Goal: Information Seeking & Learning: Compare options

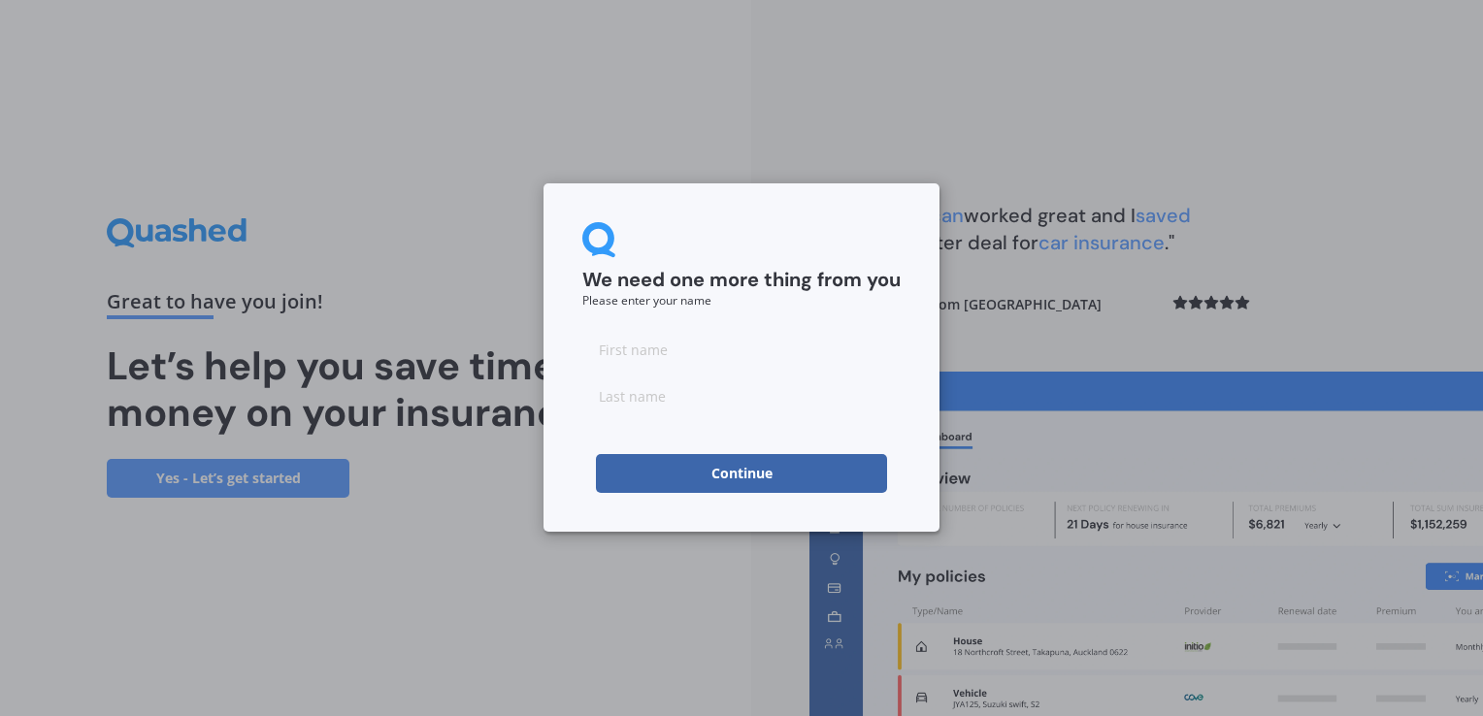
click at [611, 352] on input at bounding box center [741, 349] width 318 height 39
type input "dane"
click at [626, 410] on input at bounding box center [741, 396] width 318 height 39
type input "j"
type input "[PERSON_NAME]"
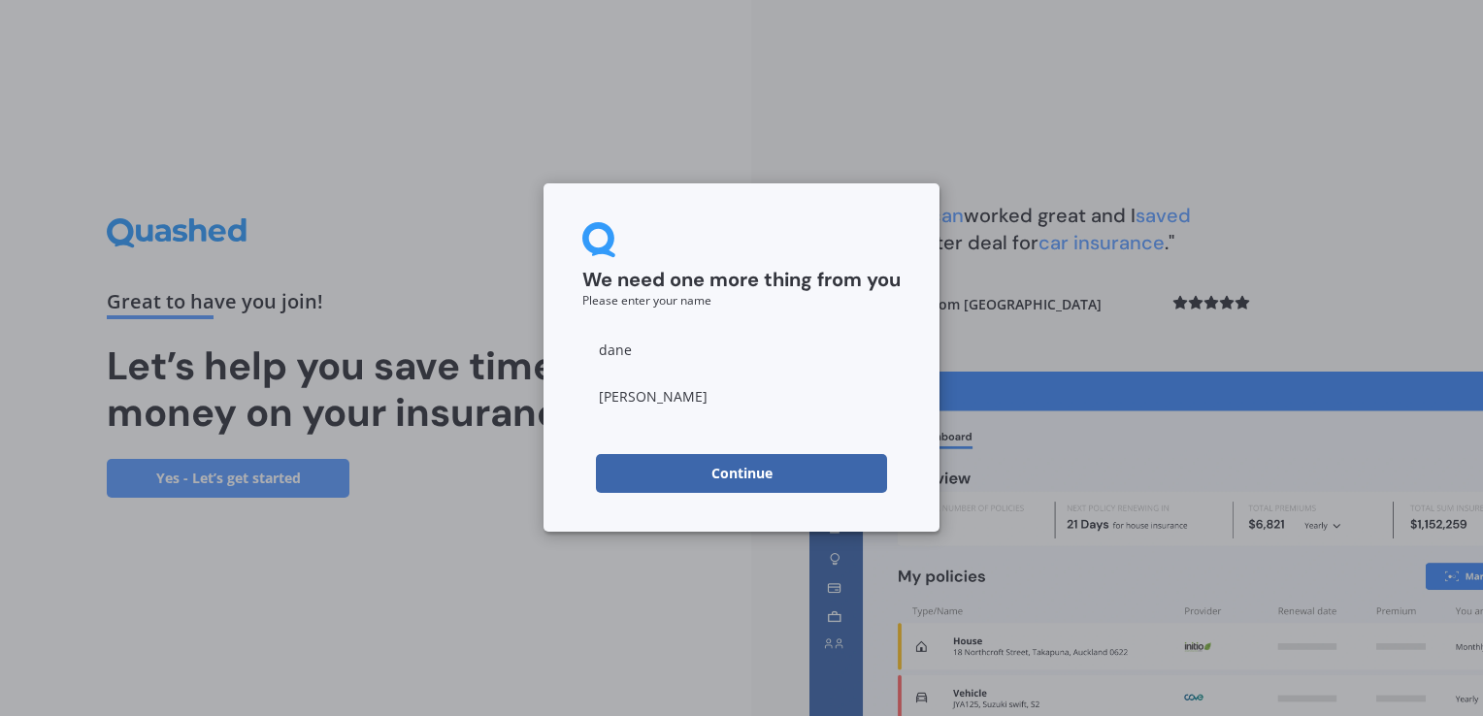
click at [656, 466] on button "Continue" at bounding box center [741, 473] width 291 height 39
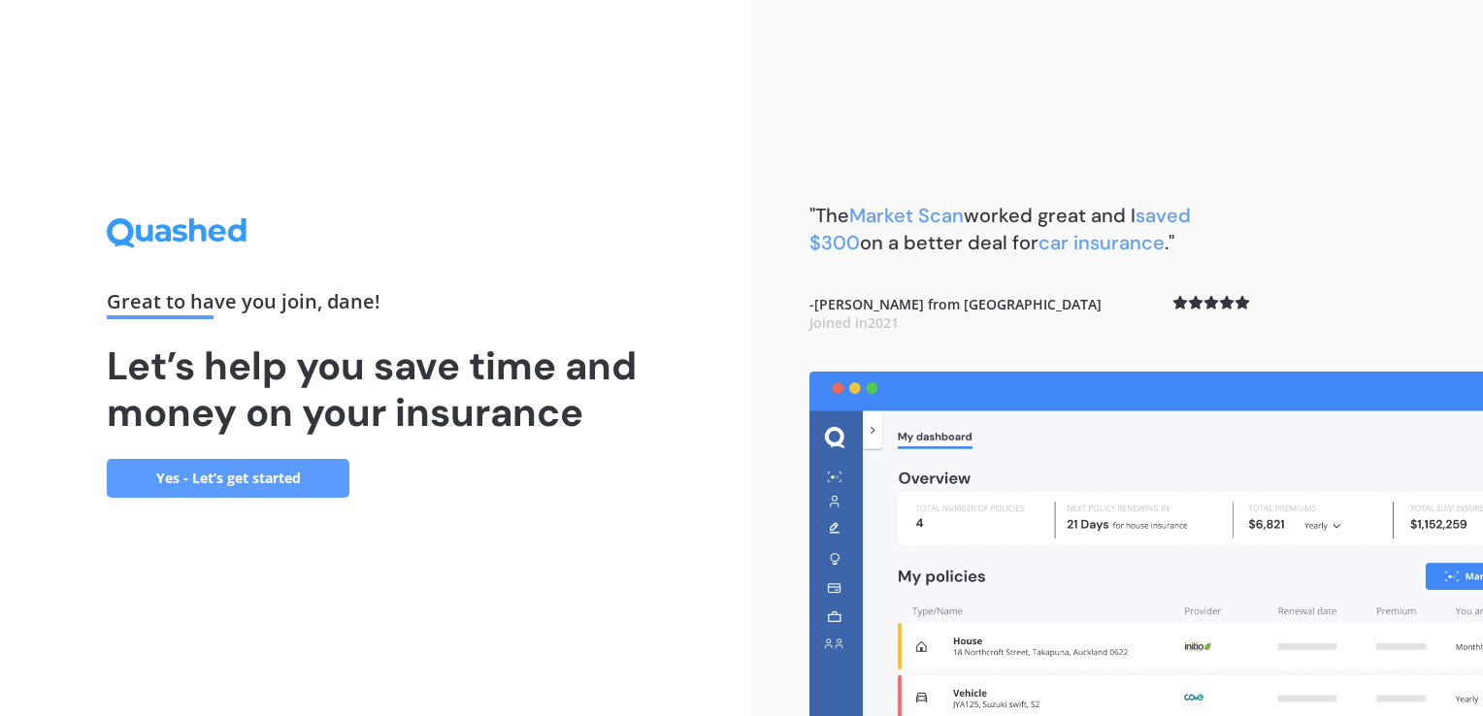
click at [229, 473] on link "Yes - Let’s get started" at bounding box center [228, 478] width 243 height 39
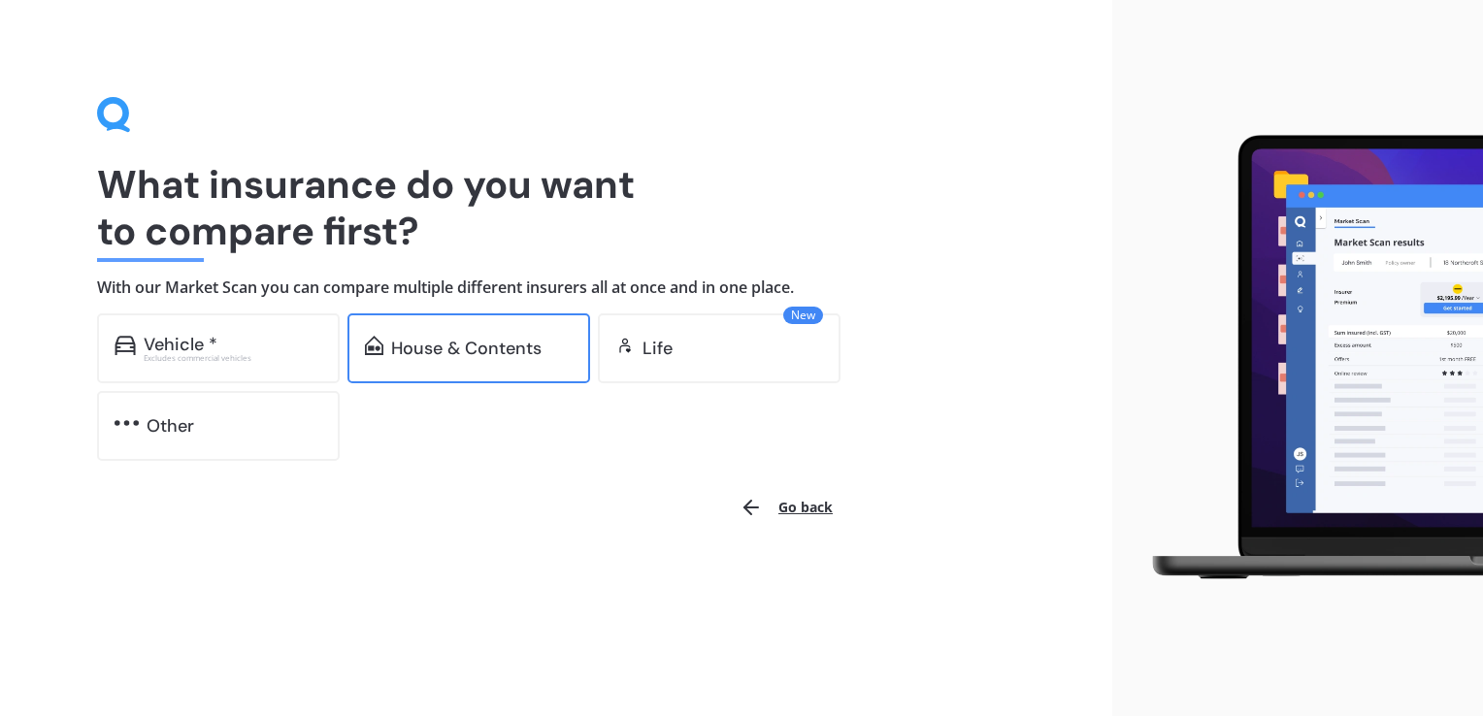
click at [369, 364] on div "House & Contents" at bounding box center [468, 348] width 243 height 70
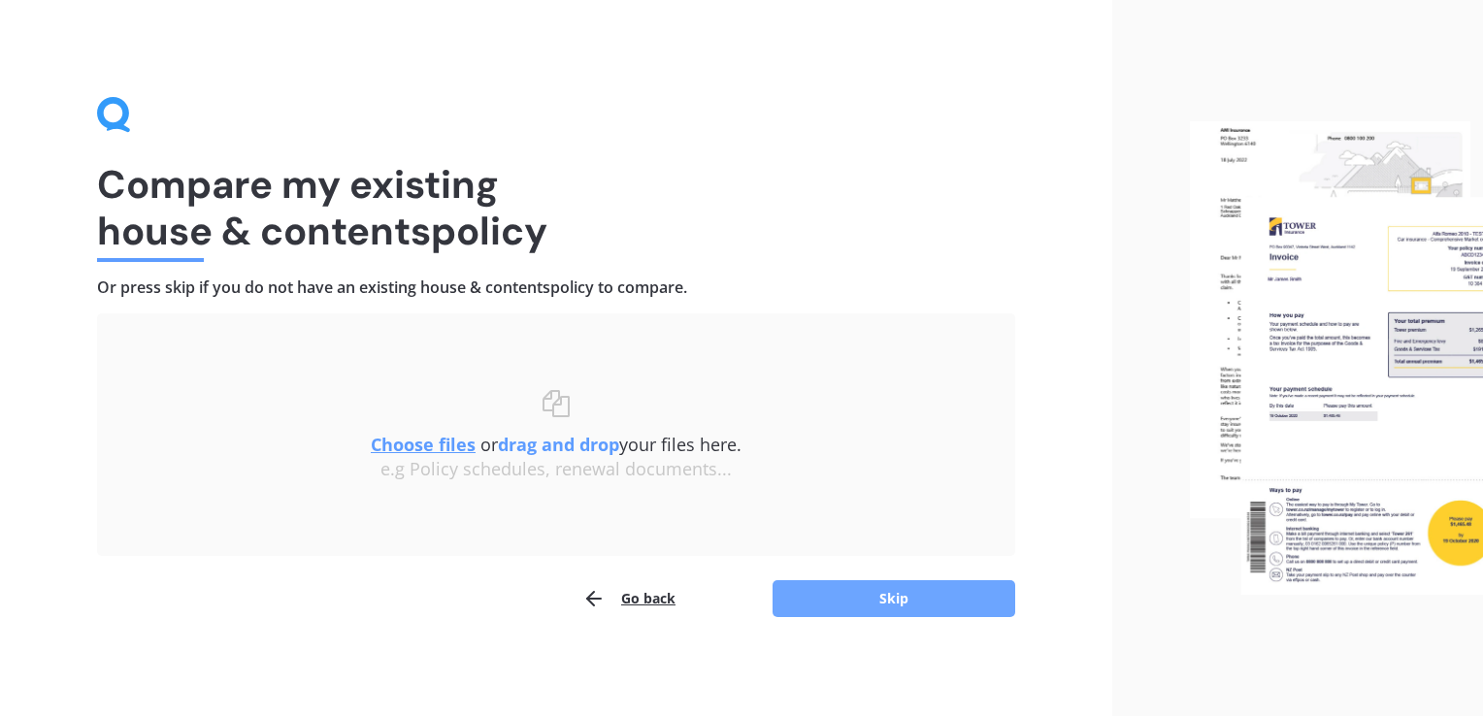
click at [829, 611] on button "Skip" at bounding box center [893, 598] width 243 height 37
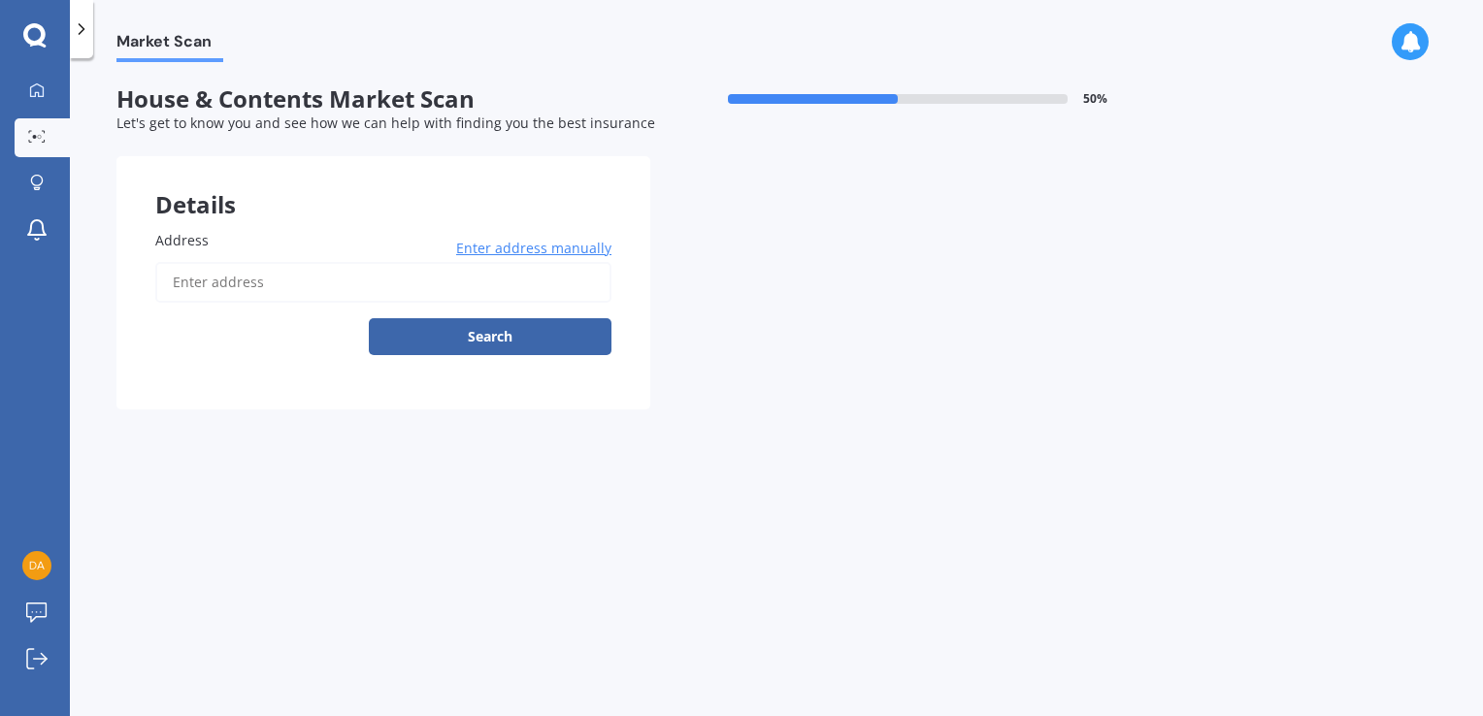
click at [196, 282] on input "Address" at bounding box center [383, 282] width 456 height 41
type input "[STREET_ADDRESS][PERSON_NAME]"
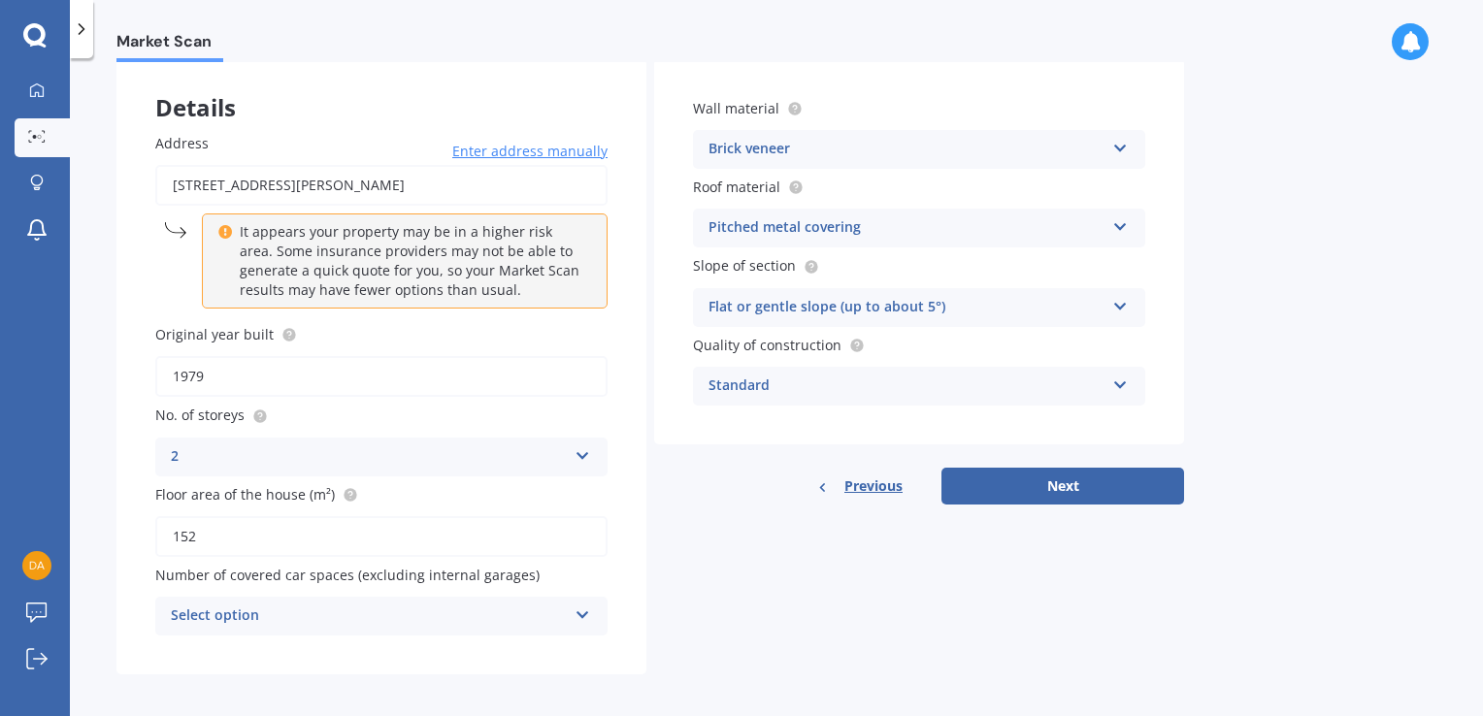
scroll to position [104, 0]
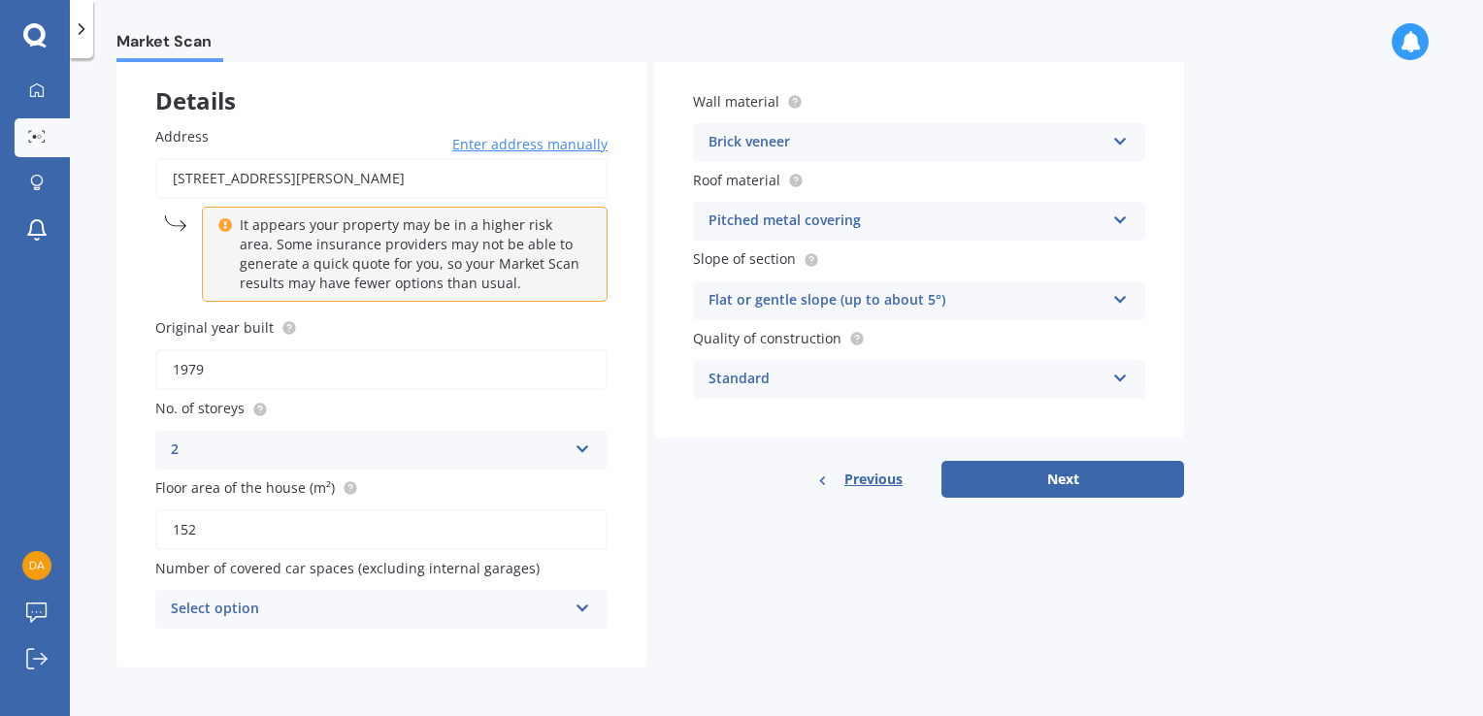
click at [584, 609] on icon at bounding box center [582, 605] width 16 height 14
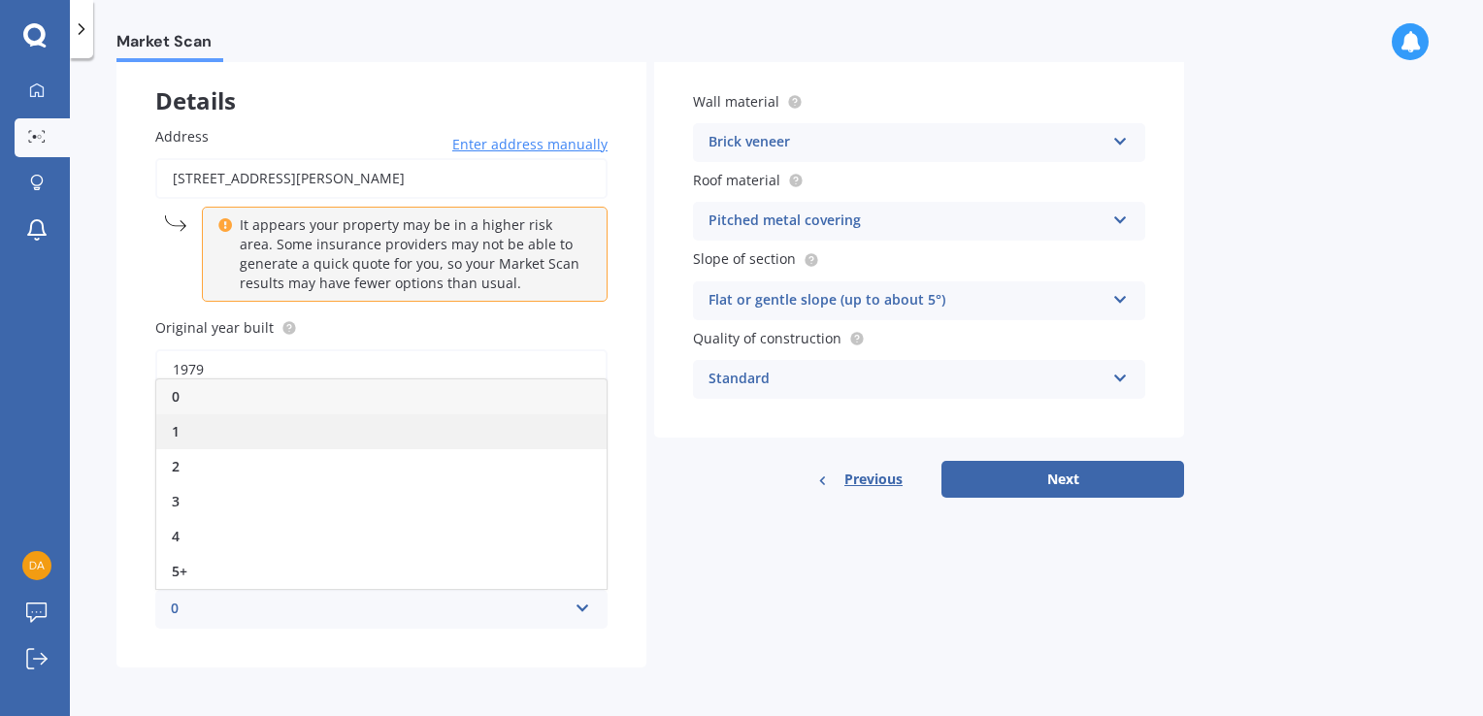
click at [214, 422] on div "1" at bounding box center [381, 431] width 450 height 35
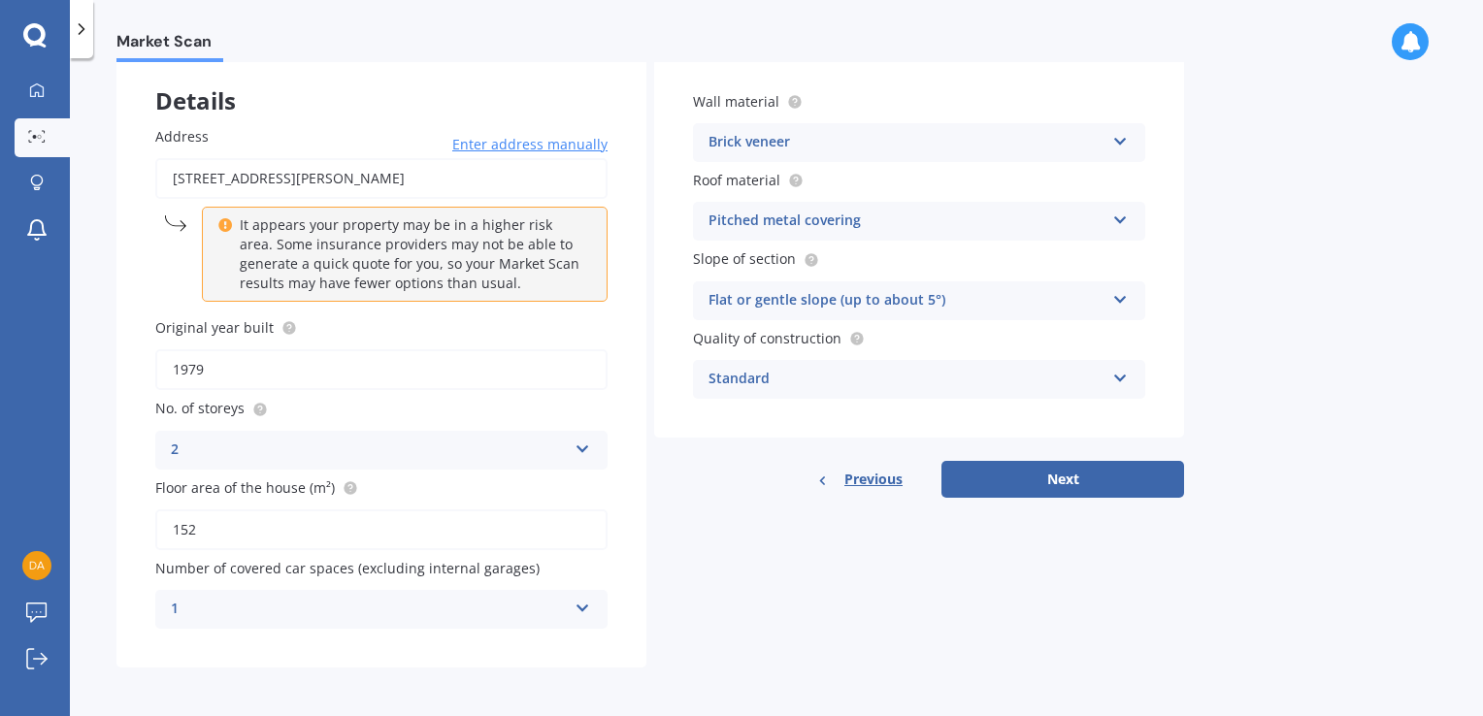
click at [1125, 149] on div "Brick veneer Artificial weatherboard/plank cladding Blockwork Brick veneer Doub…" at bounding box center [919, 142] width 452 height 39
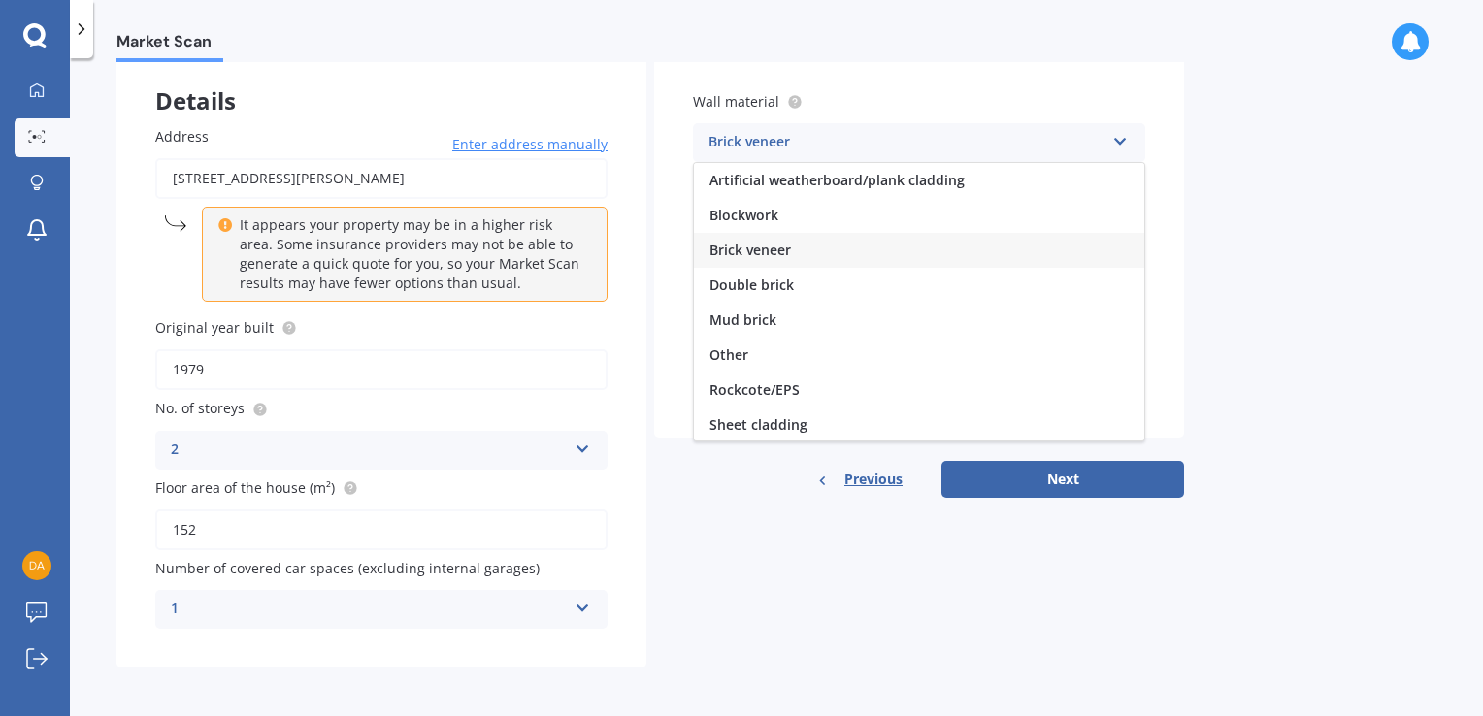
click at [1125, 149] on div "Brick veneer Artificial weatherboard/plank cladding Blockwork Brick veneer Doub…" at bounding box center [919, 142] width 452 height 39
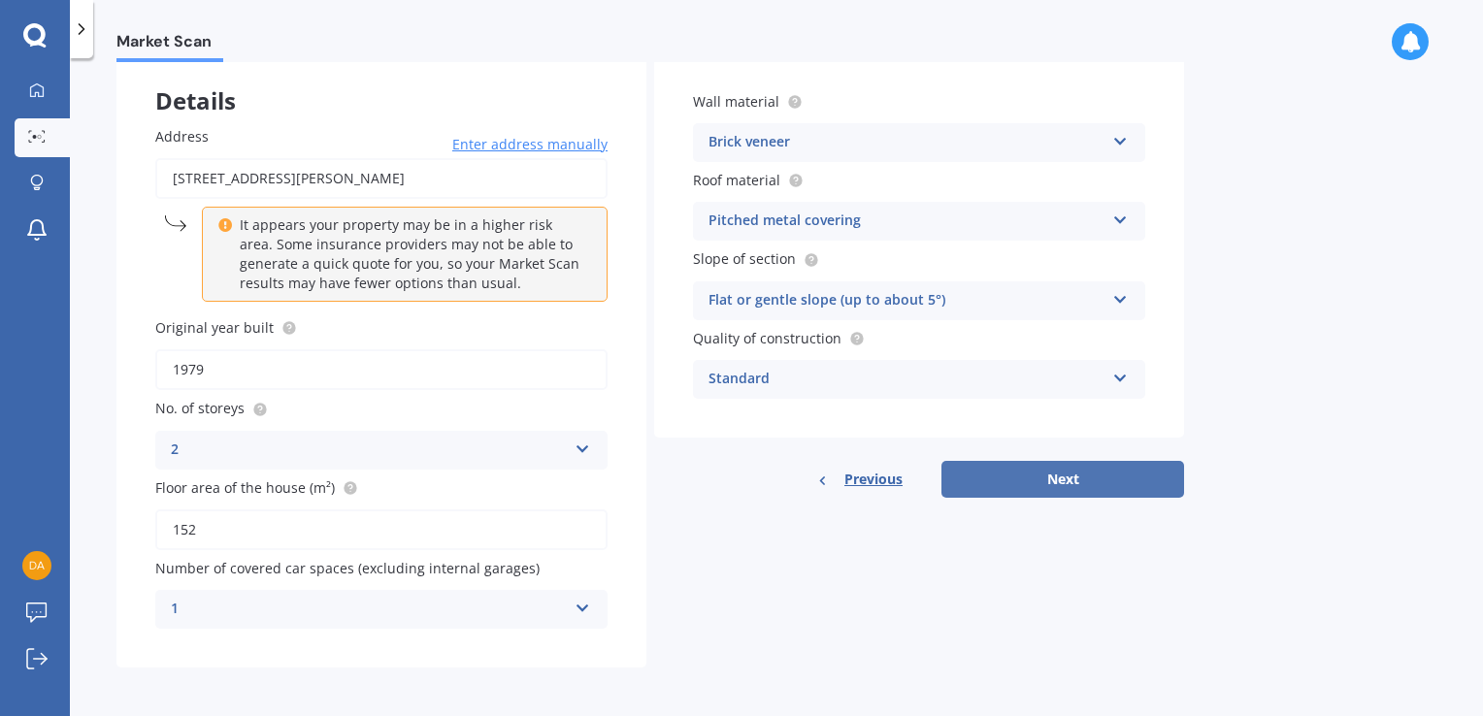
click at [1038, 481] on button "Next" at bounding box center [1062, 479] width 243 height 37
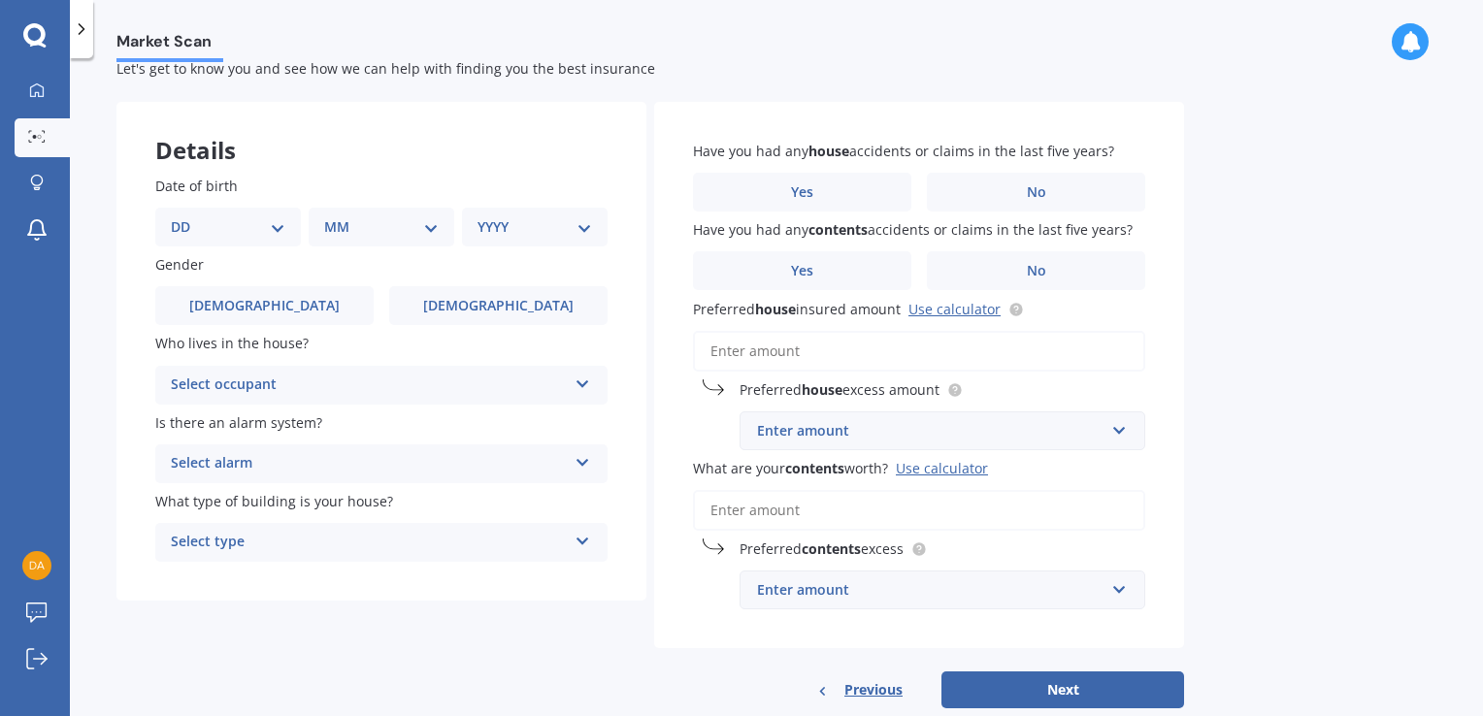
scroll to position [2, 0]
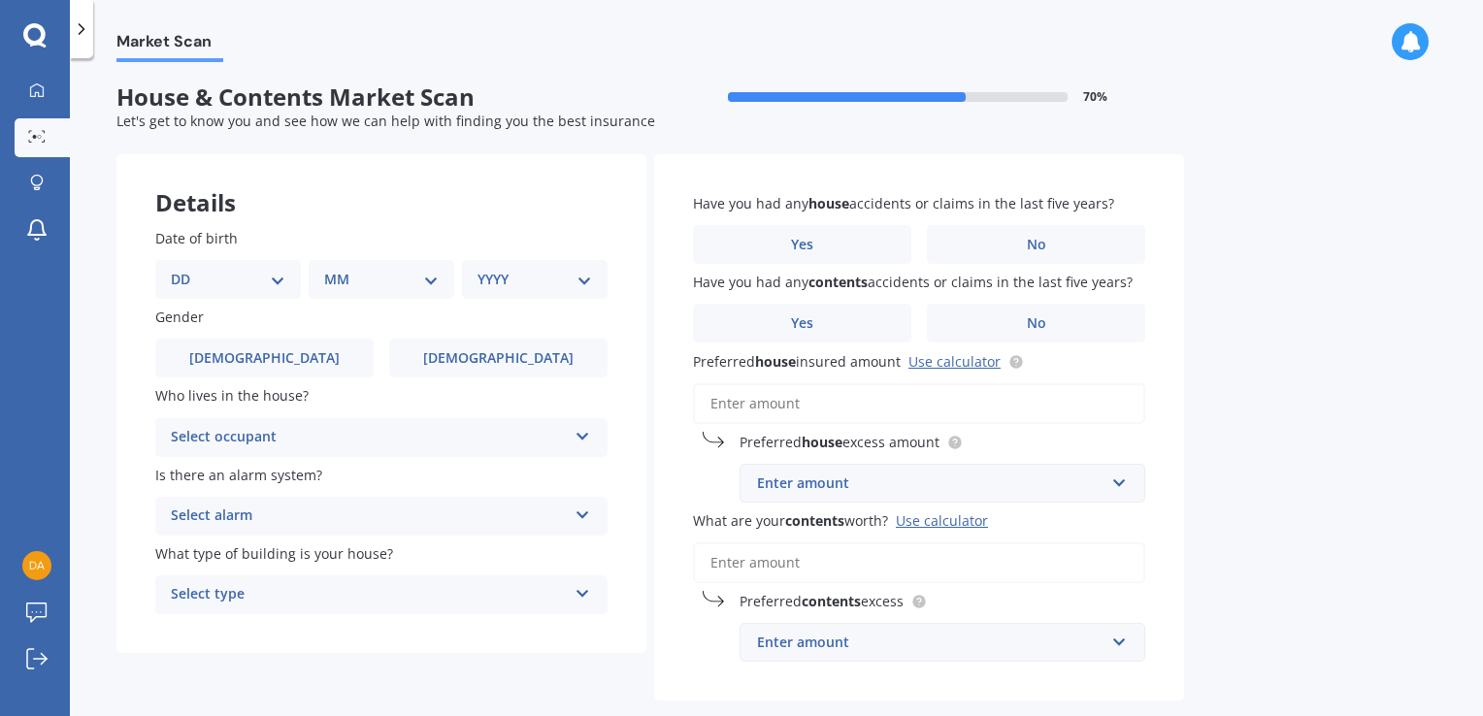
click at [231, 289] on select "DD 01 02 03 04 05 06 07 08 09 10 11 12 13 14 15 16 17 18 19 20 21 22 23 24 25 2…" at bounding box center [228, 279] width 115 height 21
select select "23"
click at [186, 269] on select "DD 01 02 03 04 05 06 07 08 09 10 11 12 13 14 15 16 17 18 19 20 21 22 23 24 25 2…" at bounding box center [228, 279] width 115 height 21
click at [396, 282] on select "MM 01 02 03 04 05 06 07 08 09 10 11 12" at bounding box center [385, 279] width 107 height 21
select select "12"
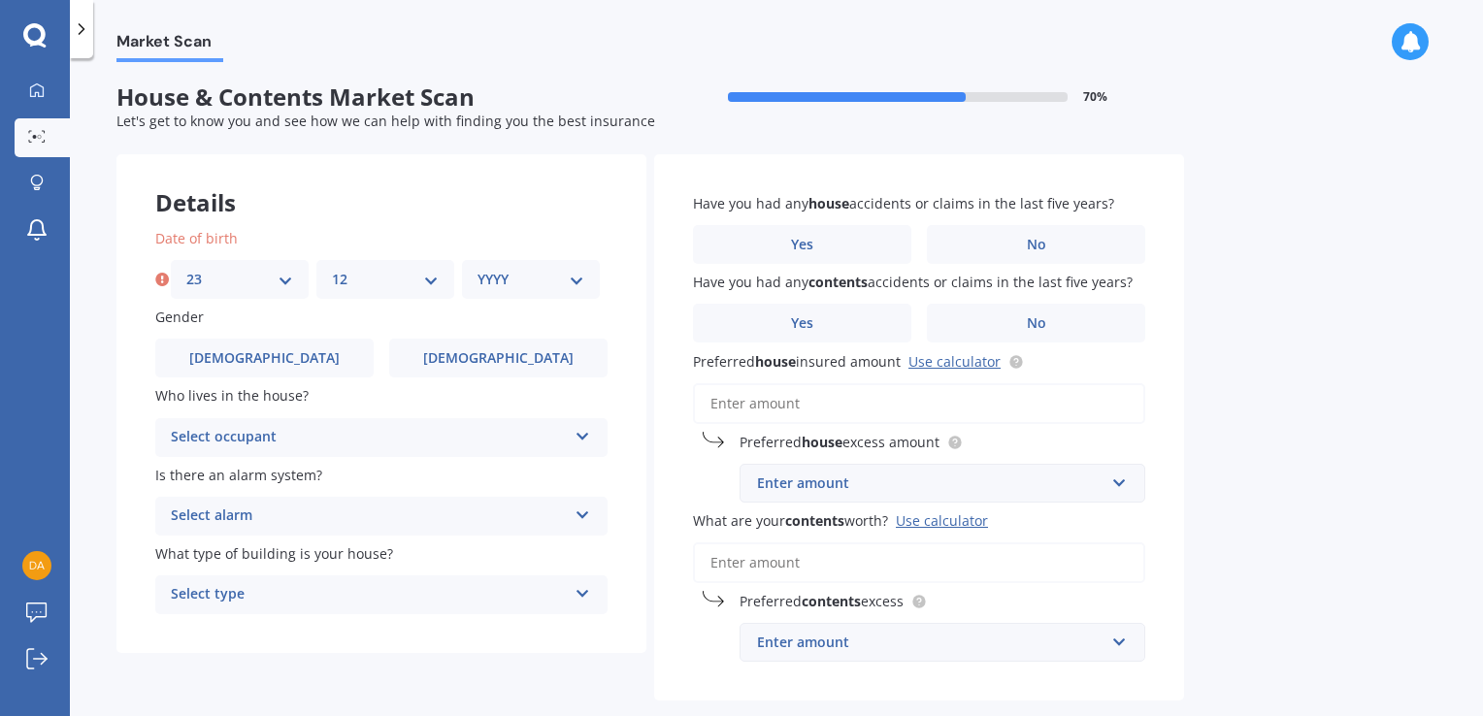
click at [332, 269] on select "MM 01 02 03 04 05 06 07 08 09 10 11 12" at bounding box center [385, 279] width 107 height 21
click at [523, 287] on select "YYYY 2009 2008 2007 2006 2005 2004 2003 2002 2001 2000 1999 1998 1997 1996 1995…" at bounding box center [530, 279] width 107 height 21
select select "1991"
click at [477, 269] on select "YYYY 2009 2008 2007 2006 2005 2004 2003 2002 2001 2000 1999 1998 1997 1996 1995…" at bounding box center [530, 279] width 107 height 21
click at [310, 372] on label "[DEMOGRAPHIC_DATA]" at bounding box center [264, 358] width 218 height 39
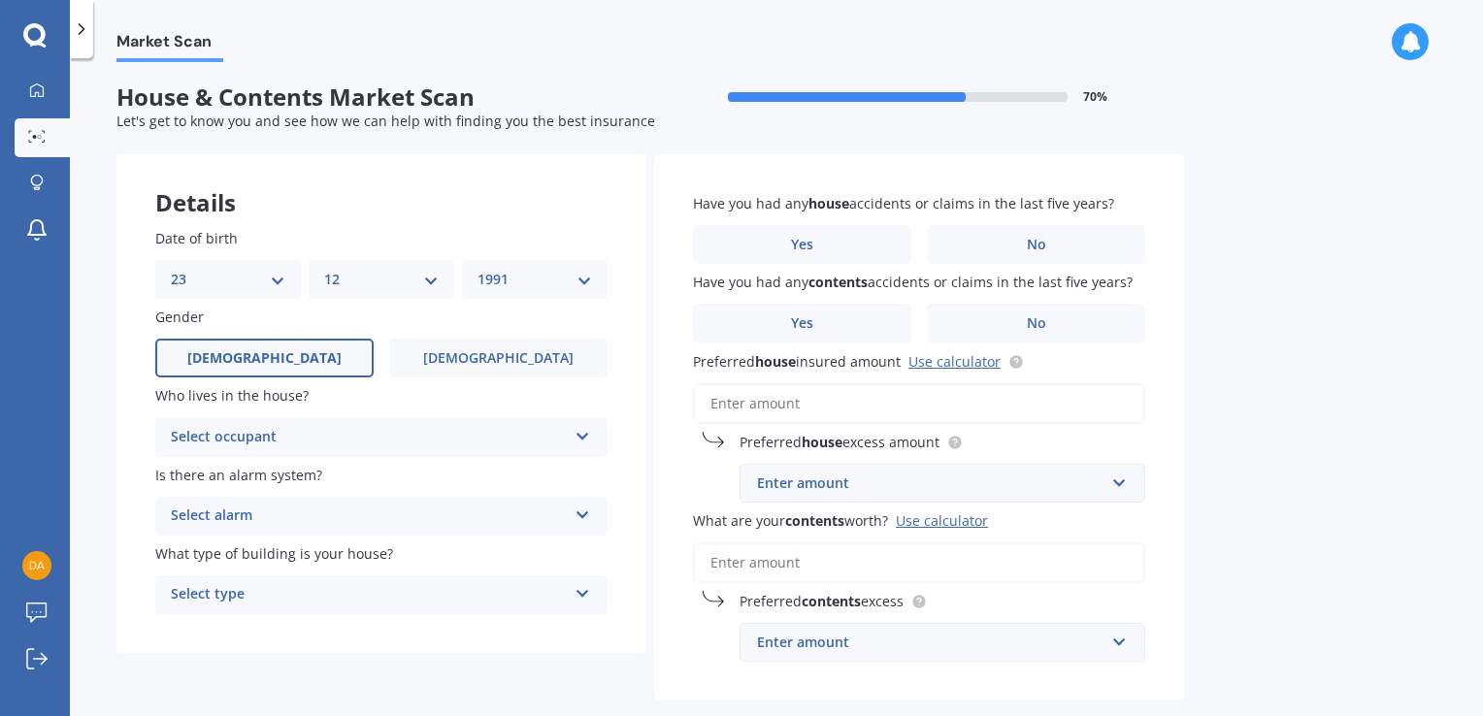
click at [0, 0] on input "[DEMOGRAPHIC_DATA]" at bounding box center [0, 0] width 0 height 0
click at [362, 452] on div "Select occupant Owner Owner + Boarder" at bounding box center [381, 437] width 452 height 39
click at [210, 475] on span "Owner" at bounding box center [194, 475] width 44 height 18
click at [279, 518] on div "Select alarm" at bounding box center [369, 516] width 396 height 23
click at [237, 557] on span "Yes, monitored" at bounding box center [222, 553] width 101 height 18
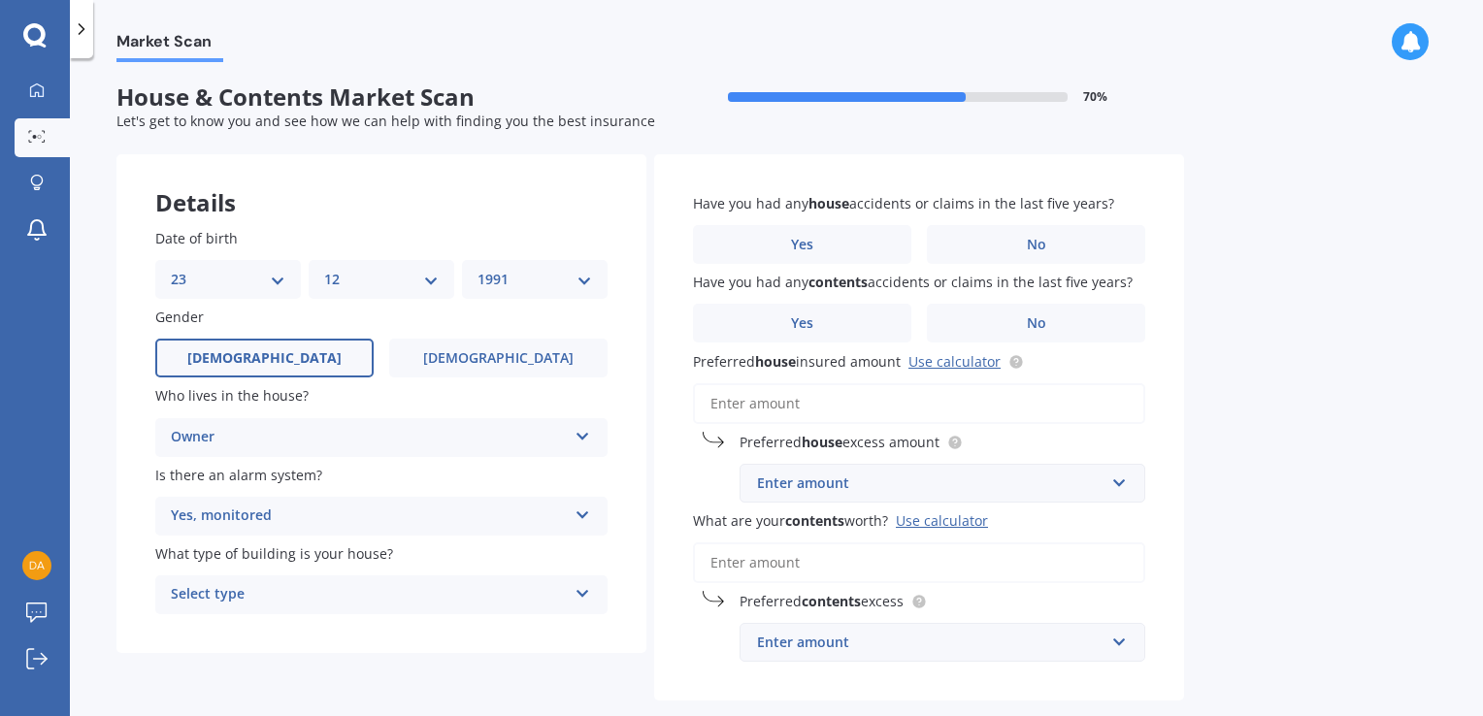
click at [380, 592] on div "Select type" at bounding box center [369, 594] width 396 height 23
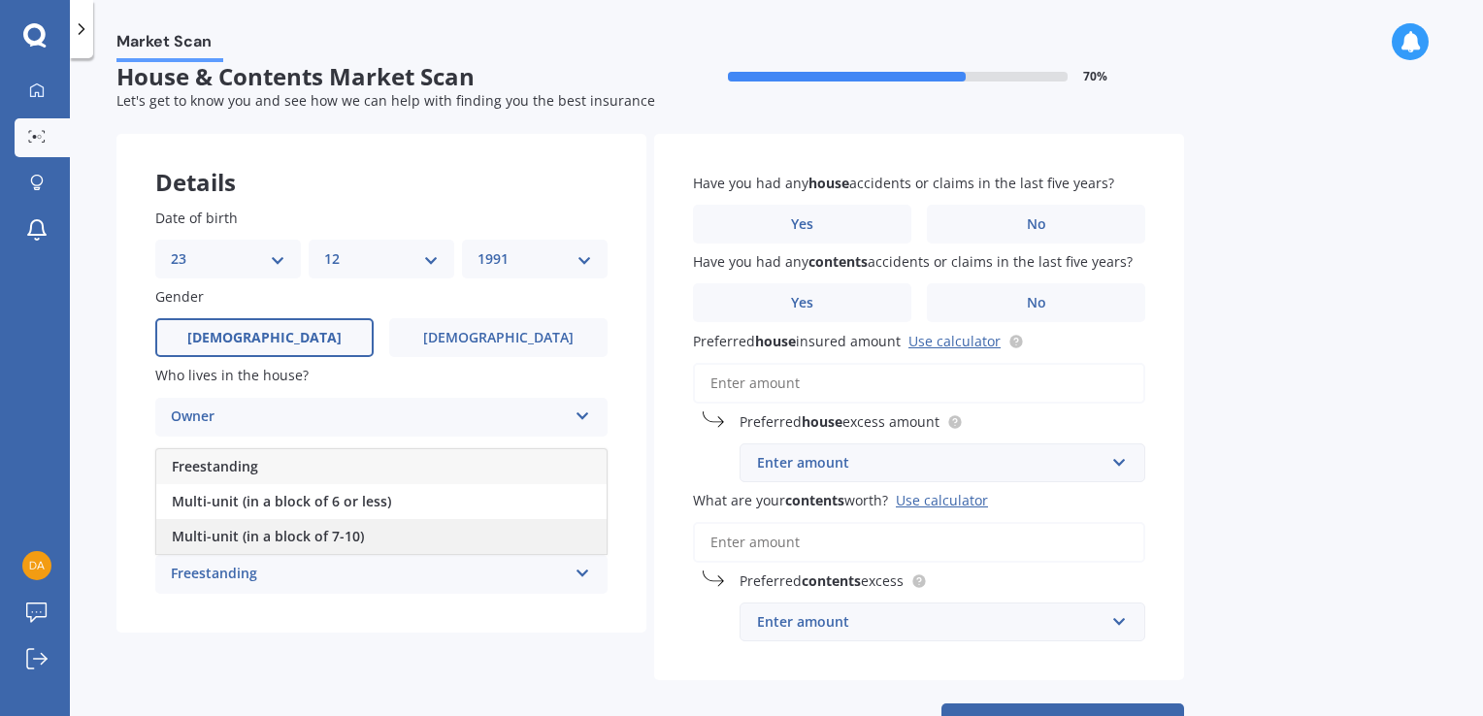
scroll to position [26, 0]
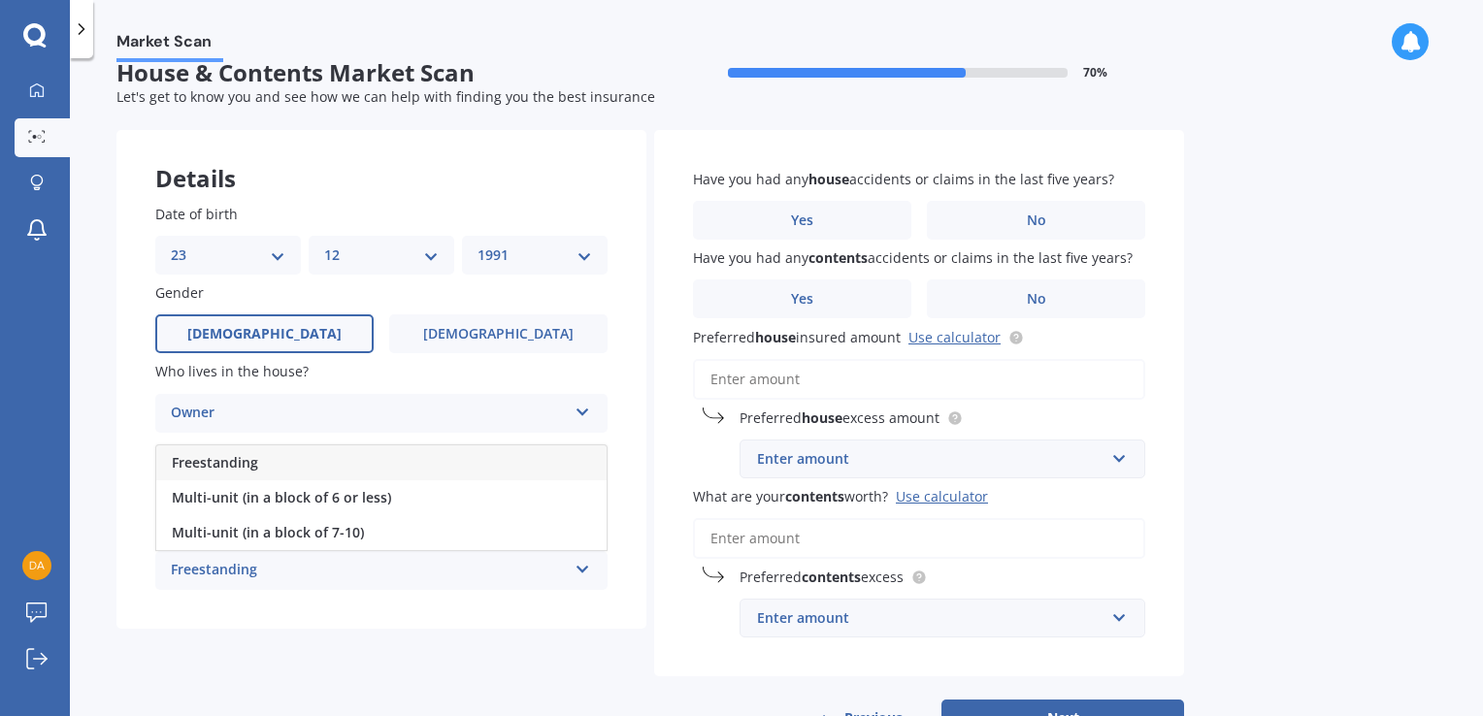
click at [260, 464] on div "Freestanding" at bounding box center [381, 462] width 450 height 35
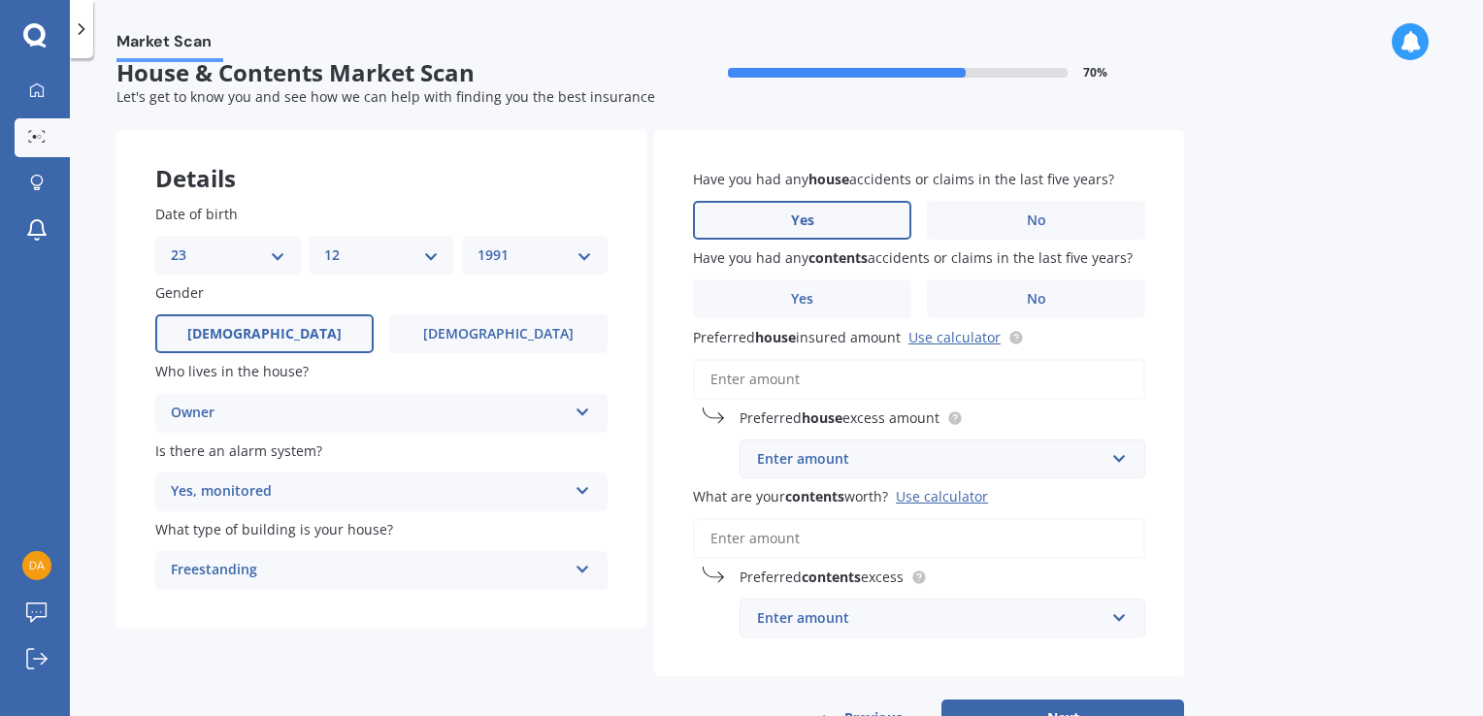
click at [818, 205] on label "Yes" at bounding box center [802, 220] width 218 height 39
click at [0, 0] on input "Yes" at bounding box center [0, 0] width 0 height 0
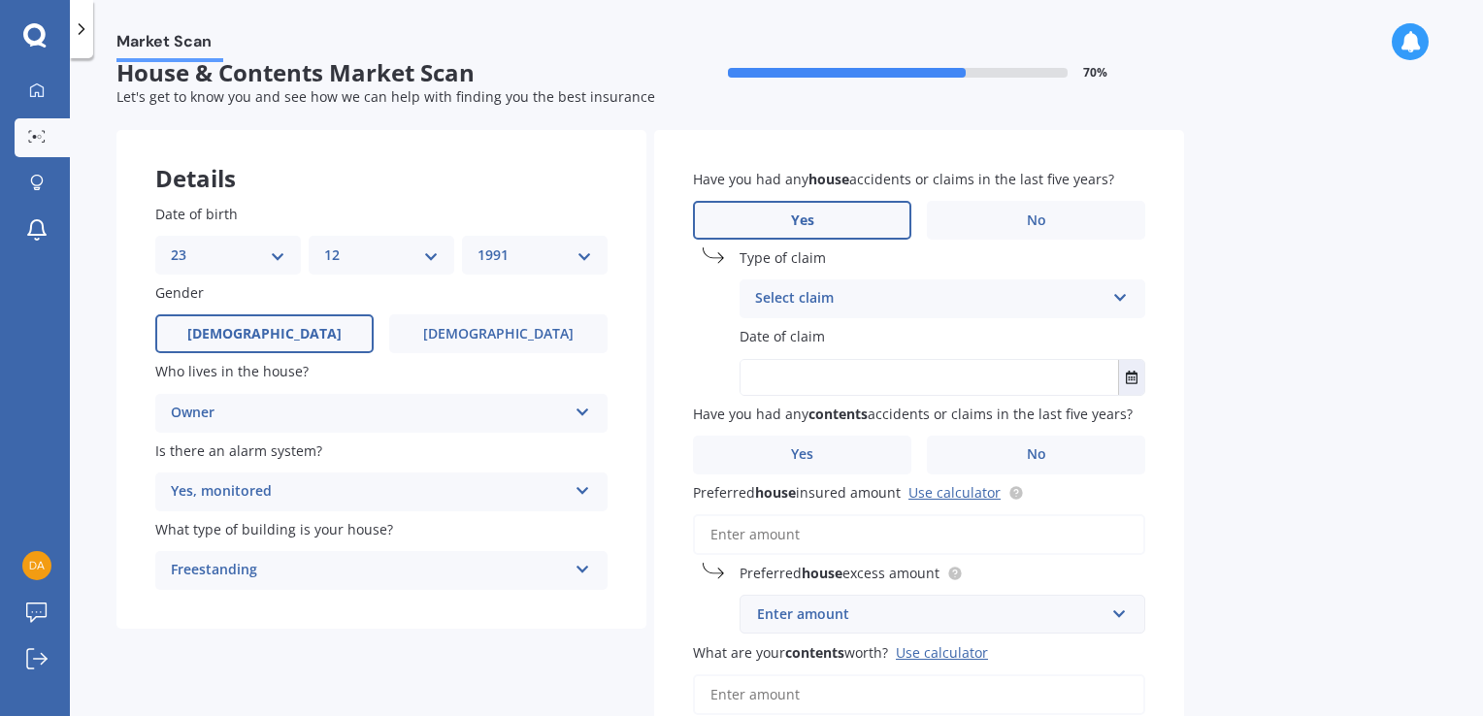
click at [1010, 301] on div "Select claim" at bounding box center [929, 298] width 349 height 23
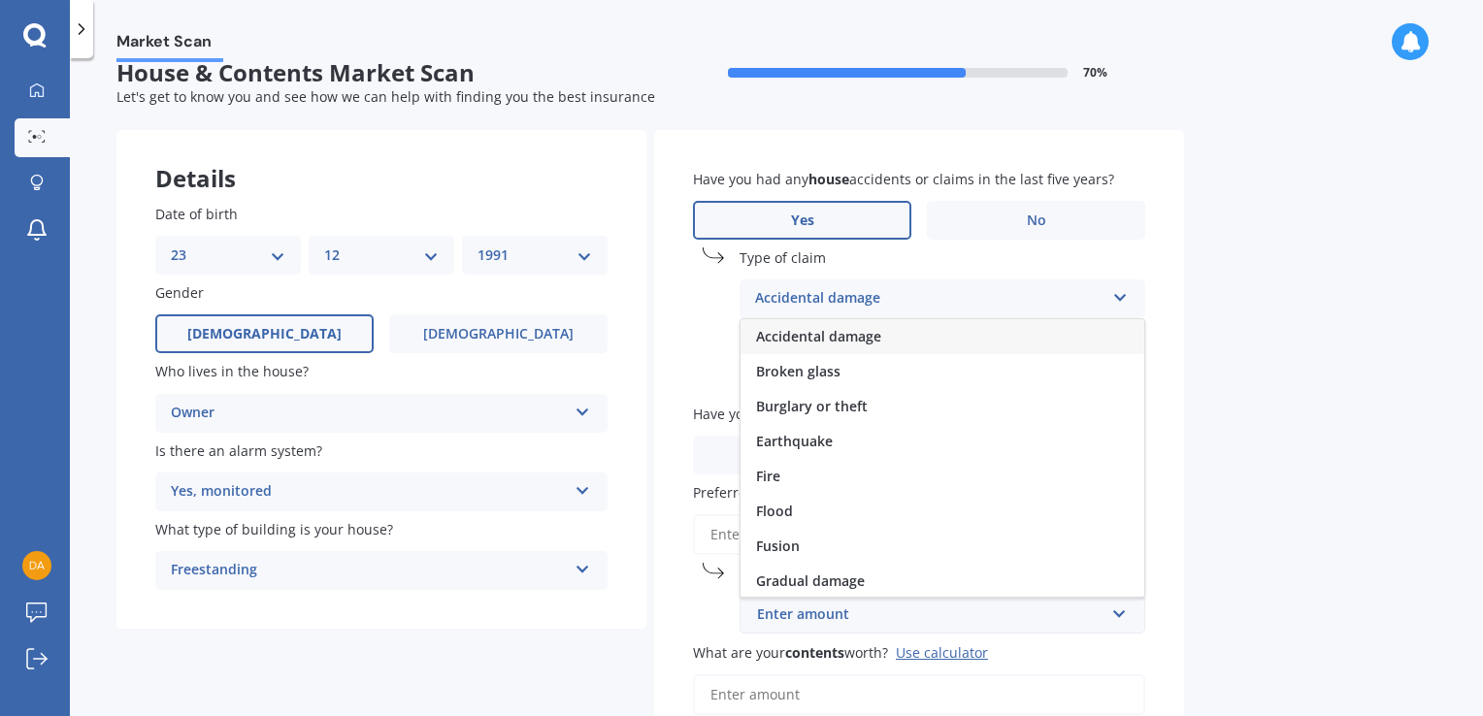
click at [855, 342] on span "Accidental damage" at bounding box center [818, 336] width 125 height 18
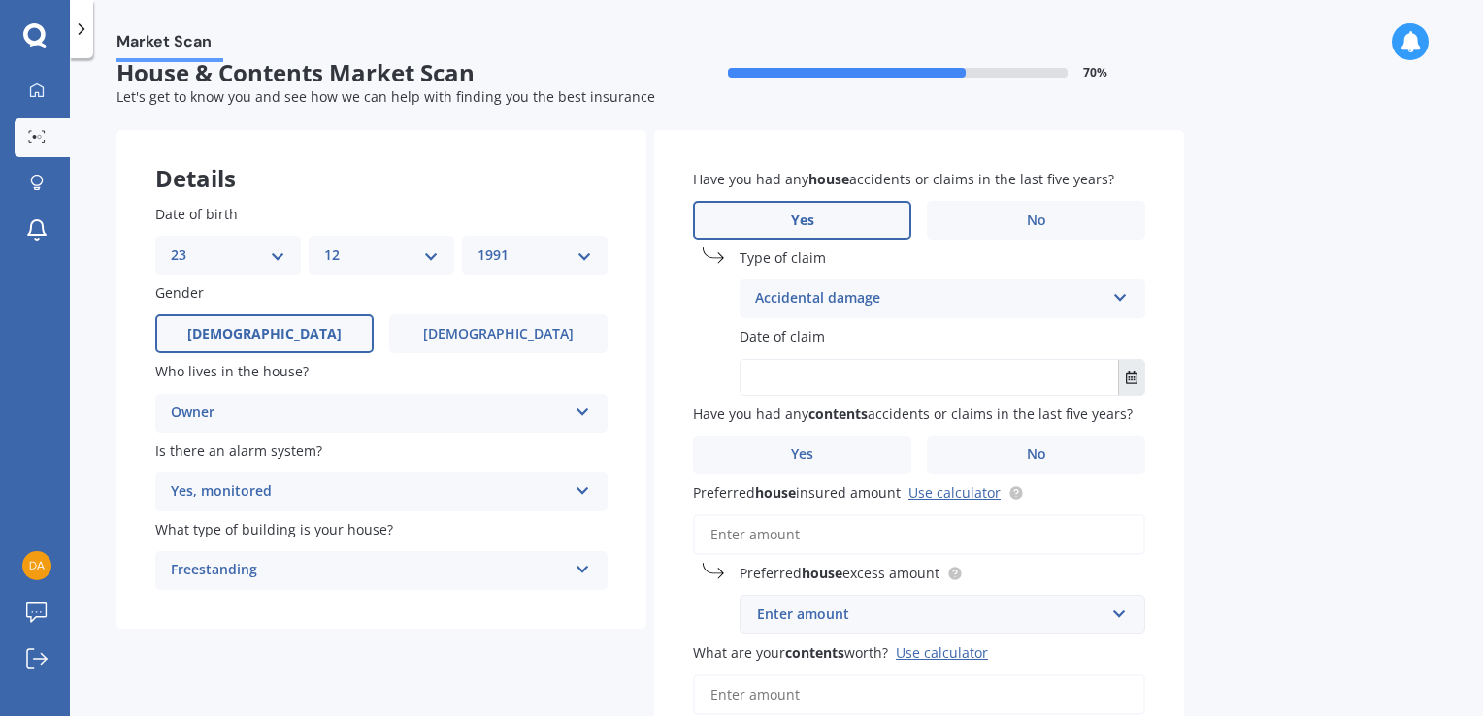
click at [1130, 375] on icon "Select date" at bounding box center [1132, 378] width 12 height 14
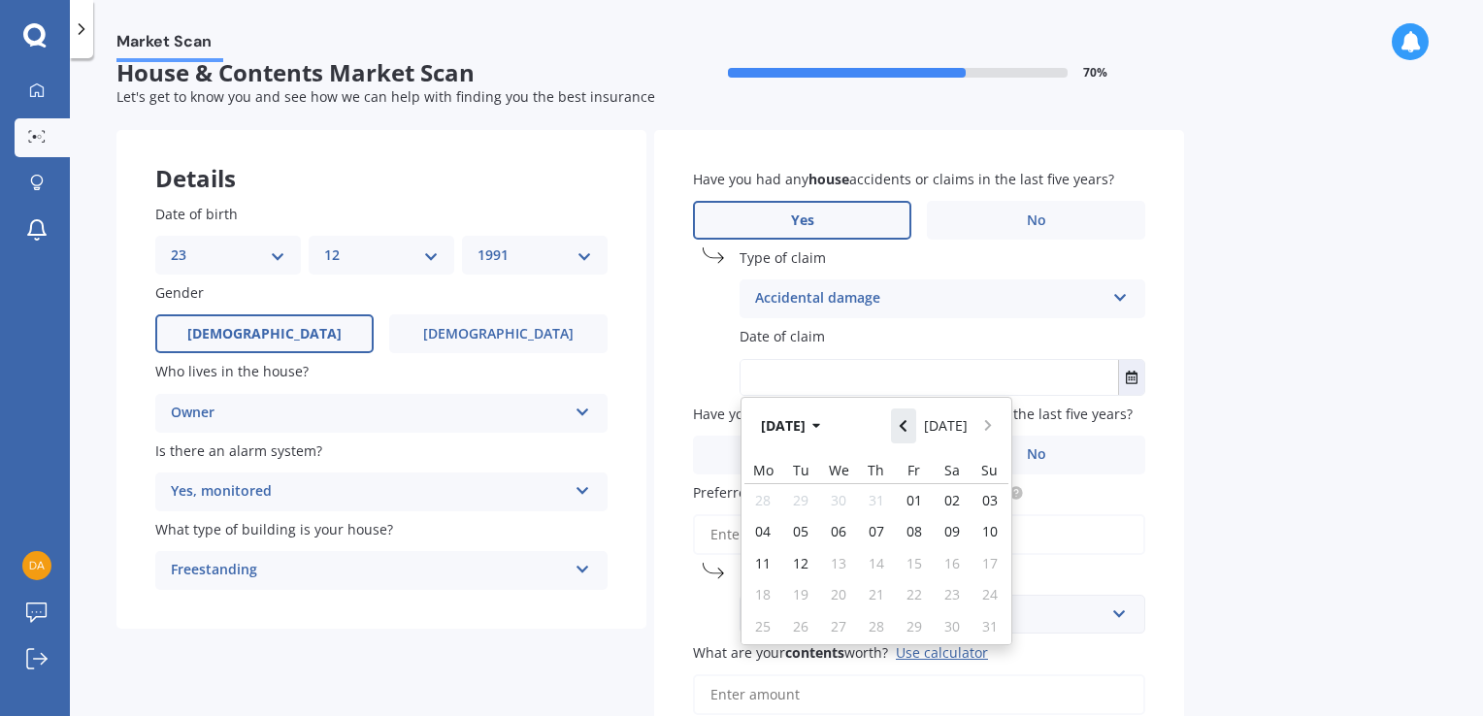
click at [913, 433] on button "Navigate back" at bounding box center [903, 426] width 25 height 35
click at [836, 435] on button "[DATE]" at bounding box center [793, 426] width 83 height 35
click at [765, 429] on button "2025" at bounding box center [787, 426] width 70 height 35
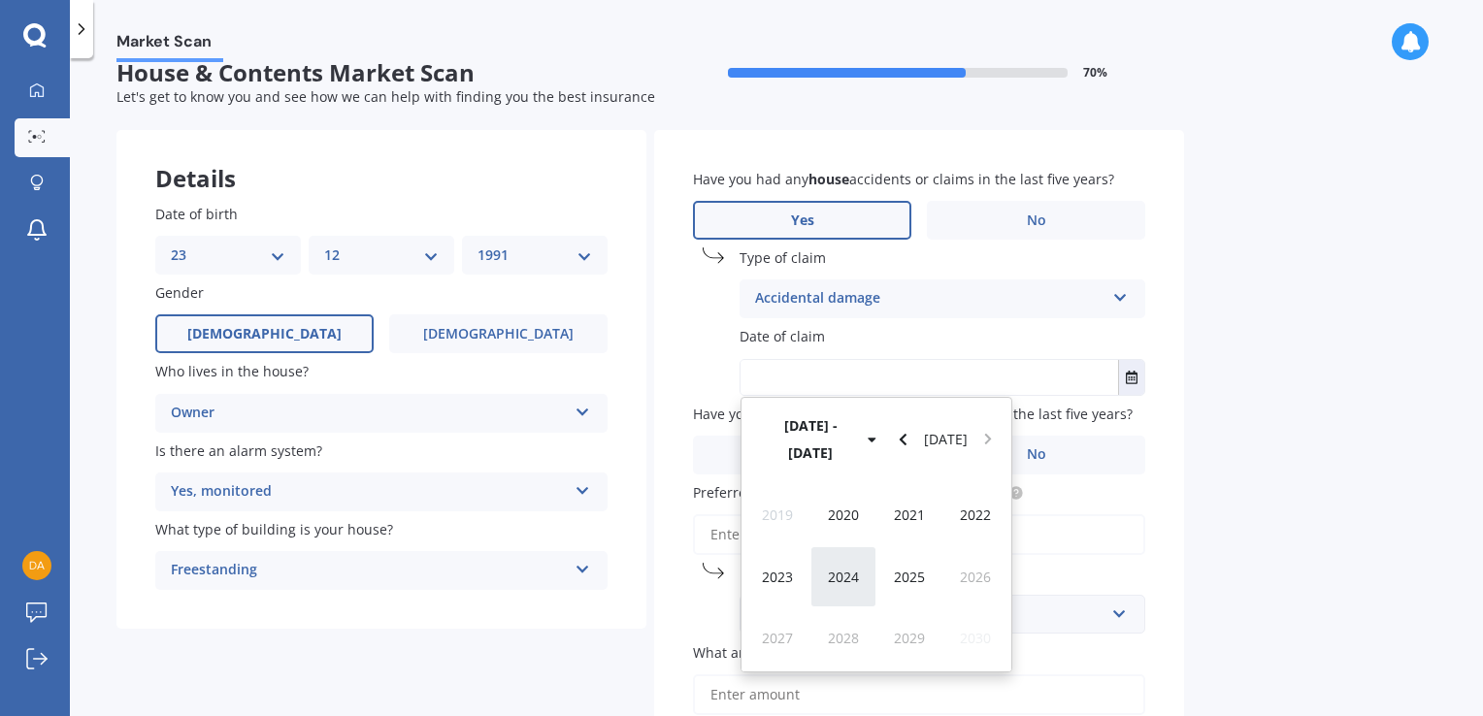
click at [858, 547] on div "2024" at bounding box center [843, 576] width 66 height 61
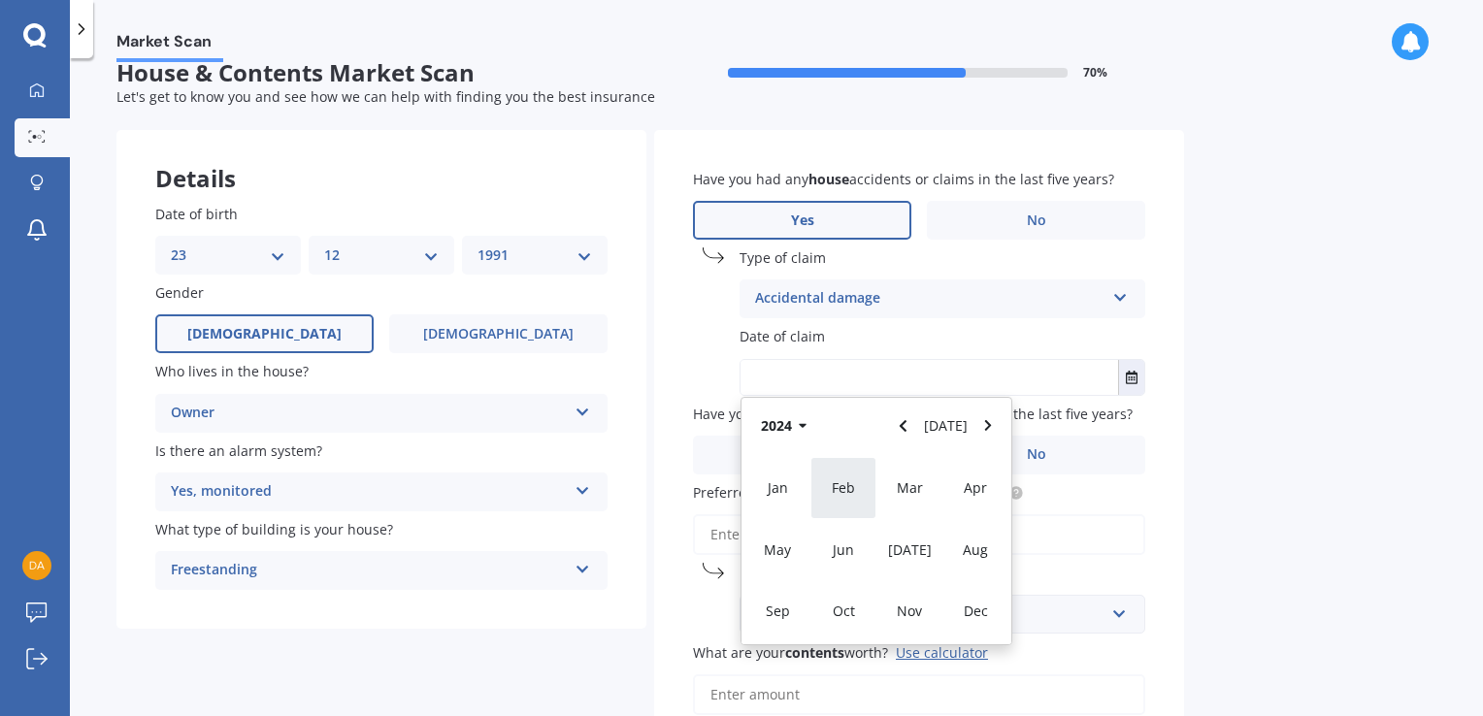
click at [857, 510] on div "Feb" at bounding box center [843, 487] width 66 height 61
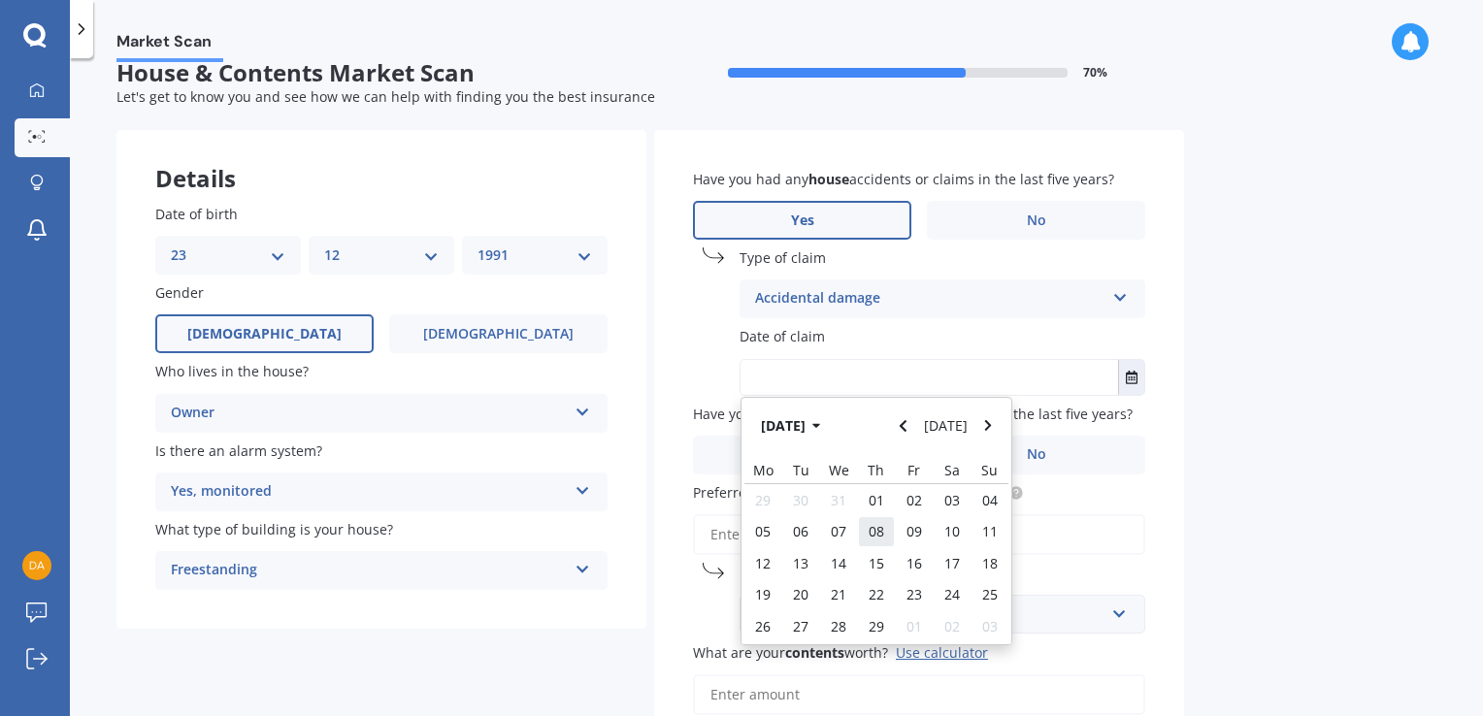
click at [865, 542] on div "08" at bounding box center [877, 531] width 38 height 31
type input "[DATE]"
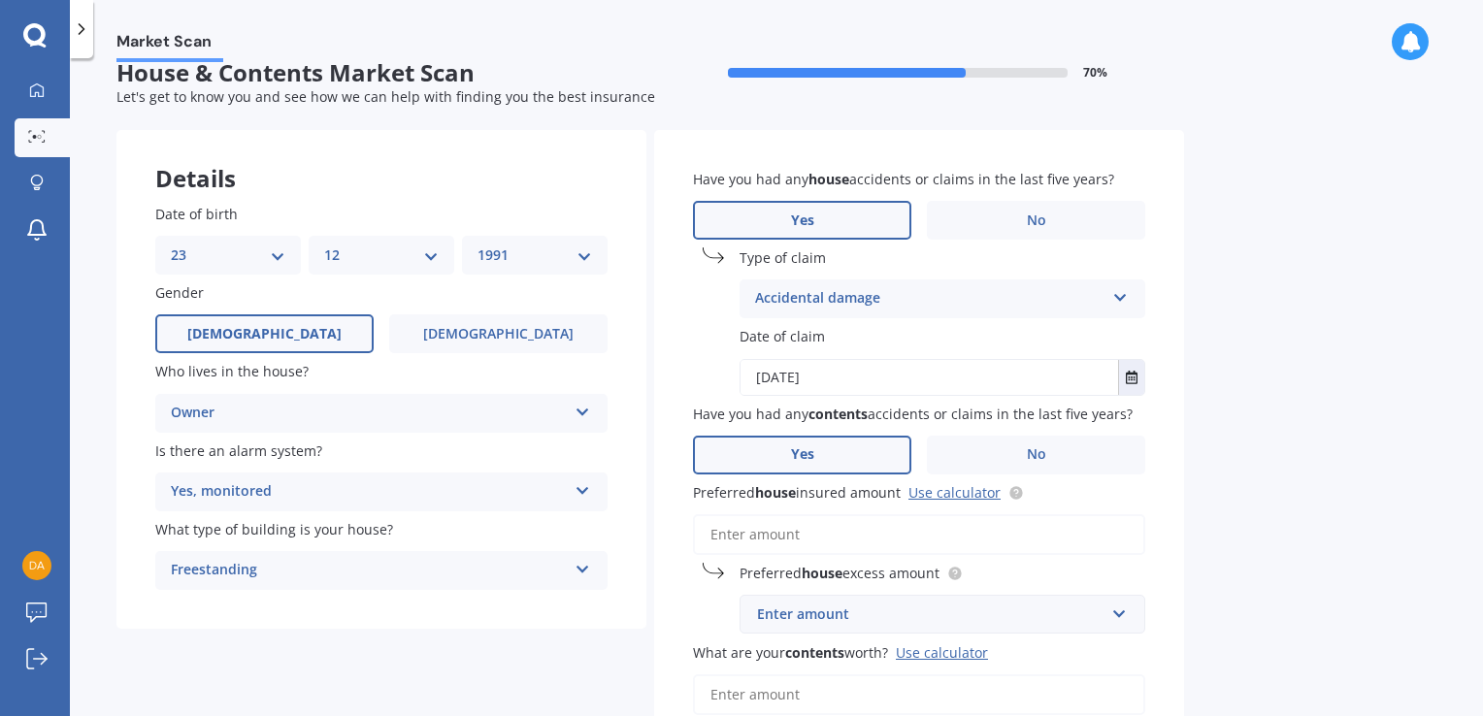
click at [842, 458] on label "Yes" at bounding box center [802, 455] width 218 height 39
click at [0, 0] on input "Yes" at bounding box center [0, 0] width 0 height 0
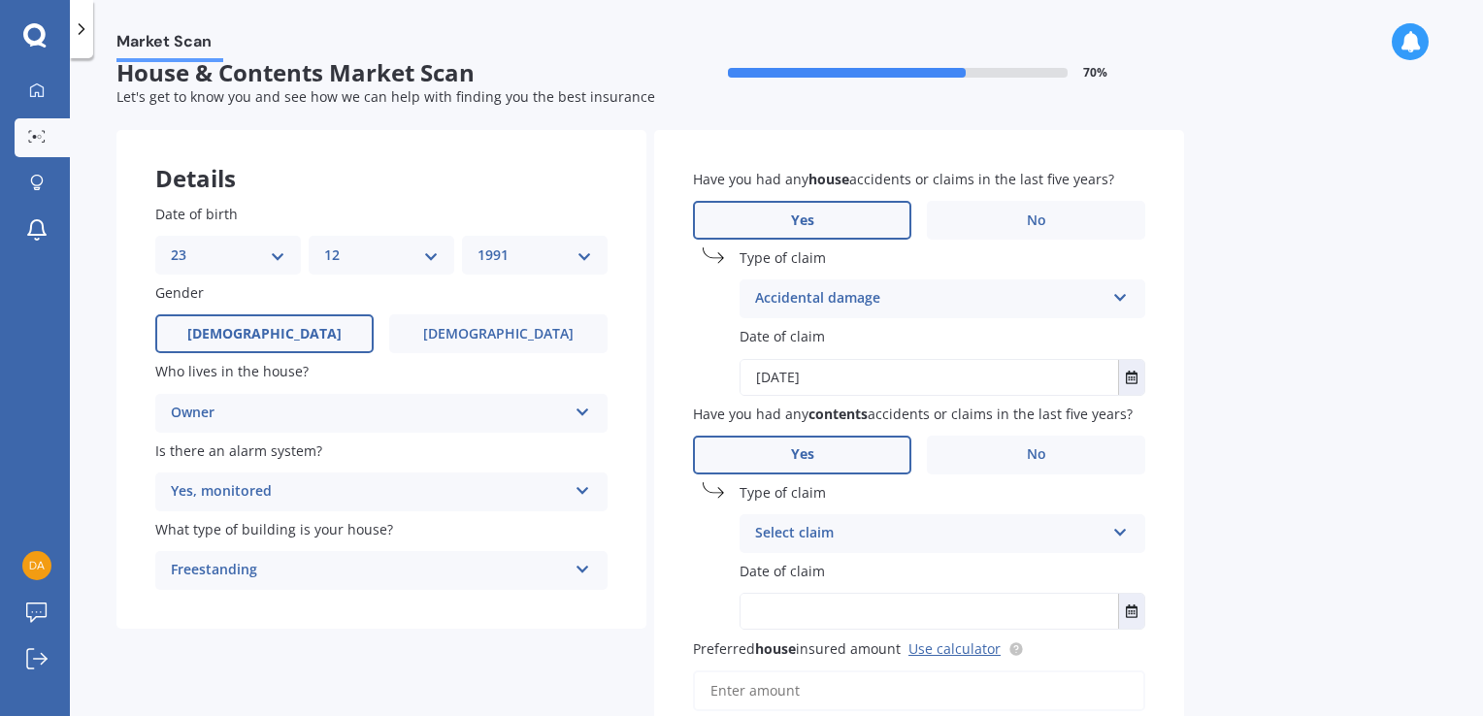
click at [854, 538] on div "Select claim" at bounding box center [929, 533] width 349 height 23
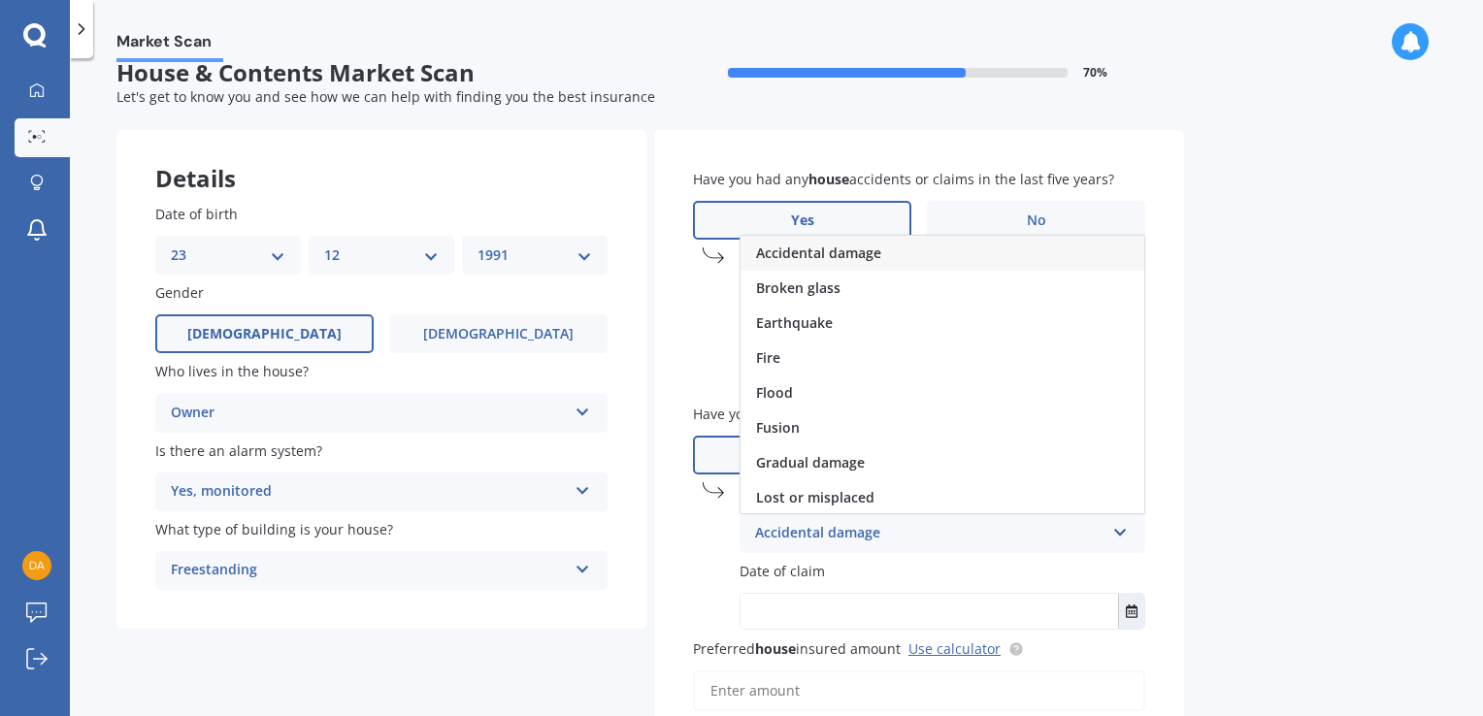
click at [827, 248] on span "Accidental damage" at bounding box center [818, 253] width 125 height 18
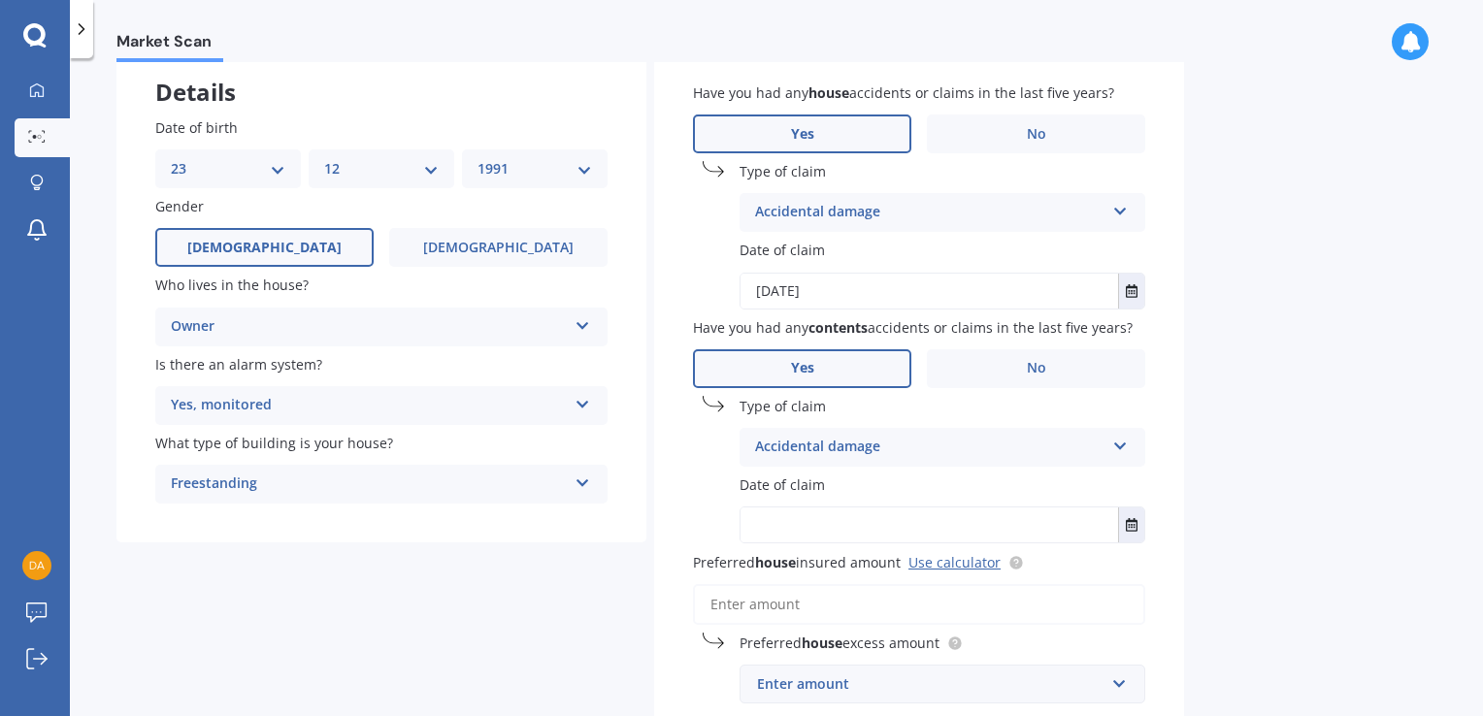
scroll to position [152, 0]
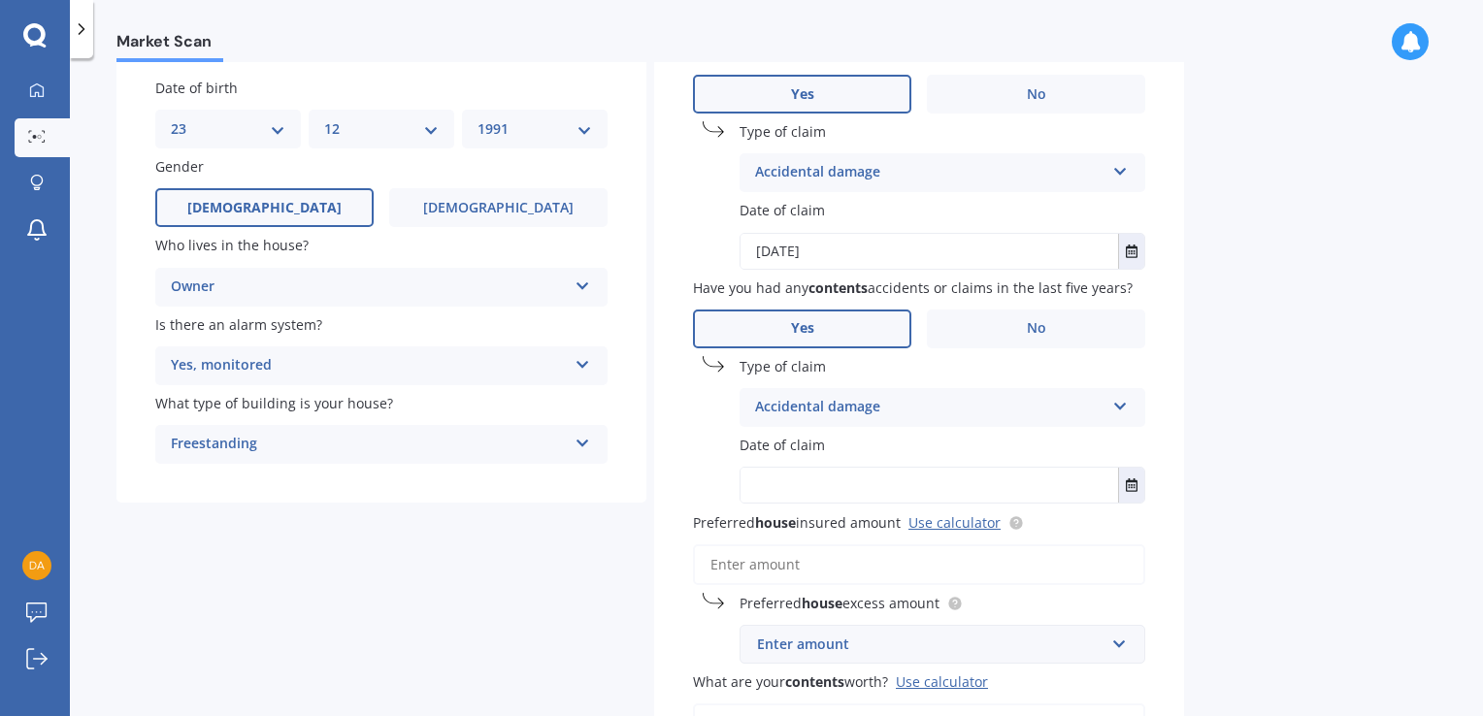
click at [798, 482] on input "text" at bounding box center [929, 485] width 378 height 35
click at [1134, 483] on icon "Select date" at bounding box center [1132, 485] width 12 height 14
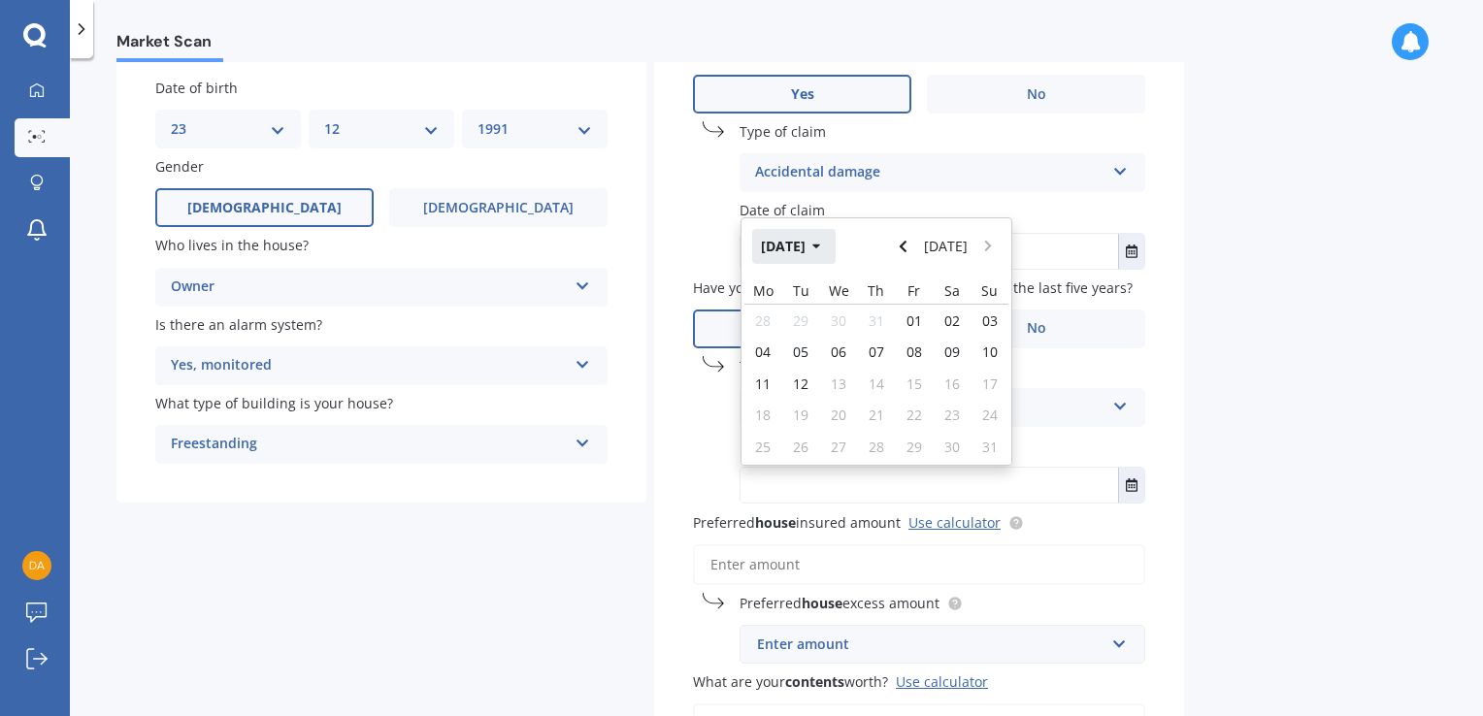
click at [809, 247] on button "[DATE]" at bounding box center [793, 246] width 83 height 35
click at [782, 242] on button "2025" at bounding box center [787, 246] width 70 height 35
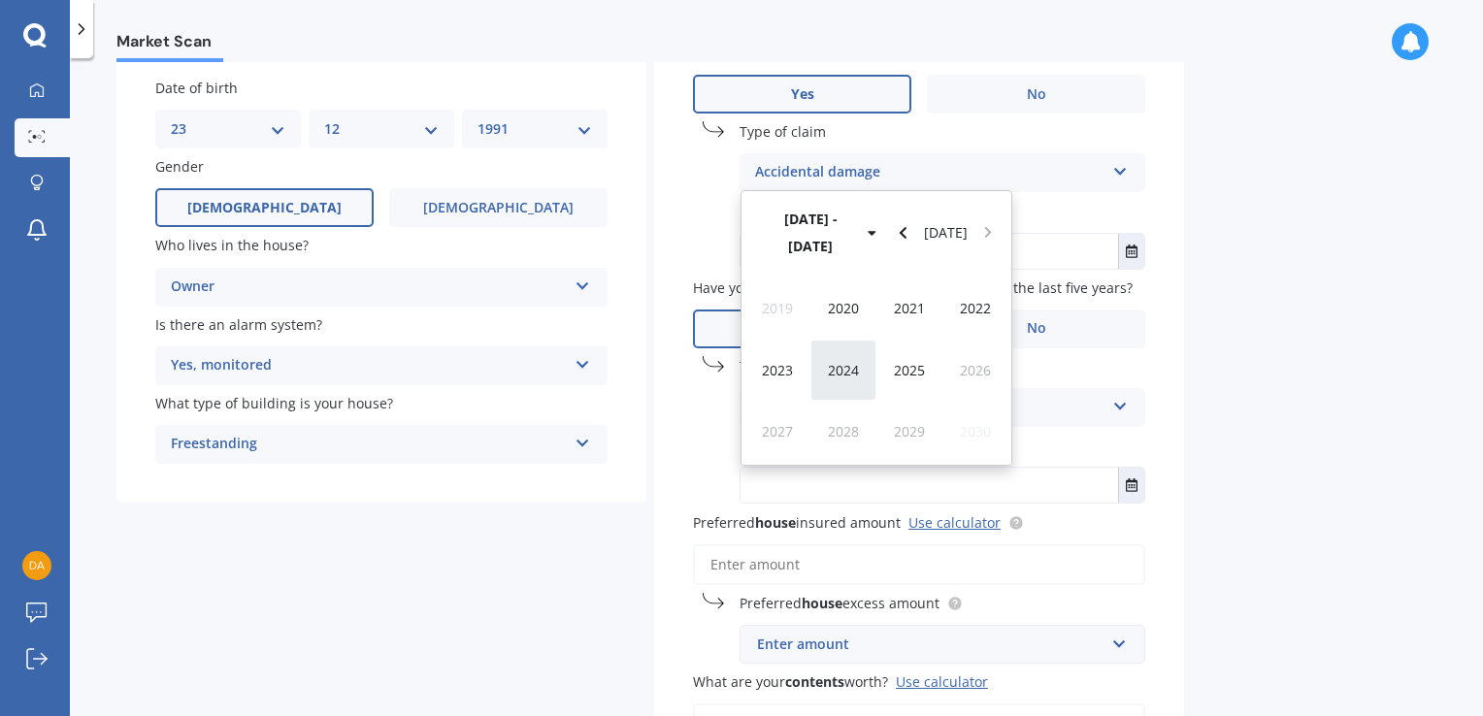
click at [838, 368] on span "2024" at bounding box center [843, 370] width 31 height 18
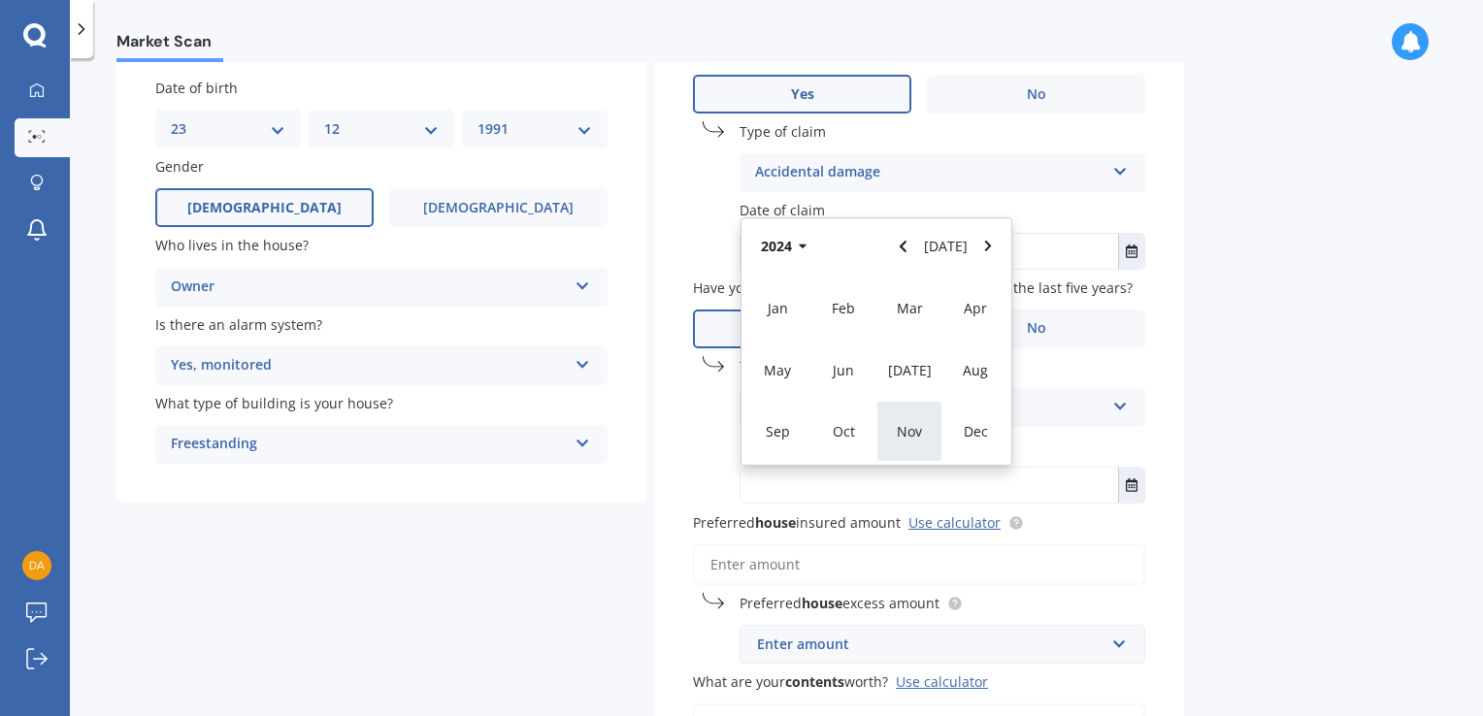
click at [901, 429] on span "Nov" at bounding box center [909, 431] width 25 height 18
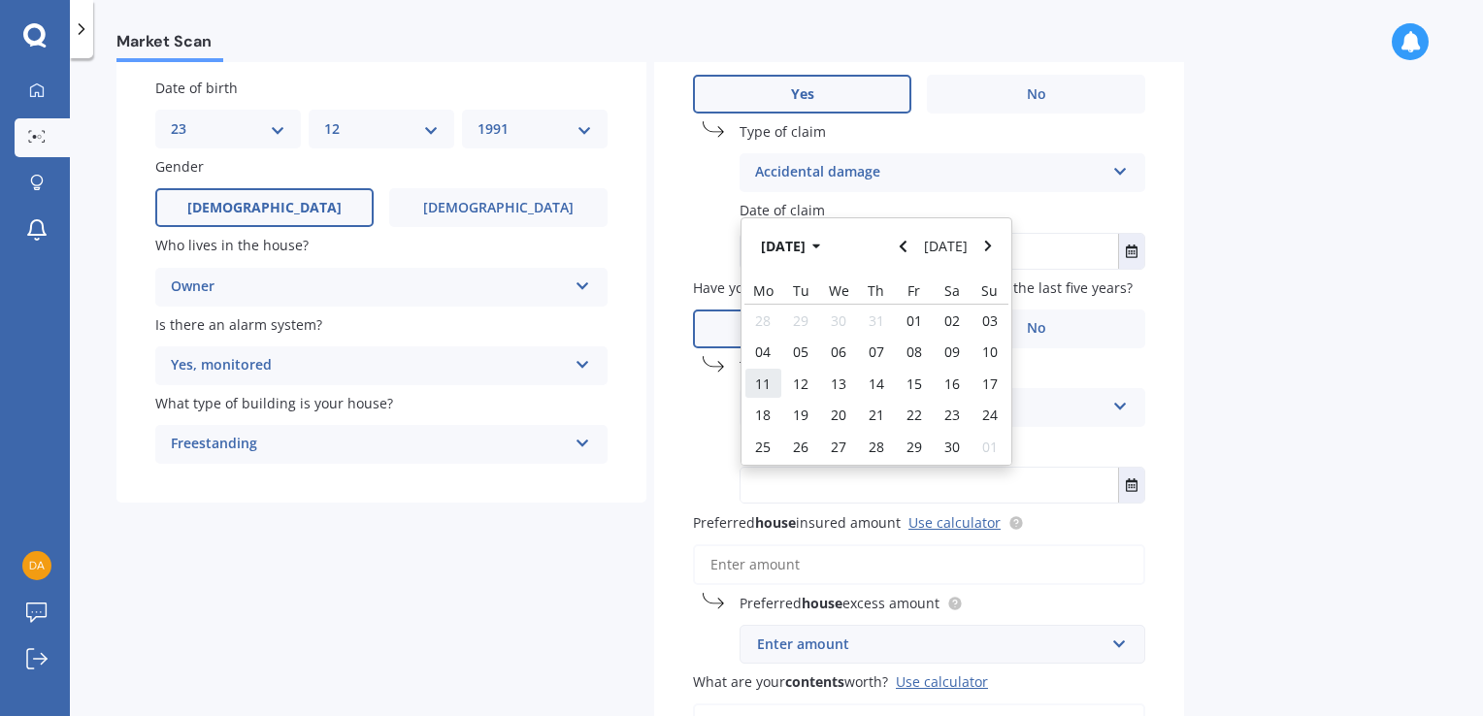
click at [769, 379] on span "11" at bounding box center [763, 384] width 16 height 18
type input "[DATE]"
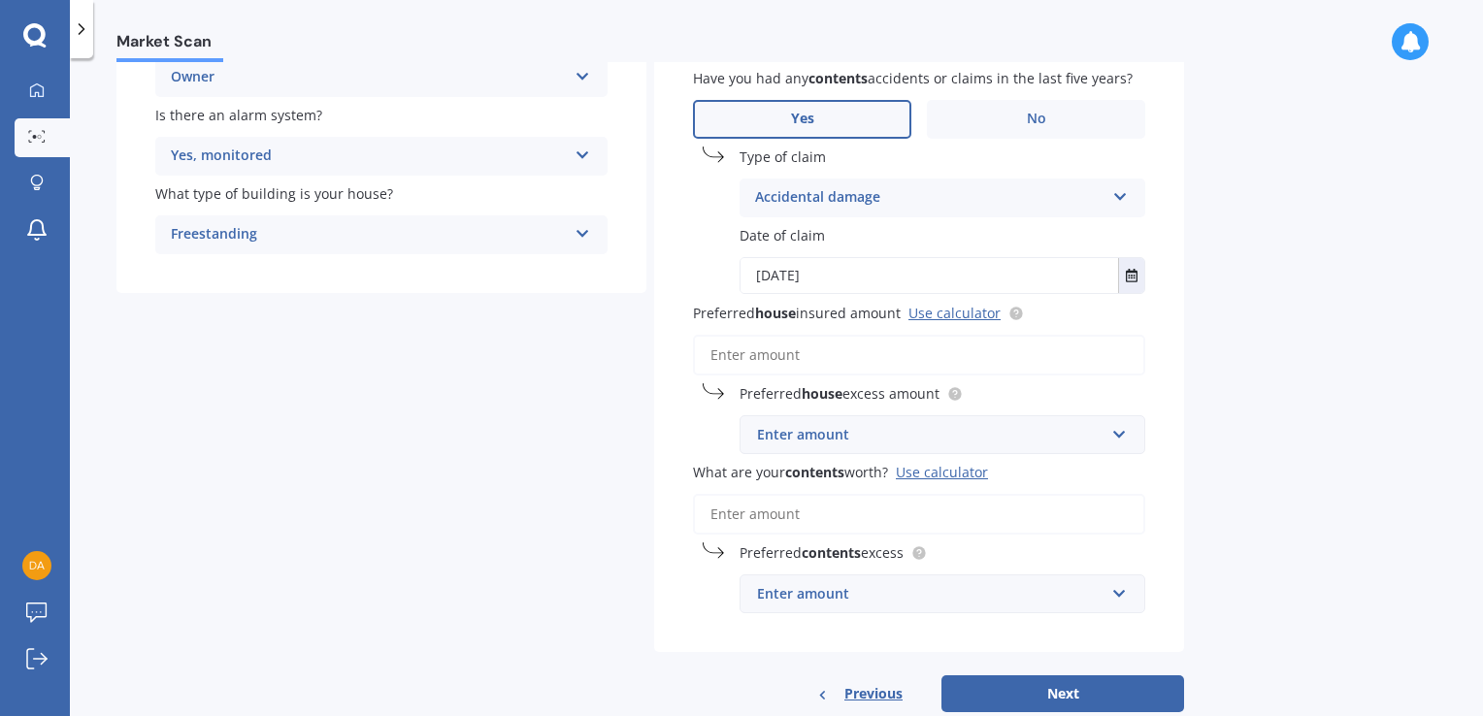
scroll to position [363, 0]
click at [770, 361] on input "Preferred house insured amount Use calculator" at bounding box center [919, 354] width 452 height 41
click at [799, 344] on input "Preferred house insured amount Use calculator" at bounding box center [919, 354] width 452 height 41
click at [926, 315] on link "Use calculator" at bounding box center [954, 312] width 92 height 18
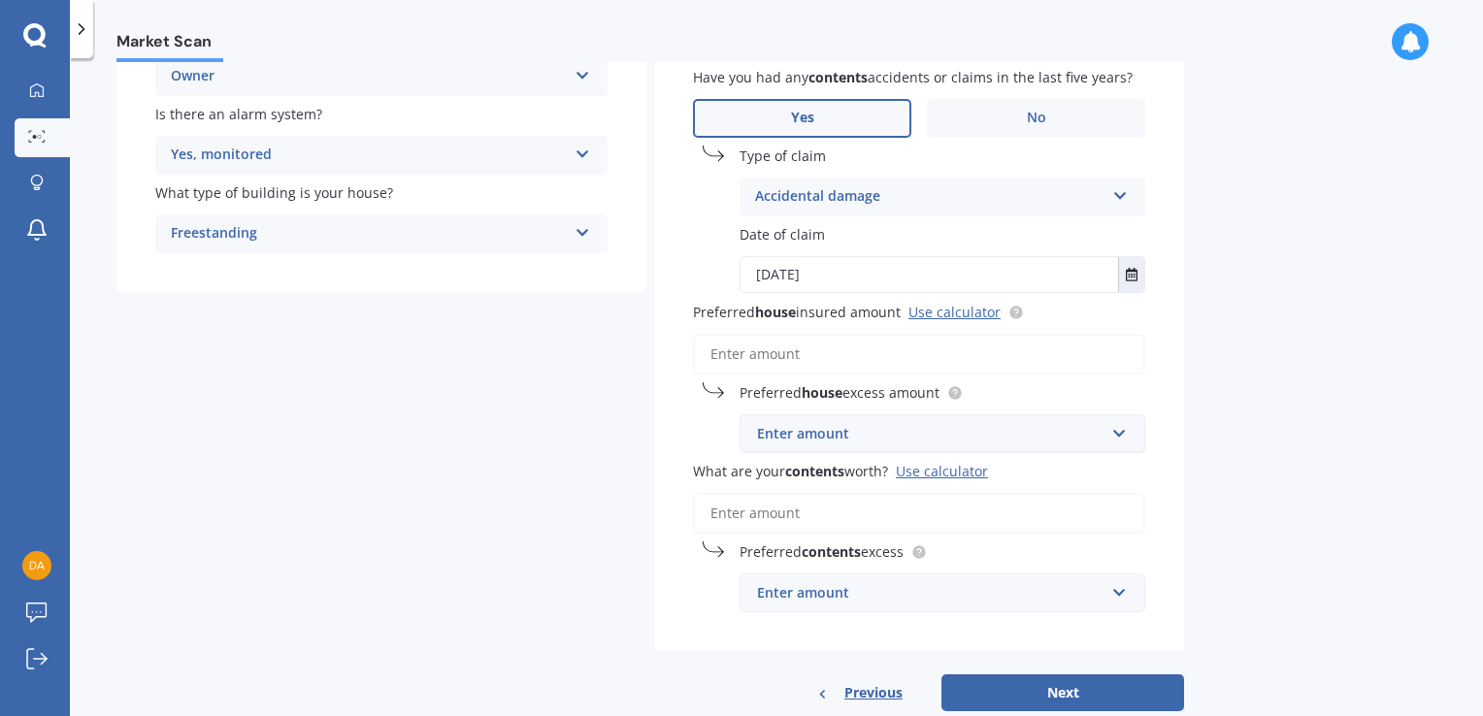
click at [788, 364] on input "Preferred house insured amount Use calculator" at bounding box center [919, 354] width 452 height 41
click at [834, 348] on input "Preferred house insured amount Use calculator" at bounding box center [919, 354] width 452 height 41
click at [820, 433] on div "Enter amount" at bounding box center [930, 433] width 347 height 21
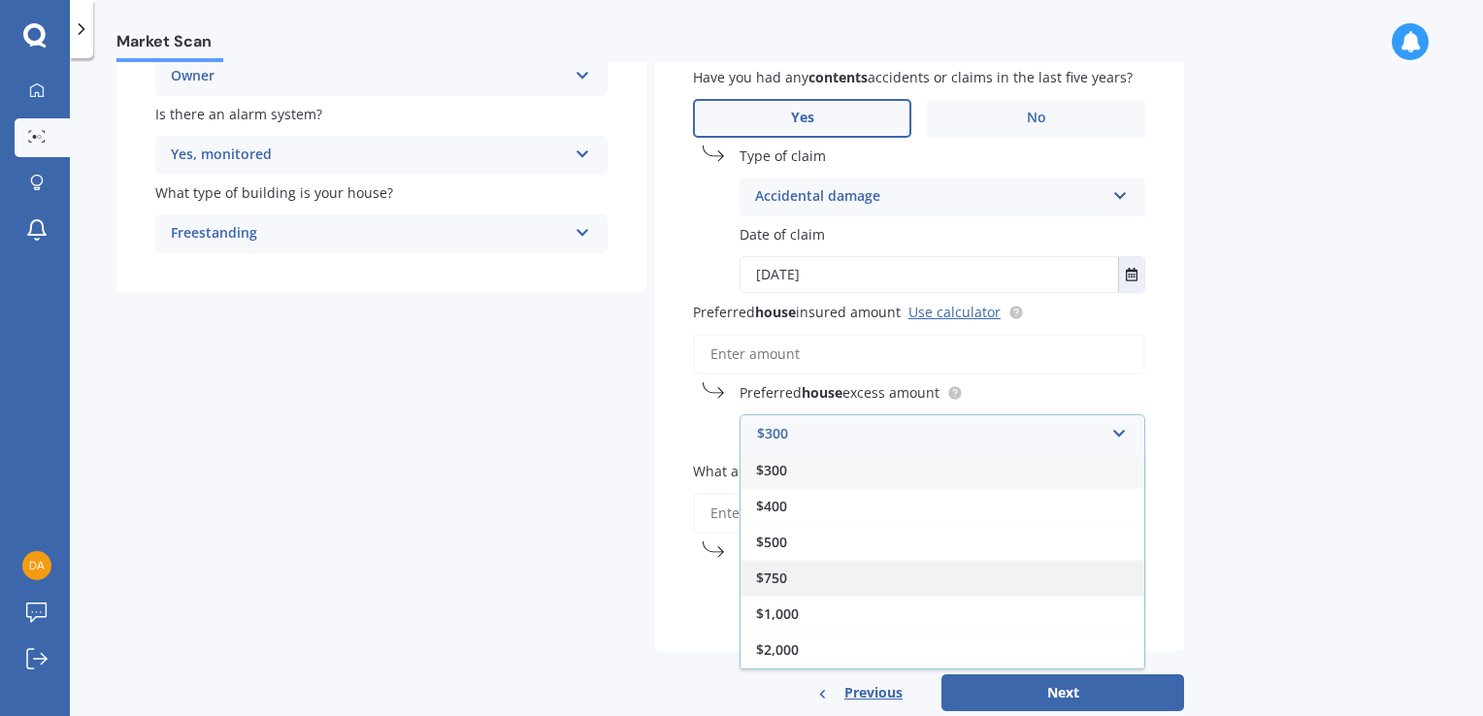
click at [784, 589] on div "$750" at bounding box center [942, 578] width 404 height 36
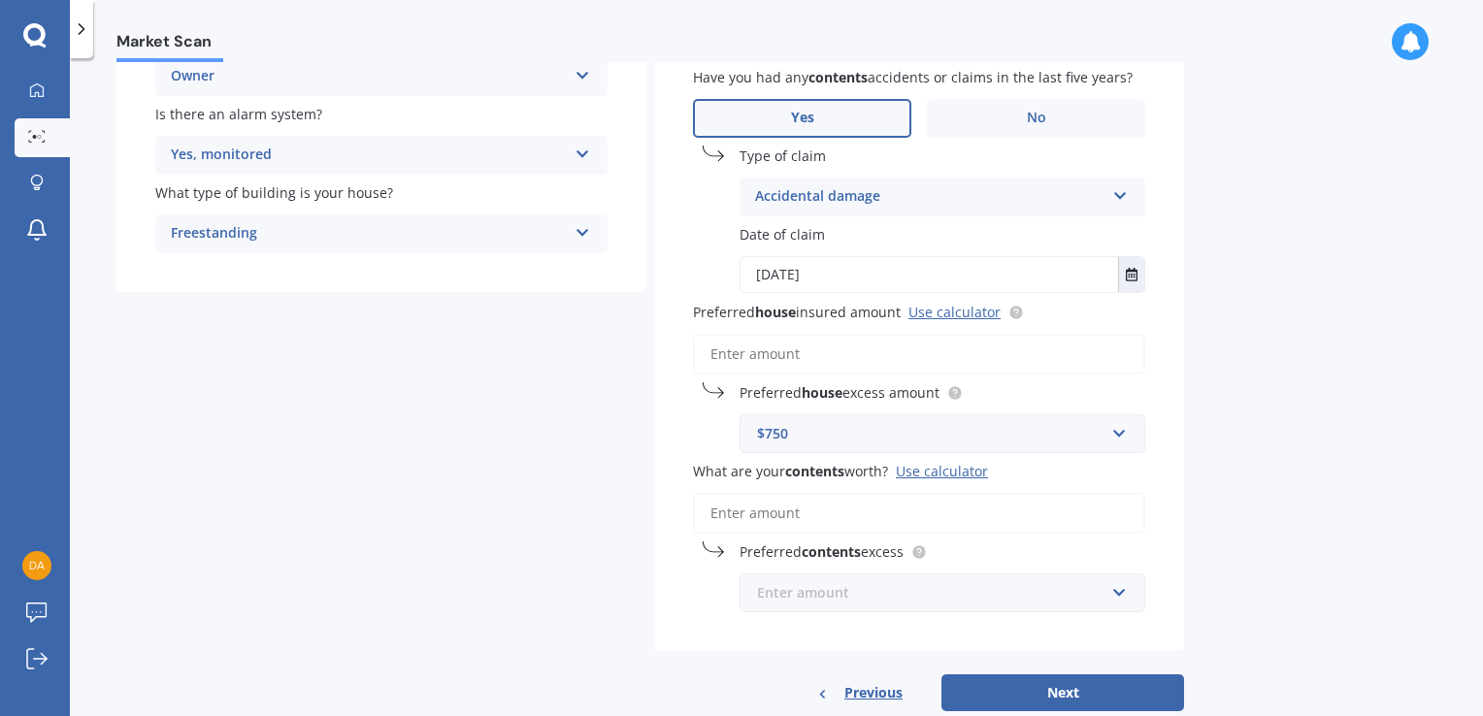
click at [1122, 592] on input "text" at bounding box center [935, 592] width 388 height 37
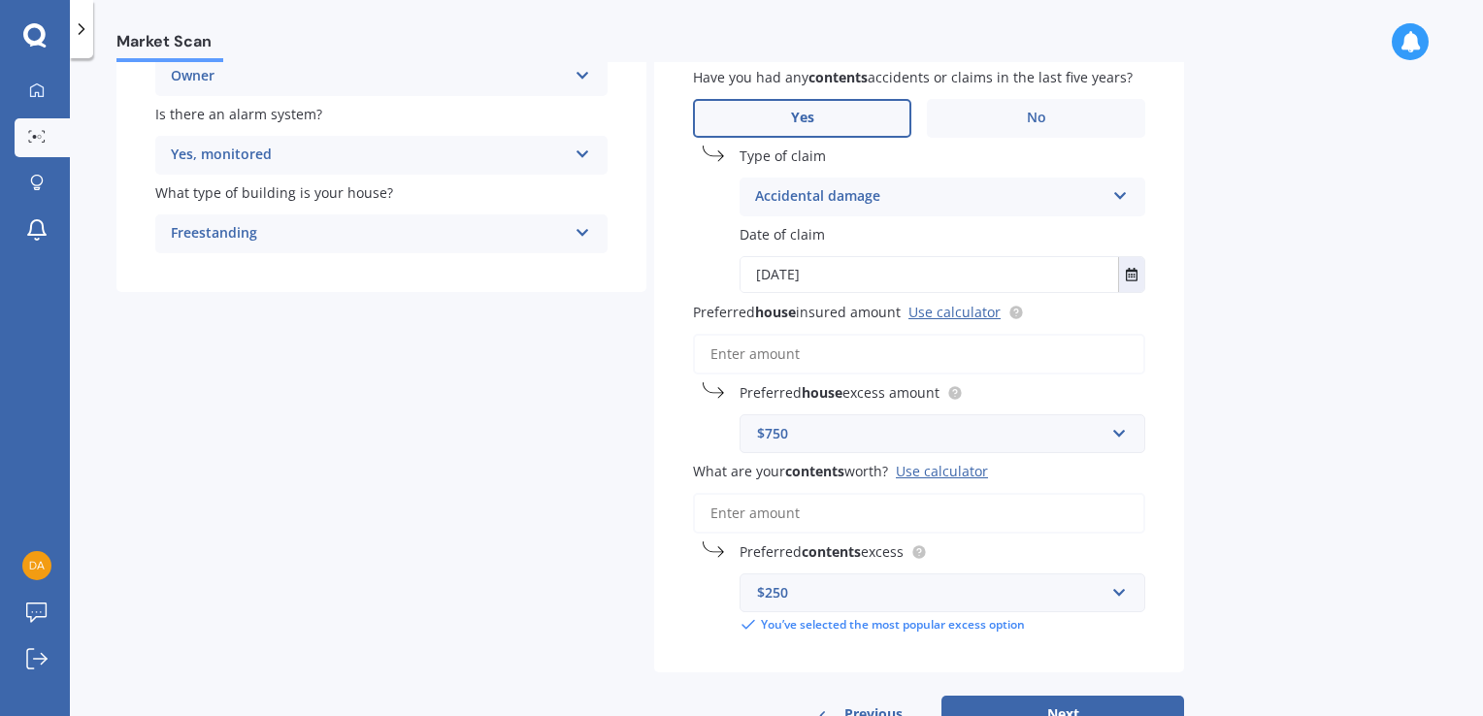
click at [682, 512] on div "Have you had any house accidents or claims in the last five years? Yes No Type …" at bounding box center [919, 232] width 530 height 879
click at [1117, 444] on input "text" at bounding box center [935, 433] width 388 height 37
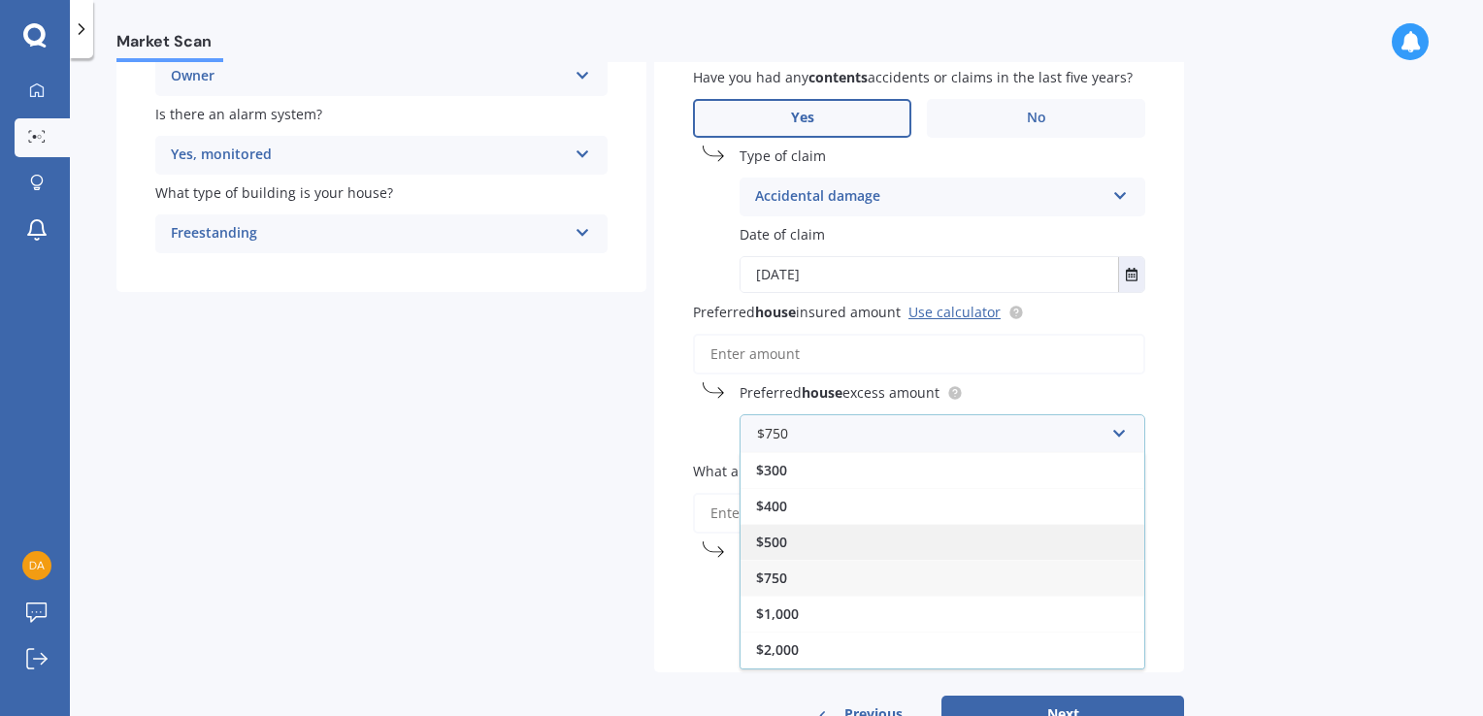
click at [793, 534] on div "$500" at bounding box center [942, 542] width 404 height 36
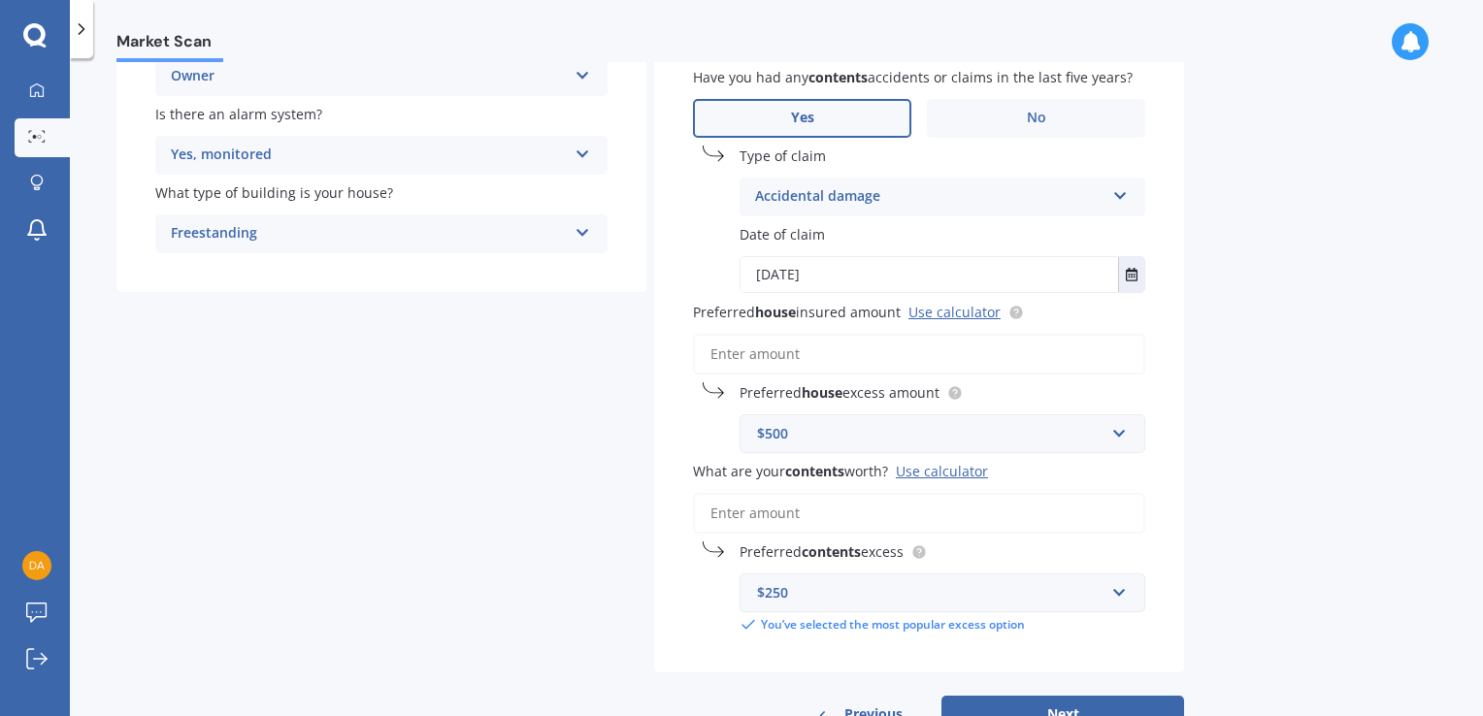
click at [807, 590] on div "$250" at bounding box center [930, 592] width 347 height 21
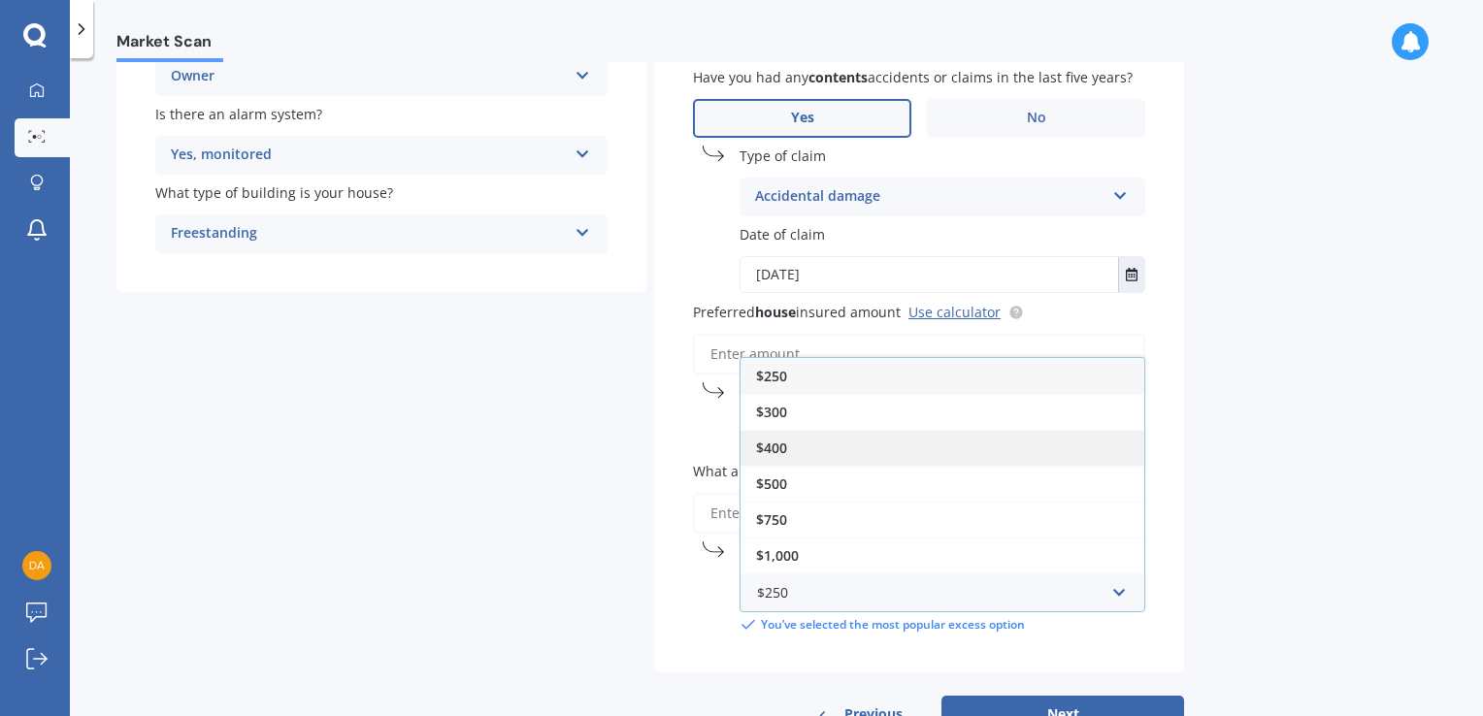
click at [784, 457] on div "$400" at bounding box center [942, 448] width 404 height 36
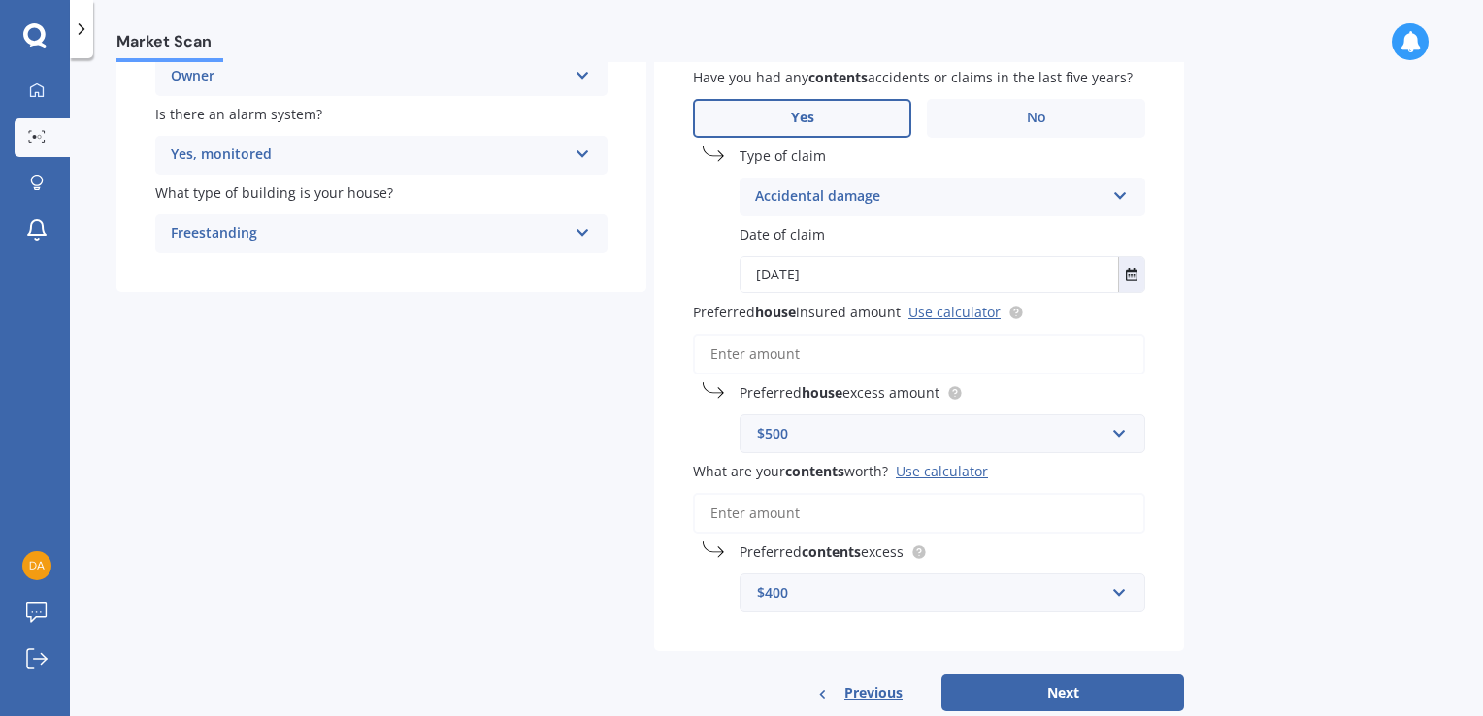
click at [730, 339] on input "Preferred house insured amount Use calculator" at bounding box center [919, 354] width 452 height 41
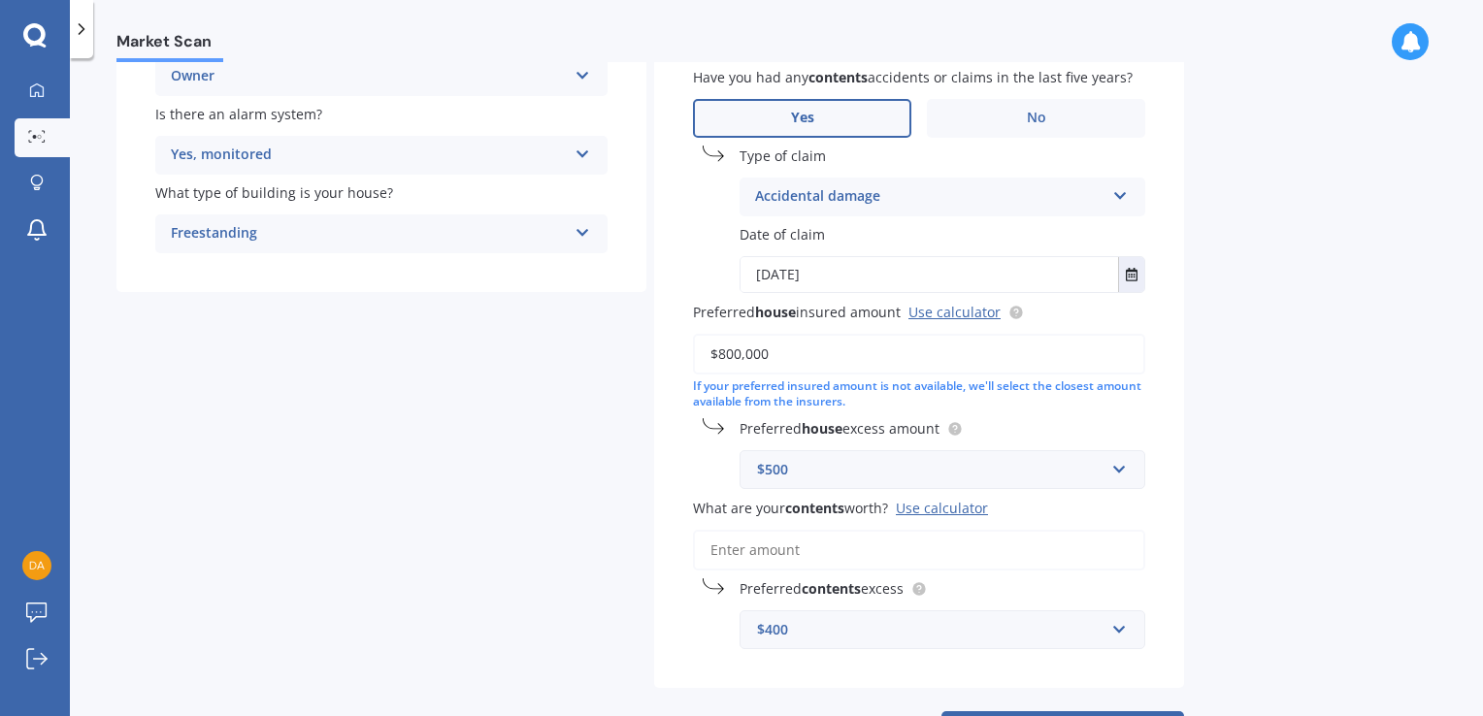
type input "$800,000"
click at [967, 507] on div "Use calculator" at bounding box center [942, 508] width 92 height 18
click at [967, 530] on input "What are your contents worth? Use calculator" at bounding box center [919, 550] width 452 height 41
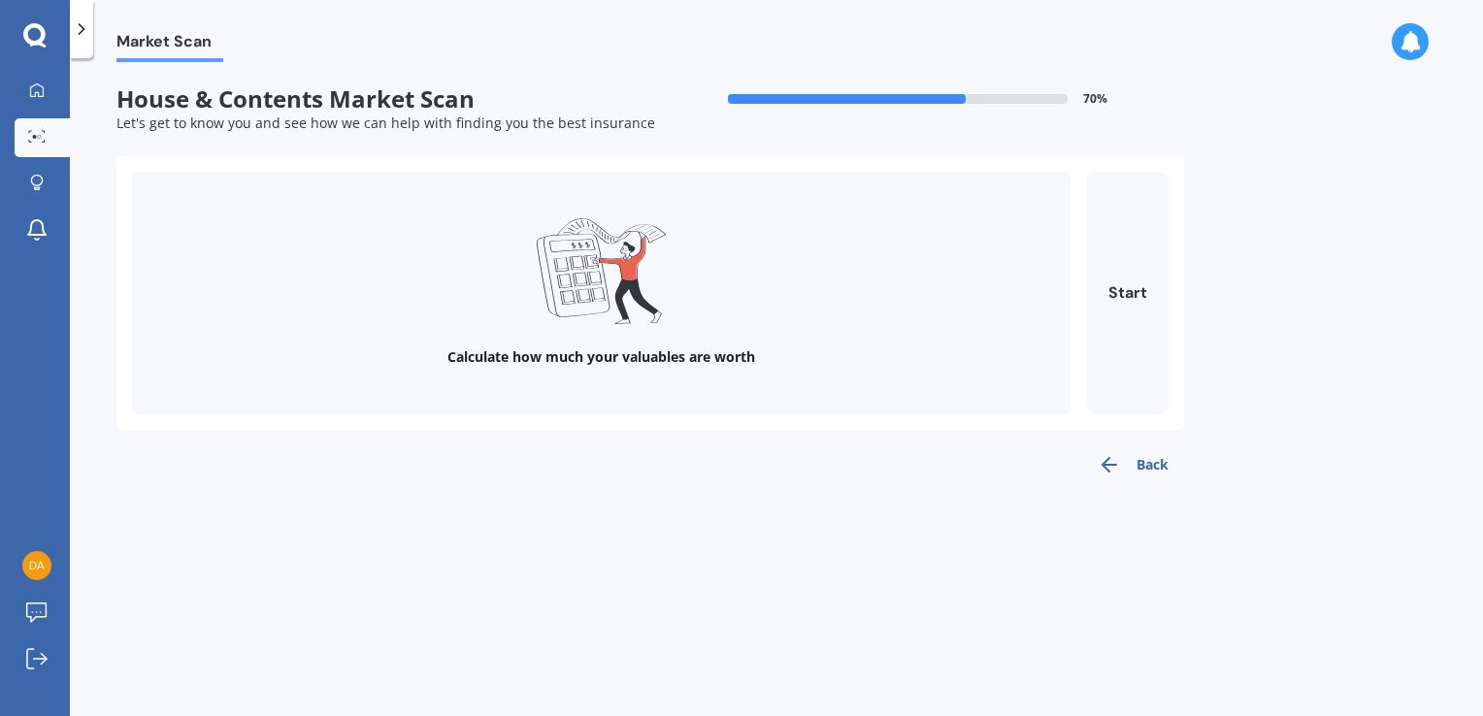
scroll to position [0, 0]
click at [1136, 278] on button "Start" at bounding box center [1127, 293] width 82 height 243
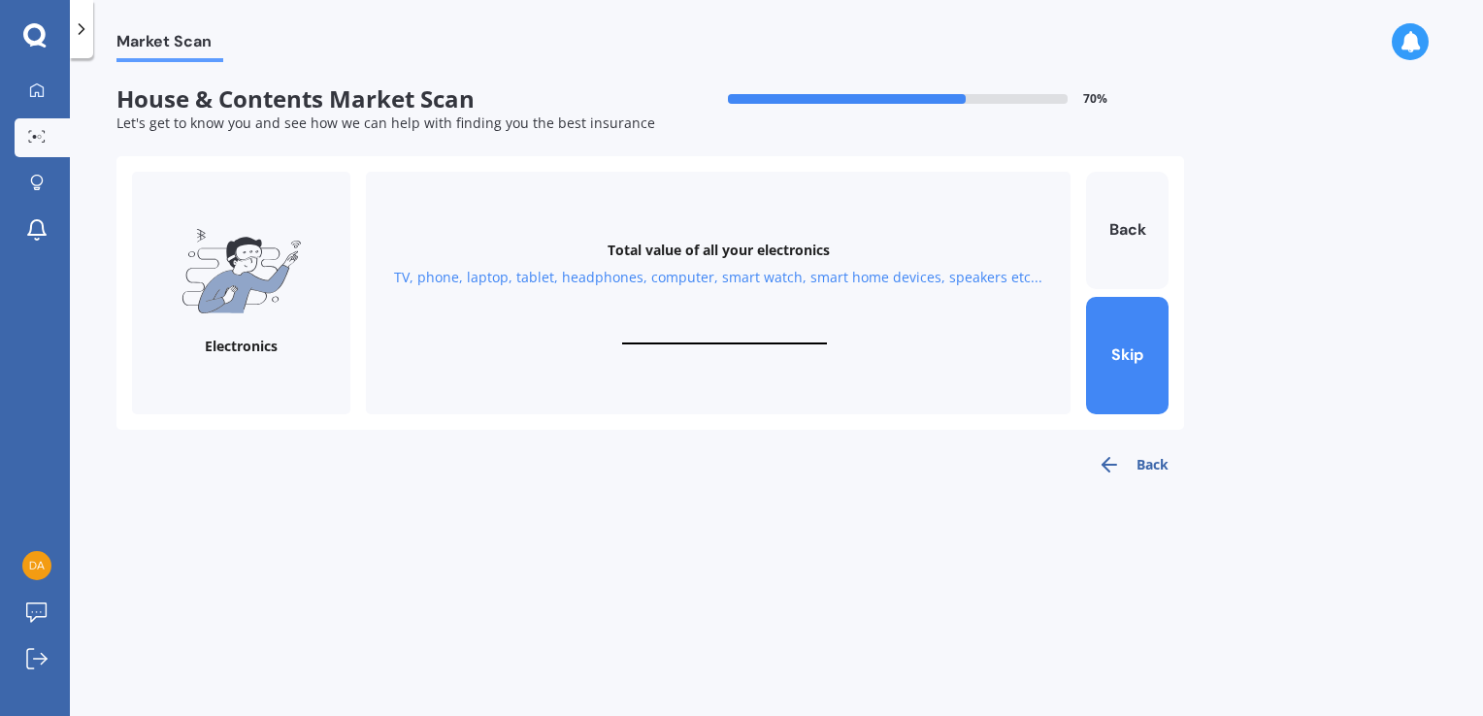
click at [1136, 278] on button "Back" at bounding box center [1127, 230] width 82 height 117
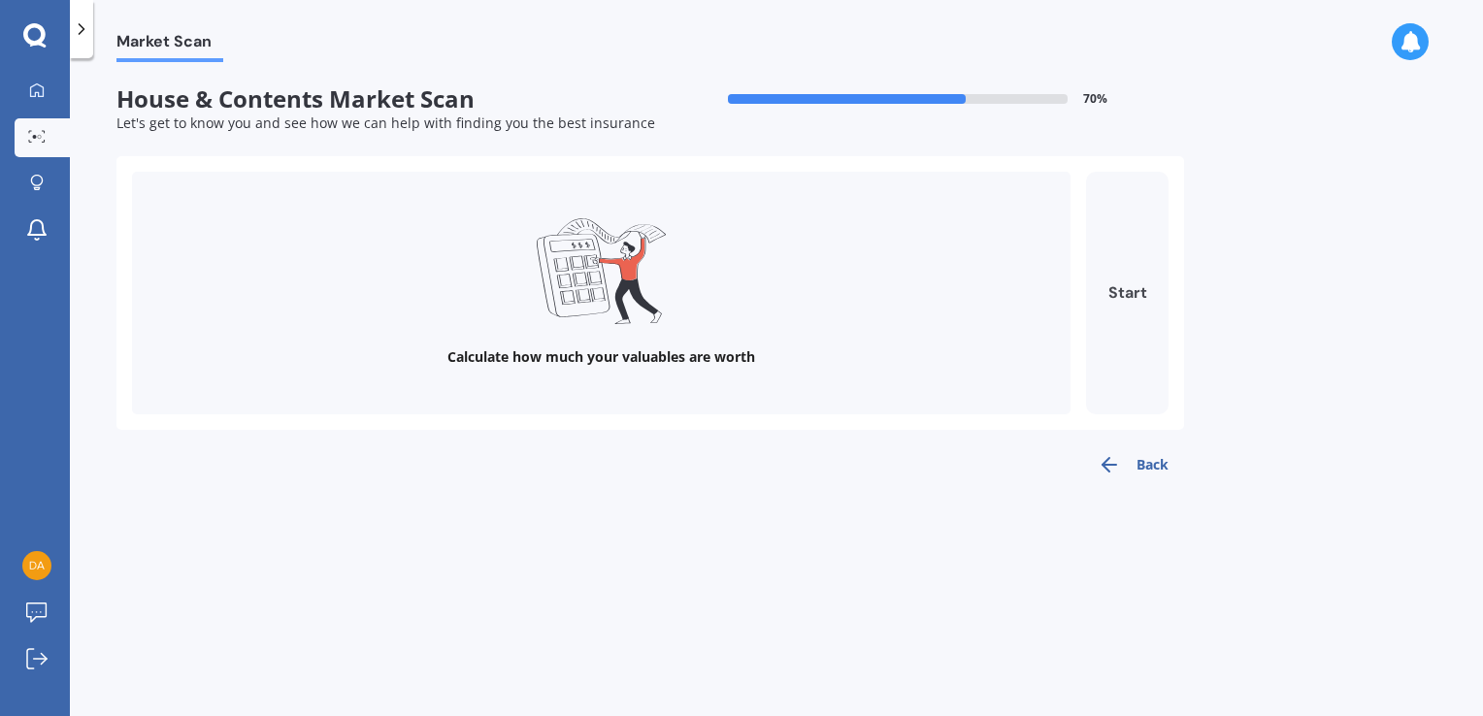
click at [1130, 297] on button "Start" at bounding box center [1127, 293] width 82 height 243
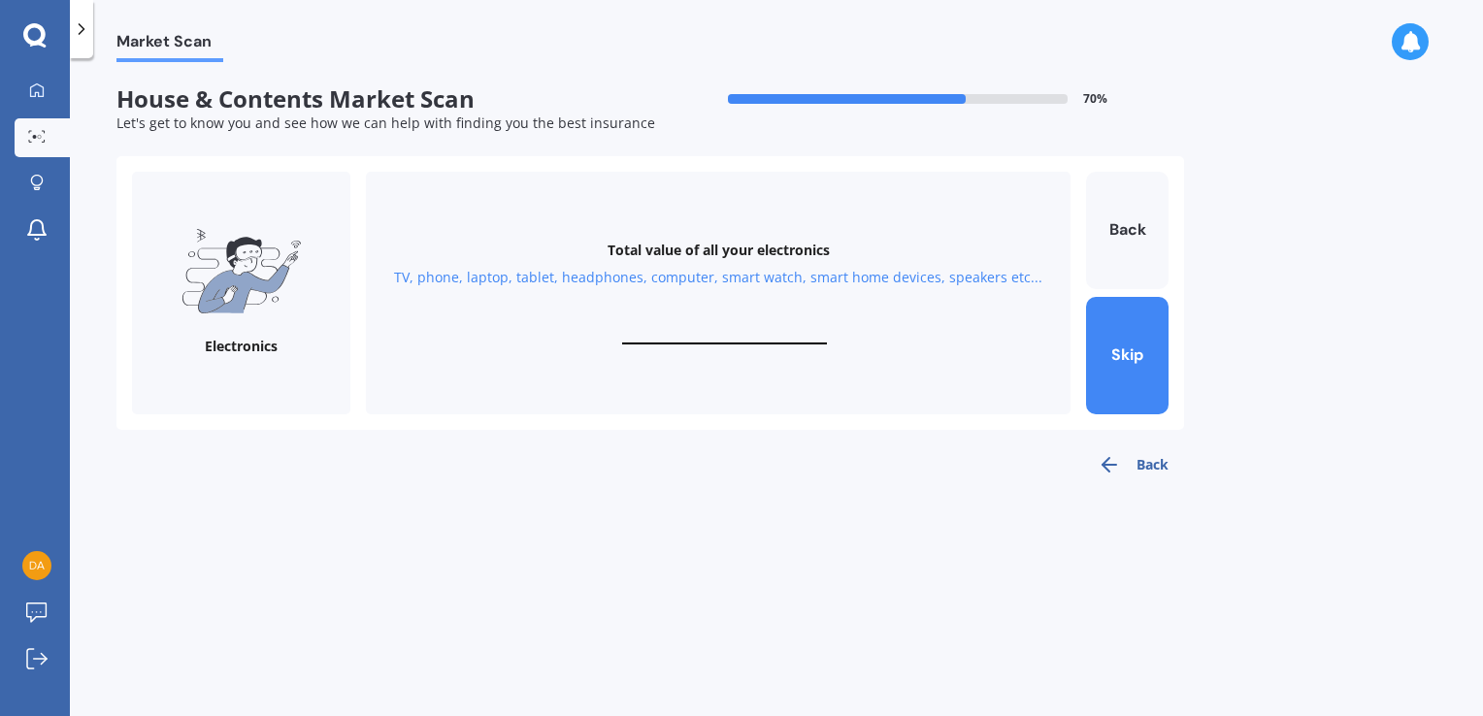
click at [674, 320] on div "Total value of all your electronics TV, phone, laptop, tablet, headphones, comp…" at bounding box center [718, 293] width 705 height 243
click at [714, 347] on div "Total value of all your electronics TV, phone, laptop, tablet, headphones, comp…" at bounding box center [718, 293] width 705 height 243
click at [710, 354] on div "Total value of all your electronics TV, phone, laptop, tablet, headphones, comp…" at bounding box center [718, 293] width 705 height 243
click at [701, 335] on input "text" at bounding box center [724, 335] width 205 height 18
type input "$9"
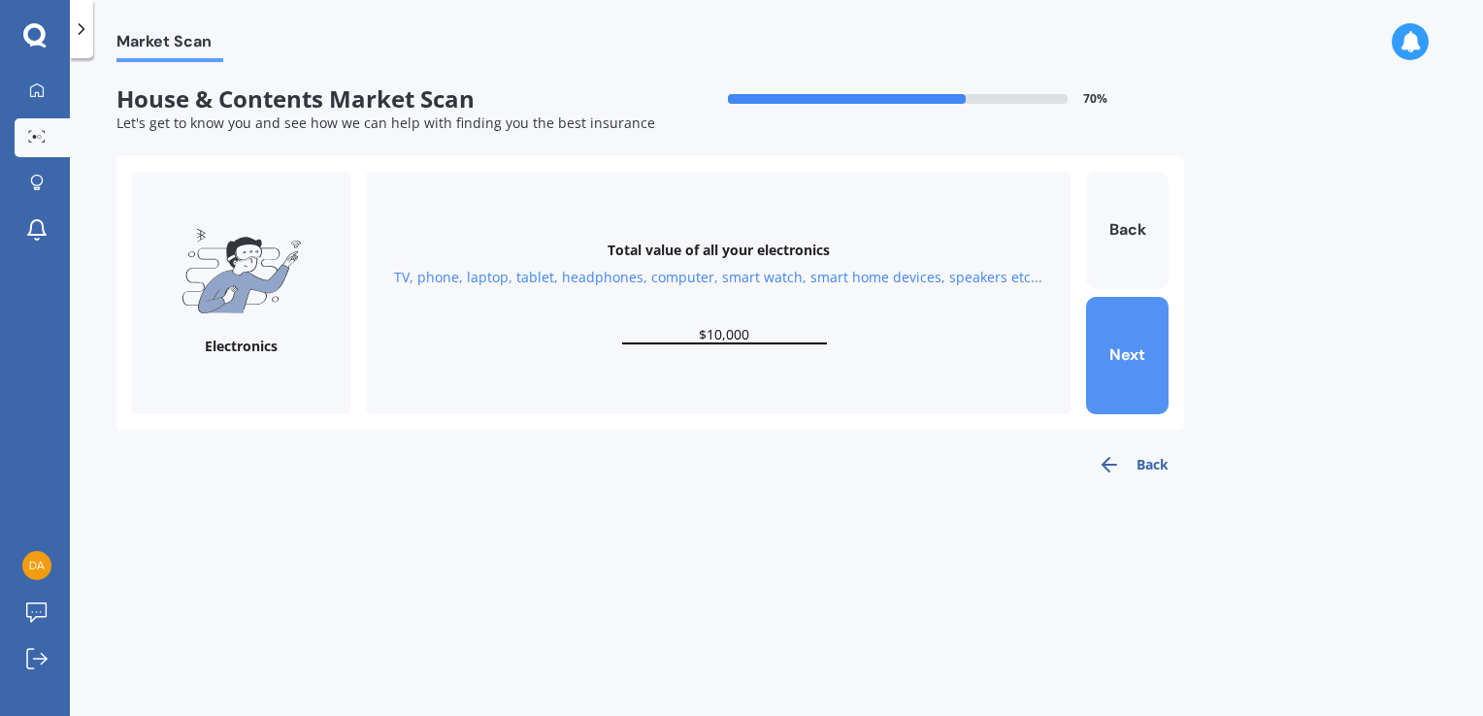
type input "$10,000"
click at [1102, 349] on button "Next" at bounding box center [1127, 355] width 82 height 117
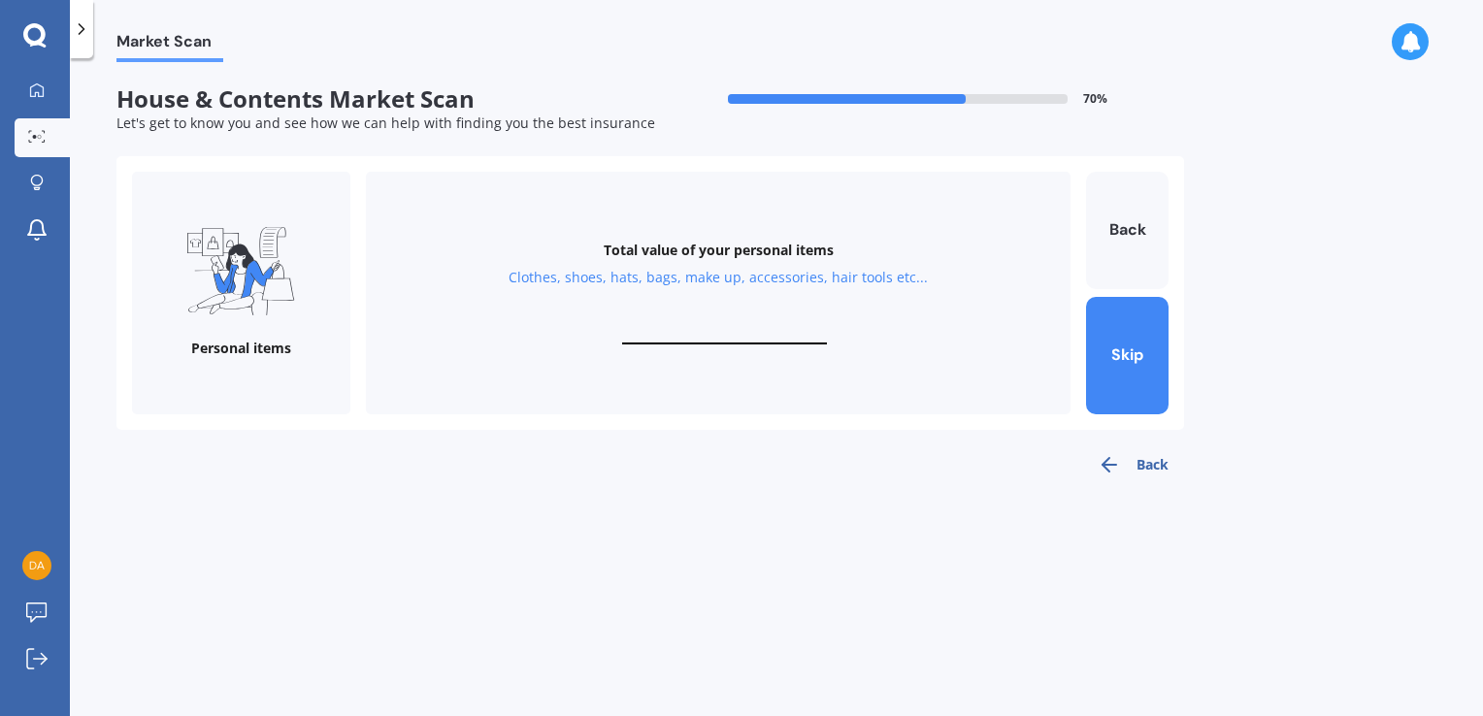
click at [702, 326] on input "text" at bounding box center [724, 335] width 205 height 18
type input "$3,800"
click at [1120, 354] on button "Next" at bounding box center [1127, 355] width 82 height 117
click at [769, 328] on input "text" at bounding box center [724, 335] width 205 height 18
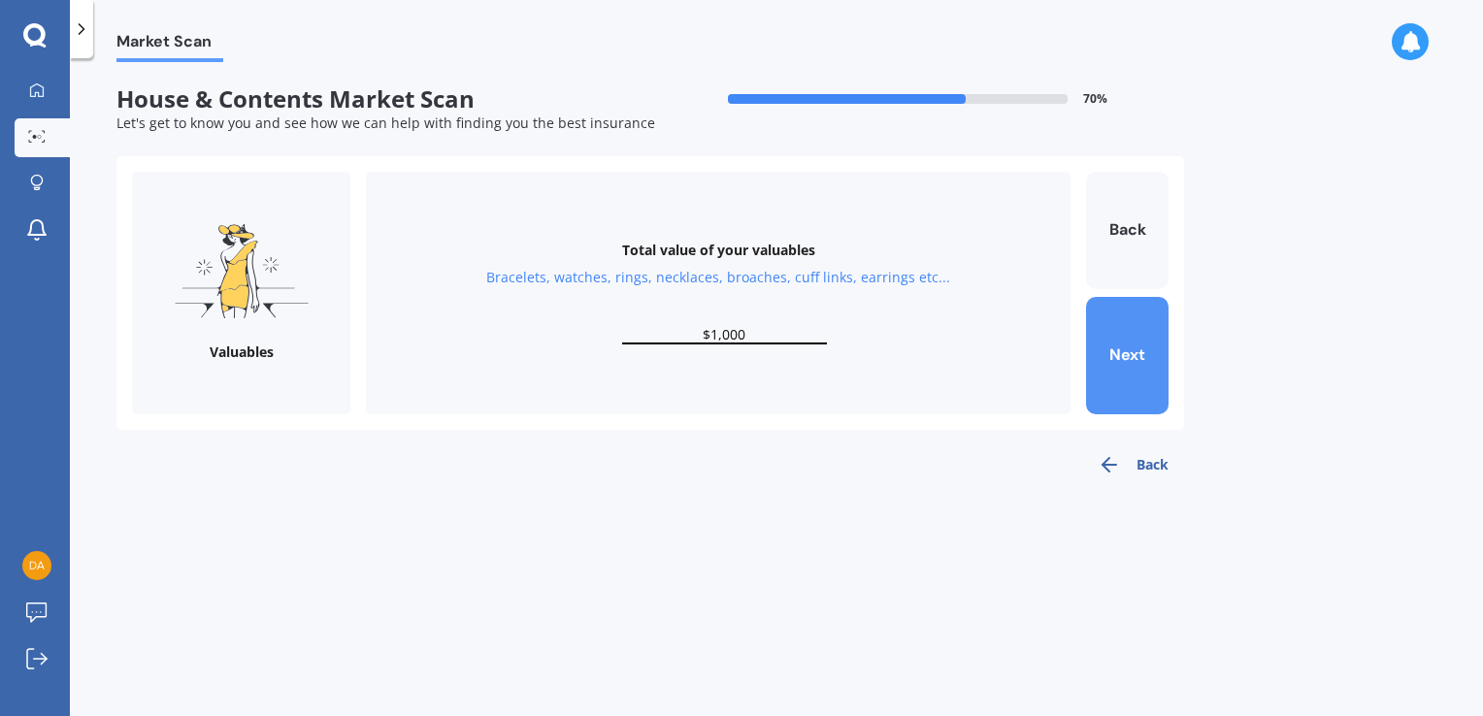
type input "$1,000"
click at [1111, 360] on button "Next" at bounding box center [1127, 355] width 82 height 117
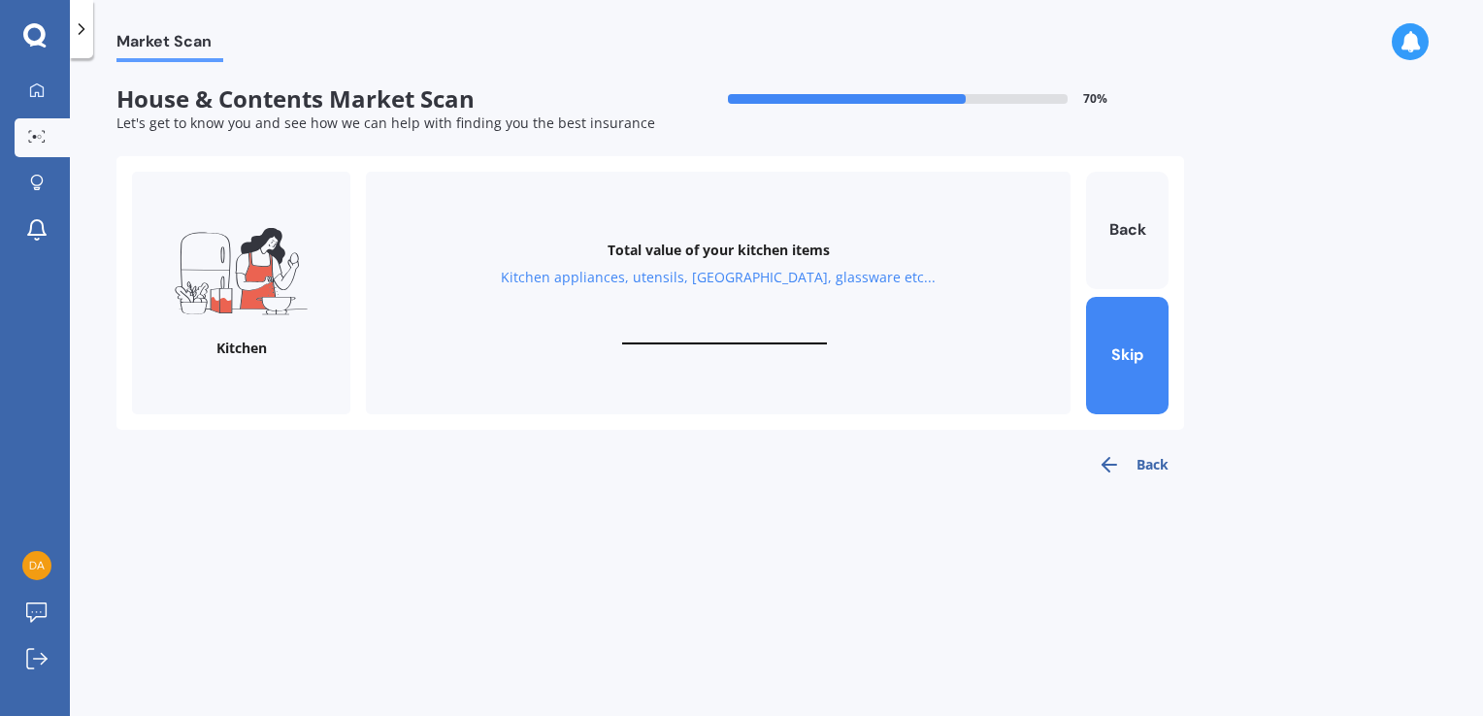
click at [679, 324] on div "Total value of your kitchen items Kitchen appliances, utensils, china, glasswar…" at bounding box center [718, 293] width 705 height 243
click at [691, 330] on input "text" at bounding box center [724, 335] width 205 height 18
type input "$15,000"
click at [1128, 352] on button "Next" at bounding box center [1127, 355] width 82 height 117
click at [659, 318] on div "Total value of your furniture In your bedrooms, lounge, dining, bathroom, gamin…" at bounding box center [718, 293] width 705 height 243
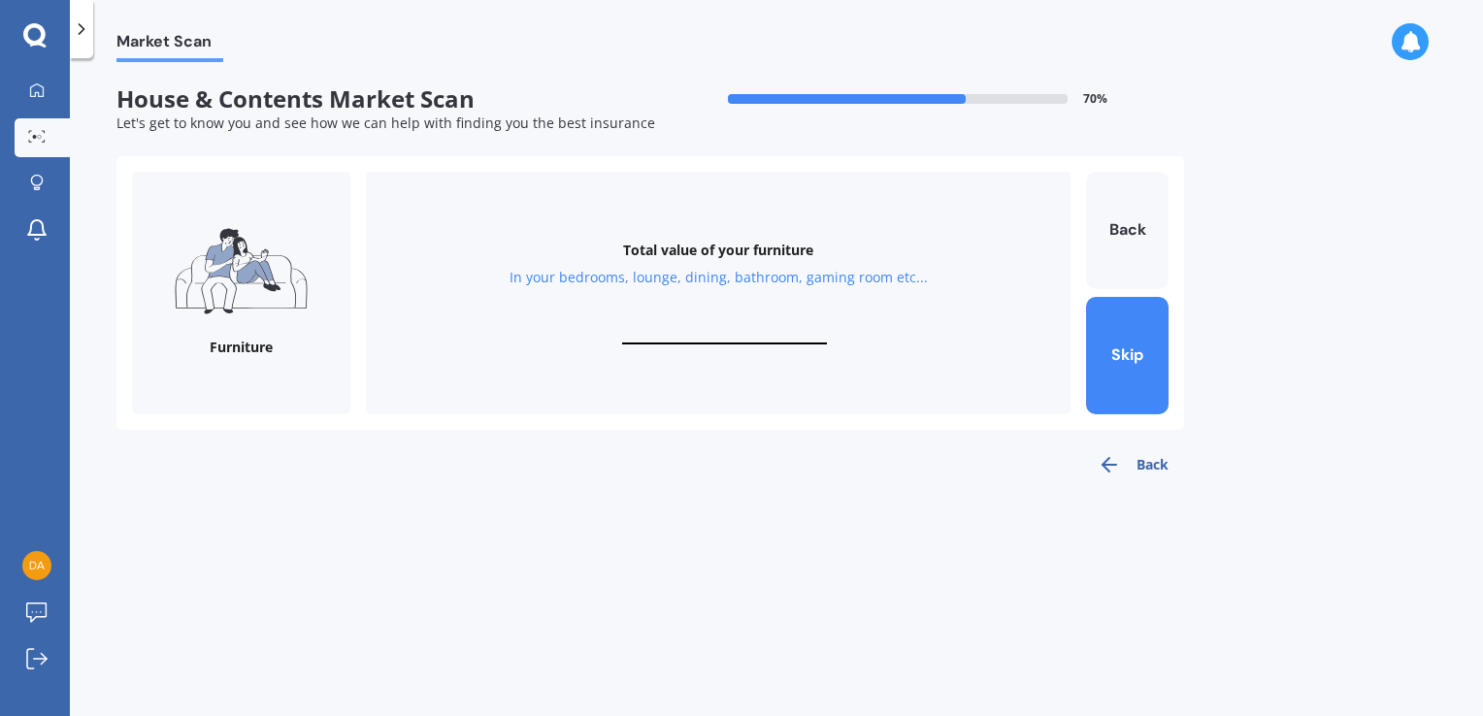
click at [658, 329] on input "text" at bounding box center [724, 335] width 205 height 18
type input "$20,000"
click at [1132, 382] on button "Next" at bounding box center [1127, 355] width 82 height 117
click at [704, 328] on input "text" at bounding box center [724, 335] width 205 height 18
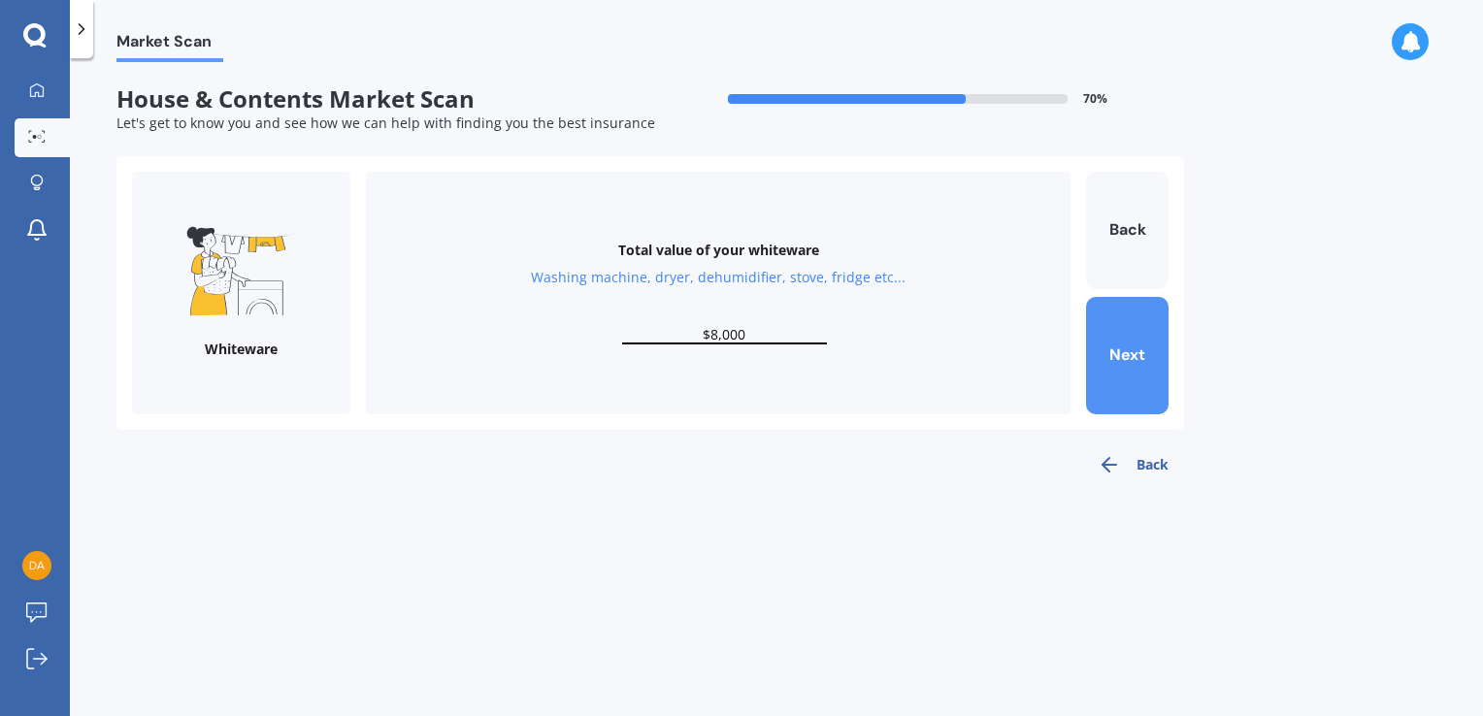
type input "$8,000"
click at [1108, 345] on button "Next" at bounding box center [1127, 355] width 82 height 117
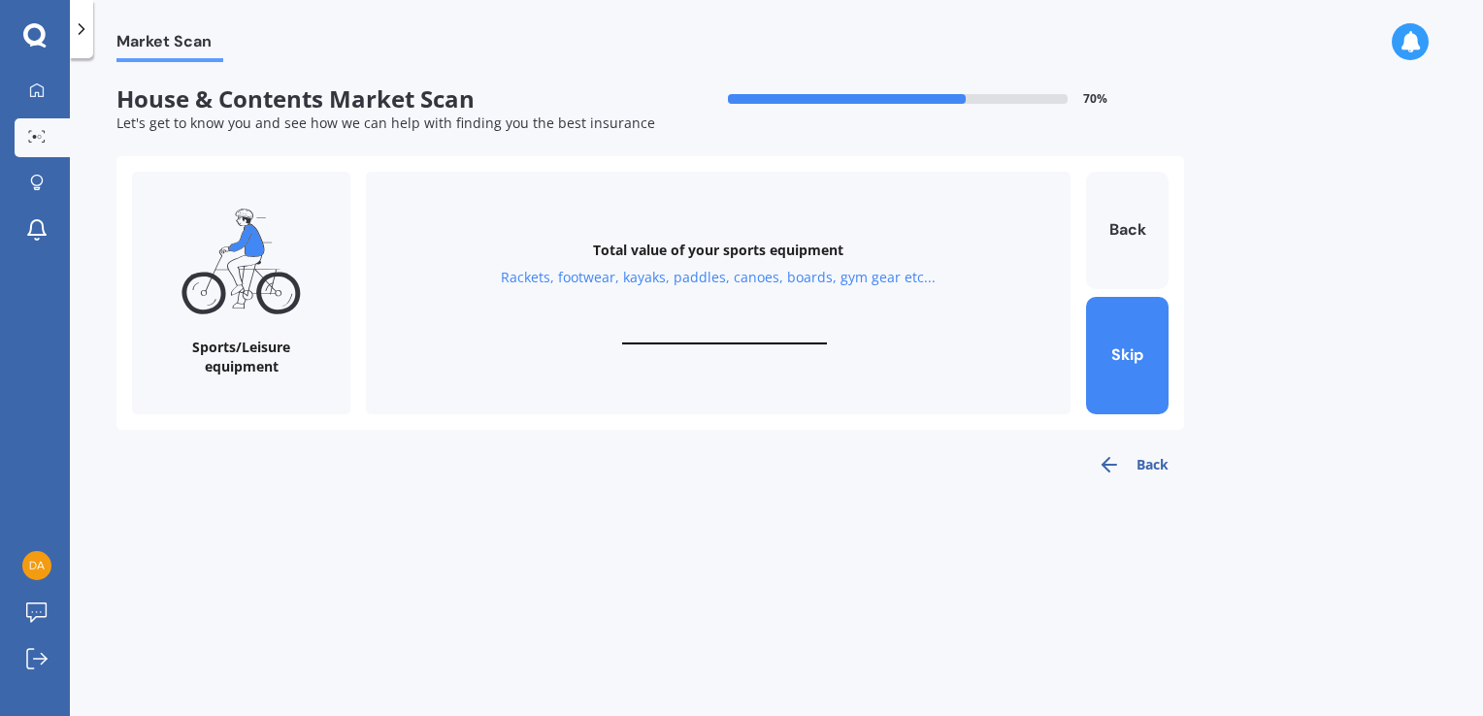
click at [747, 334] on input "text" at bounding box center [724, 335] width 205 height 18
type input "$2,500"
click at [1105, 349] on button "Next" at bounding box center [1127, 355] width 82 height 117
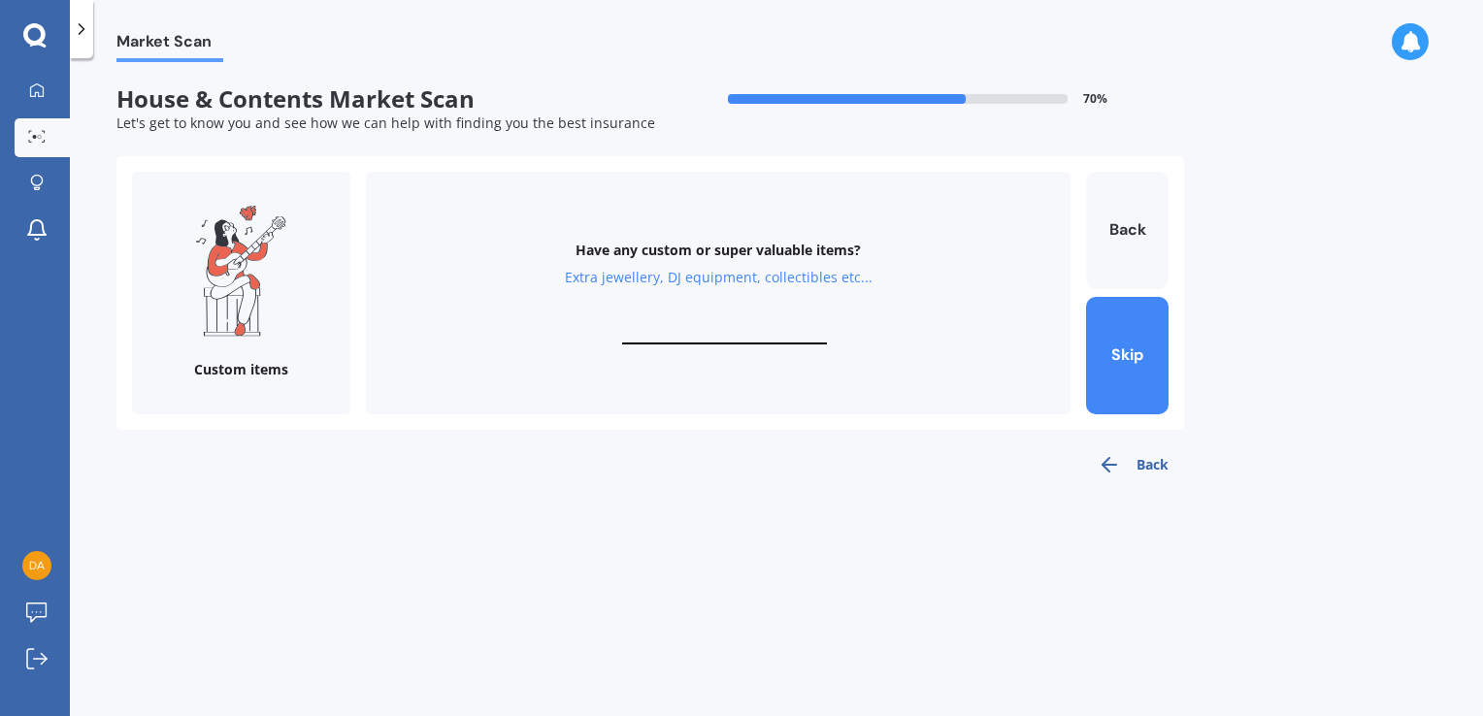
click at [769, 328] on input "text" at bounding box center [724, 335] width 205 height 18
type input "$12,000"
click at [1138, 346] on button "Finish" at bounding box center [1127, 355] width 82 height 117
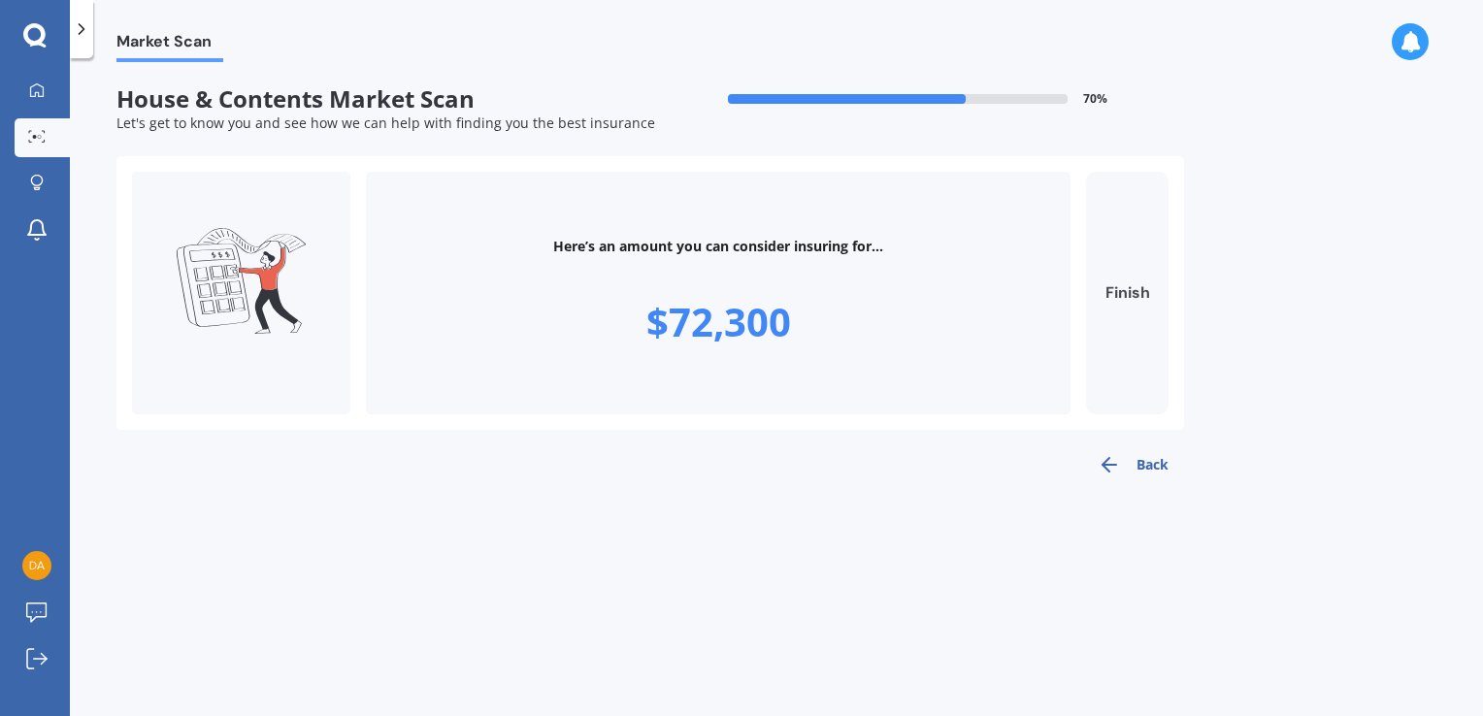
click at [1139, 313] on button "Finish" at bounding box center [1127, 293] width 82 height 243
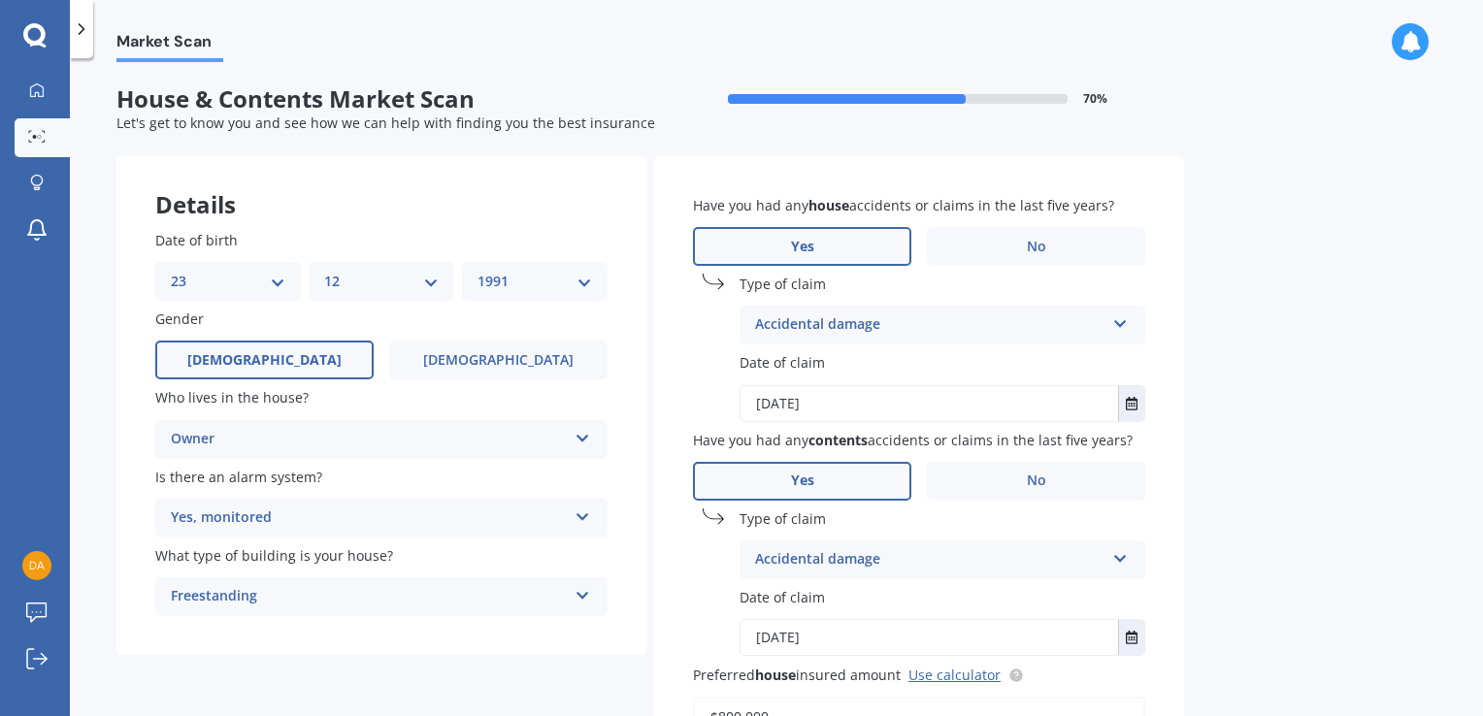
type input "$72,300"
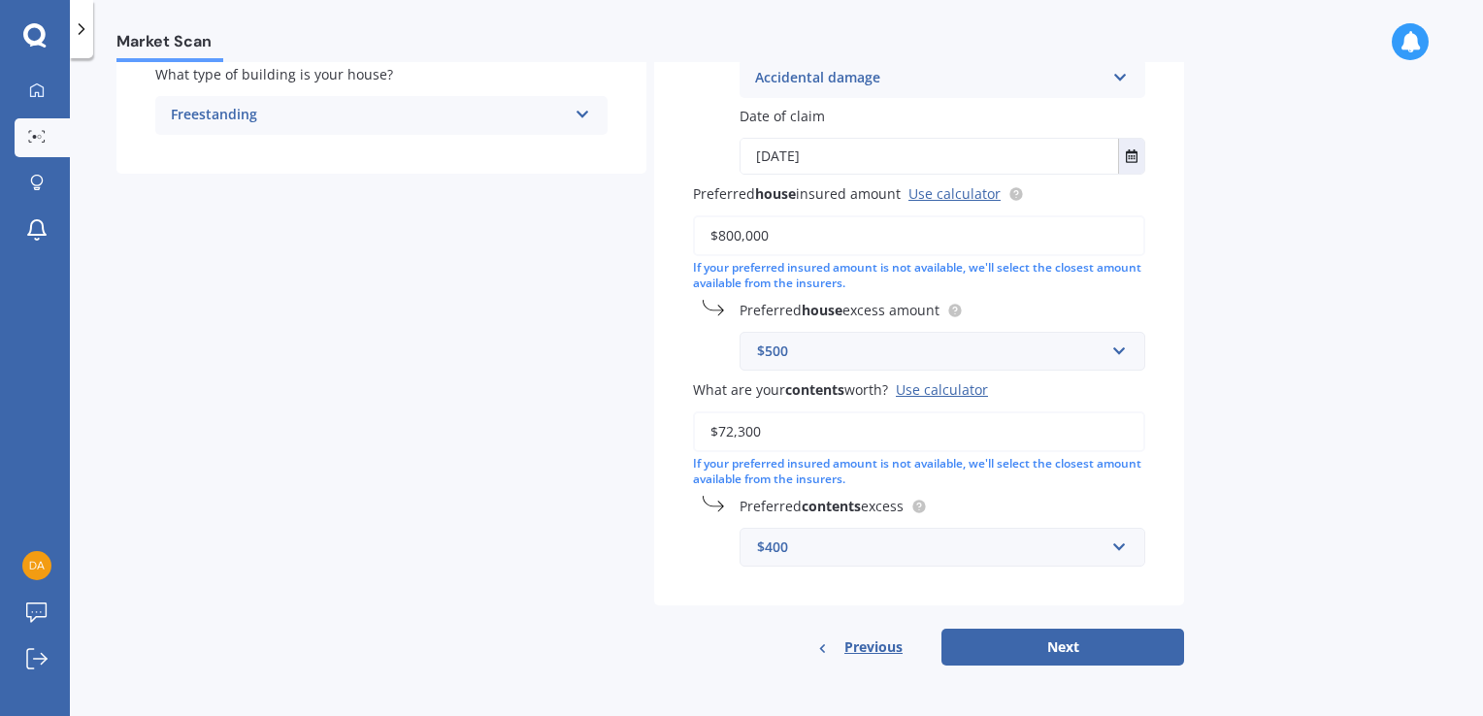
scroll to position [477, 0]
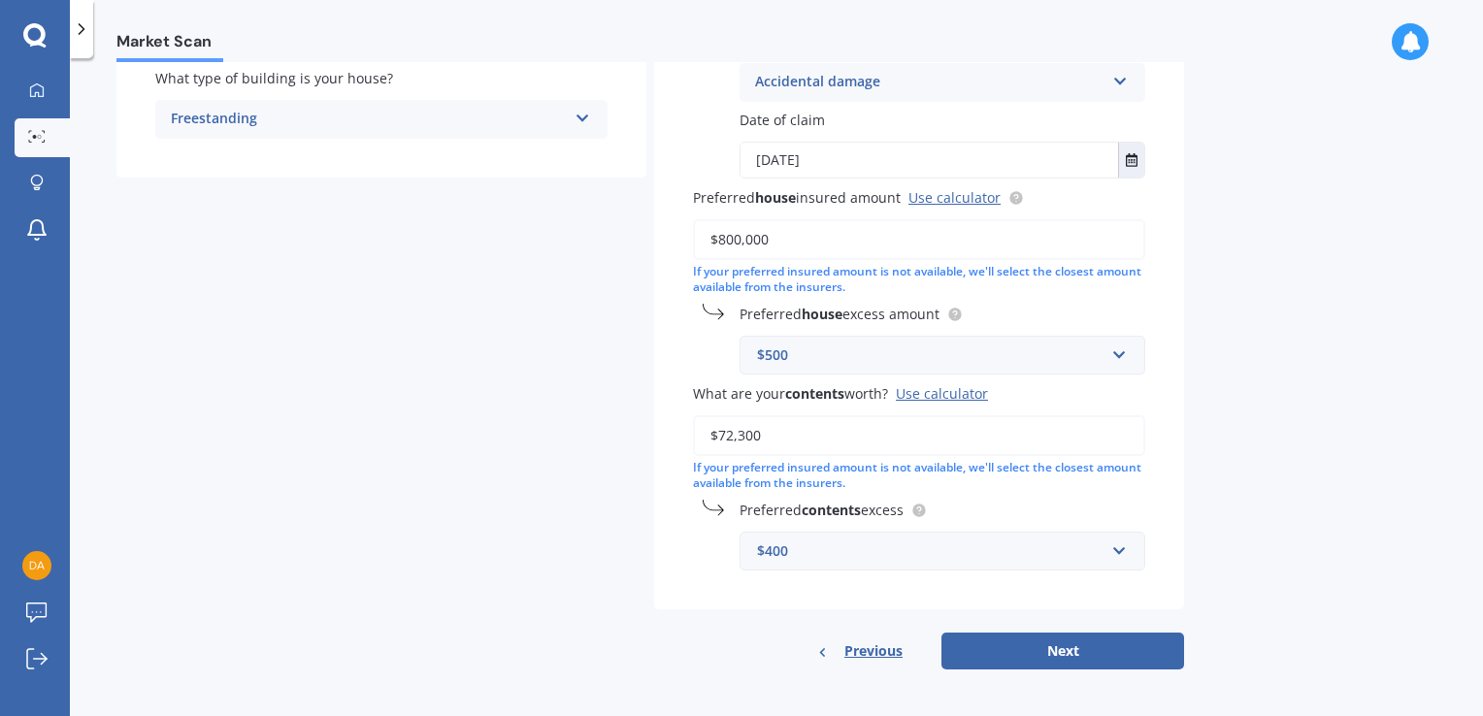
click at [737, 233] on input "$800,000" at bounding box center [919, 239] width 452 height 41
type input "$760,000"
click at [997, 648] on button "Next" at bounding box center [1062, 651] width 243 height 37
select select "23"
select select "12"
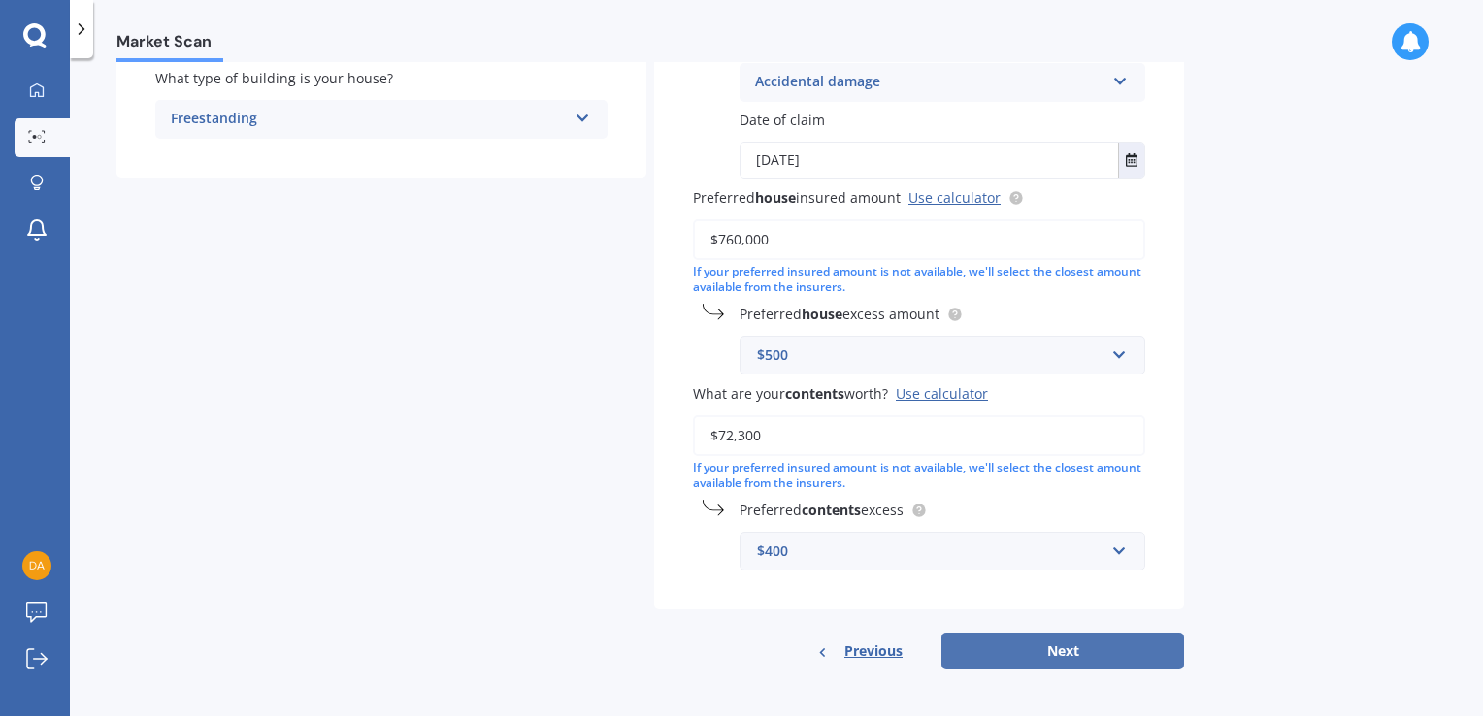
select select "1991"
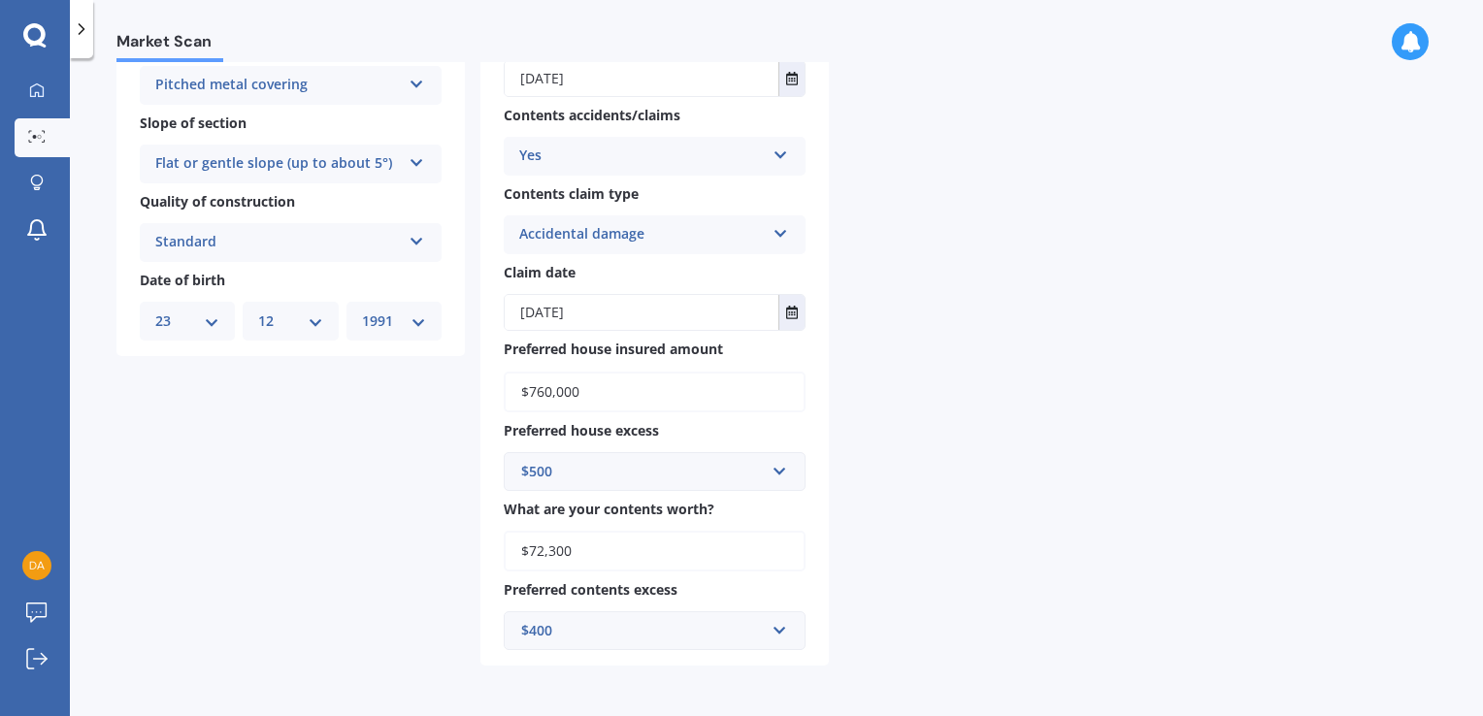
scroll to position [0, 0]
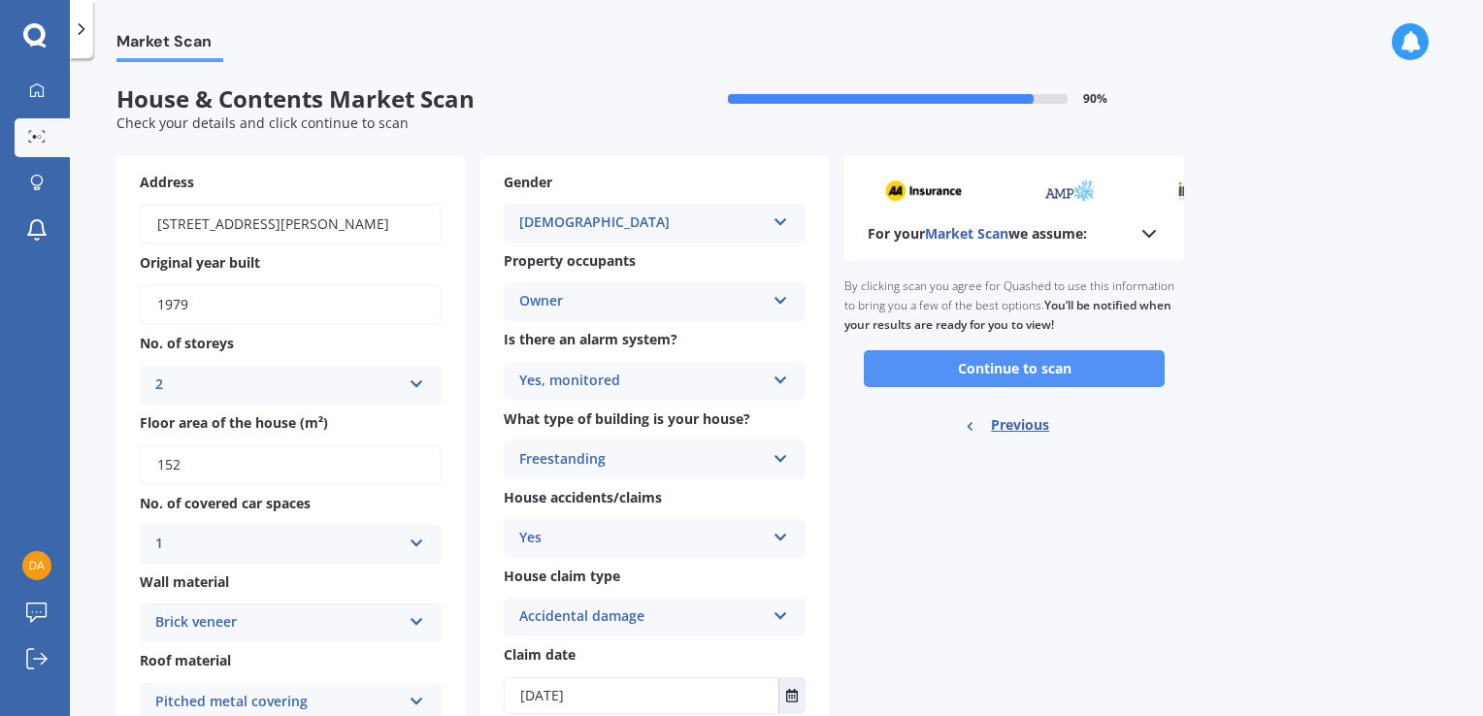
click at [951, 374] on button "Continue to scan" at bounding box center [1014, 368] width 301 height 37
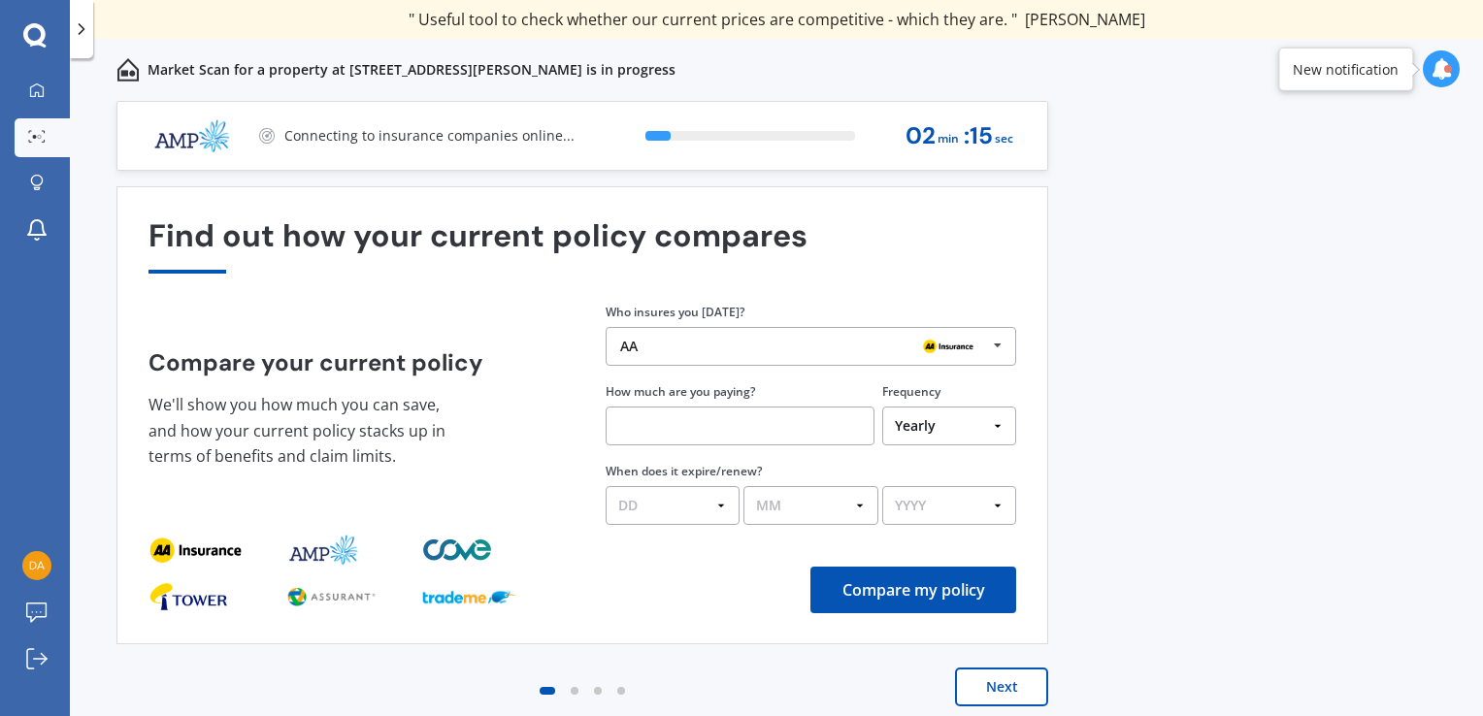
click at [738, 434] on input "text" at bounding box center [740, 426] width 269 height 39
click at [673, 426] on input "$155.00" at bounding box center [740, 426] width 269 height 39
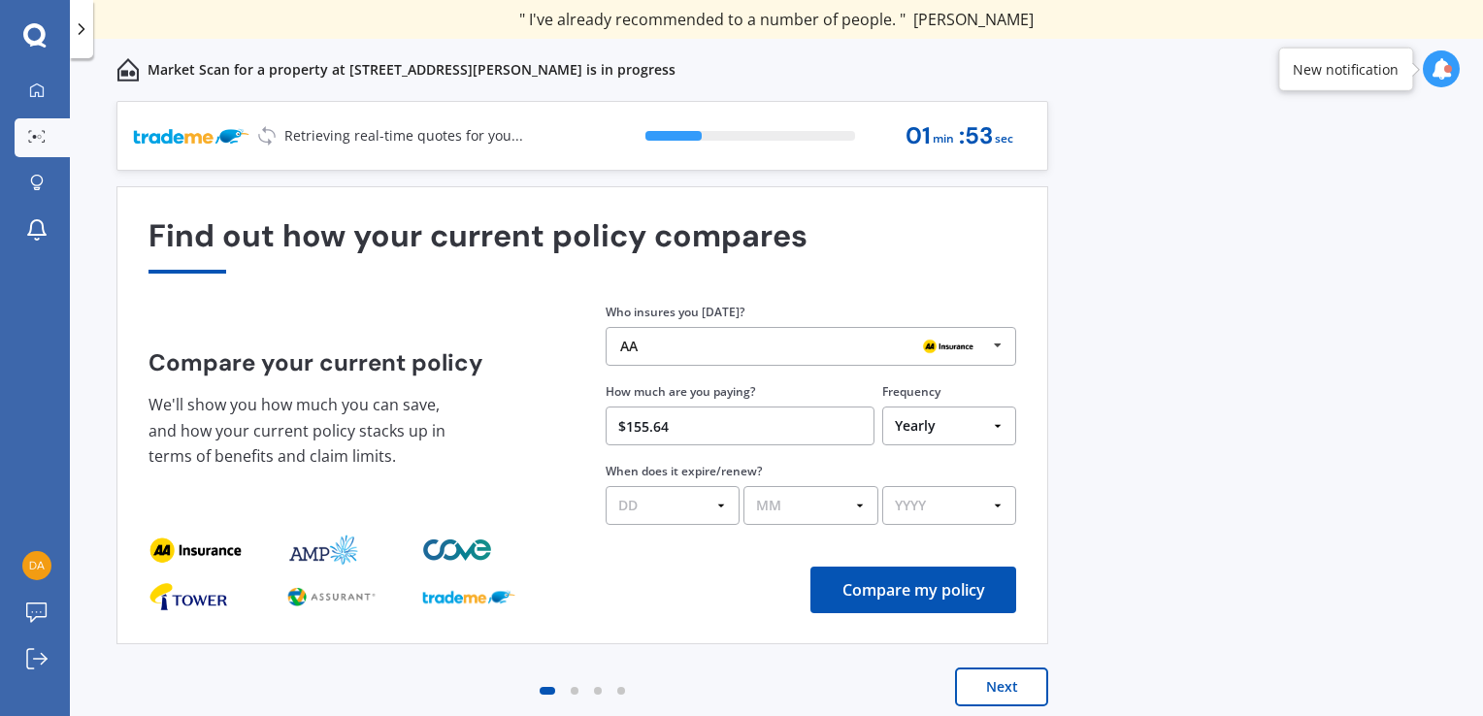
type input "$155.64"
click at [928, 428] on select "Yearly Six-Monthly Quarterly Monthly Fortnightly Weekly One-Off" at bounding box center [949, 426] width 134 height 39
select select "Fortnightly"
click at [882, 407] on select "Yearly Six-Monthly Quarterly Monthly Fortnightly Weekly One-Off" at bounding box center [949, 426] width 134 height 39
click at [825, 573] on button "Compare my policy" at bounding box center [913, 590] width 206 height 47
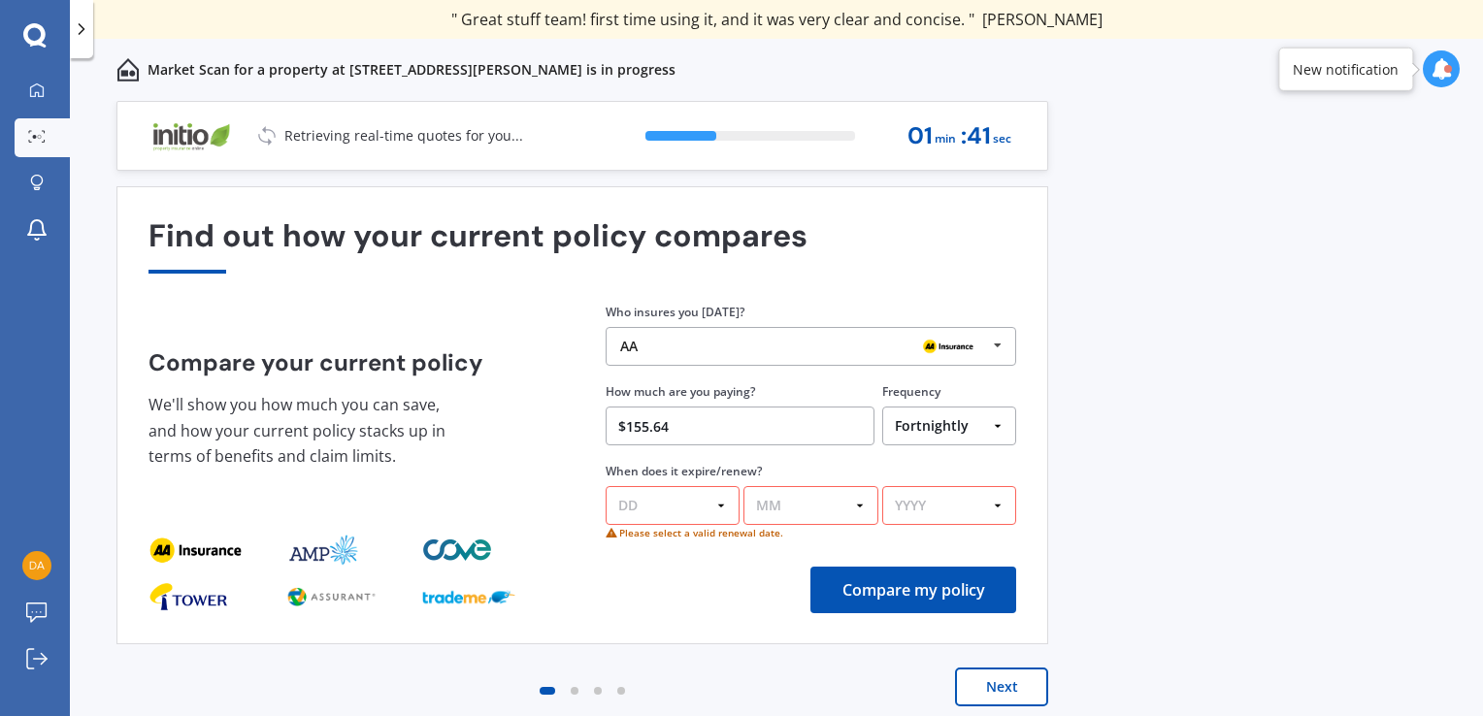
click at [724, 510] on select "DD 01 02 03 04 05 06 07 08 09 10 11 12 13 14 15 16 17 18 19 20 21 22 23 24 25 2…" at bounding box center [673, 505] width 134 height 39
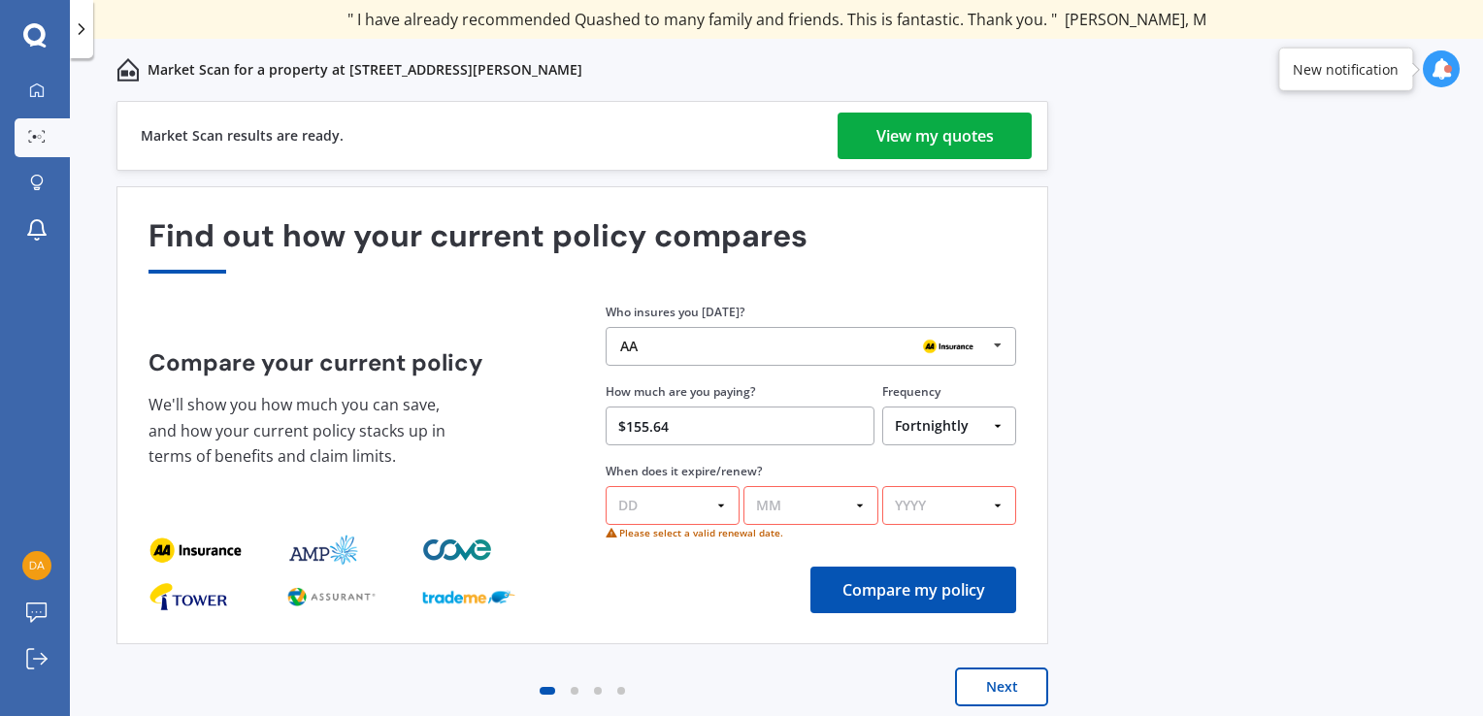
click at [509, 418] on div "Compare your current policy We'll show you how much you can save, and how your …" at bounding box center [353, 417] width 410 height 136
click at [648, 508] on select "DD 01 02 03 04 05 06 07 08 09 10 11 12 13 14 15 16 17 18 19 20 21 22 23 24 25 2…" at bounding box center [673, 505] width 134 height 39
select select "28"
click at [606, 486] on select "DD 01 02 03 04 05 06 07 08 09 10 11 12 13 14 15 16 17 18 19 20 21 22 23 24 25 2…" at bounding box center [673, 505] width 134 height 39
click at [806, 516] on select "MM 01 02 03 04 05 06 07 08 09 10 11 12" at bounding box center [810, 505] width 134 height 39
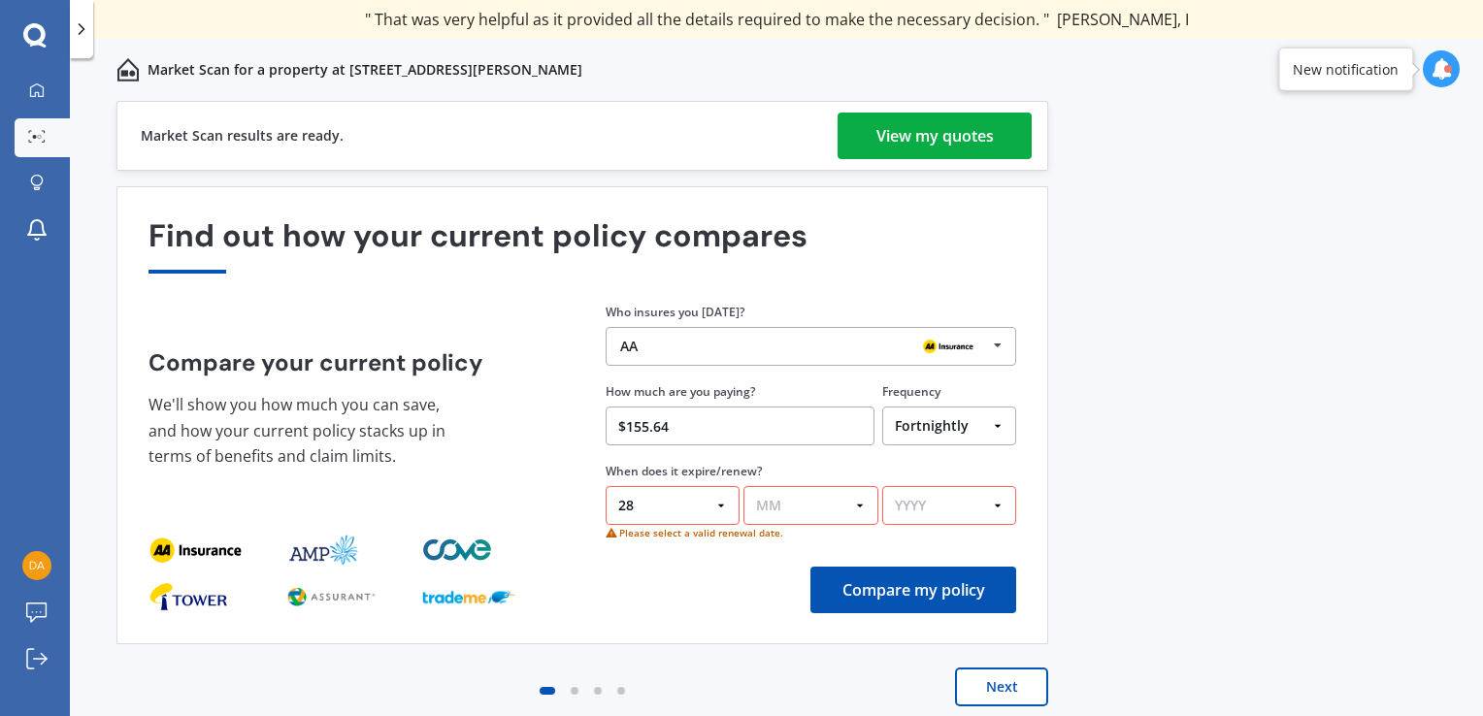
select select "08"
click at [743, 486] on select "MM 01 02 03 04 05 06 07 08 09 10 11 12" at bounding box center [810, 505] width 134 height 39
click at [911, 505] on select "YYYY 2026 2025 2024" at bounding box center [949, 505] width 134 height 39
click at [882, 486] on select "YYYY 2026 2025 2024" at bounding box center [949, 505] width 134 height 39
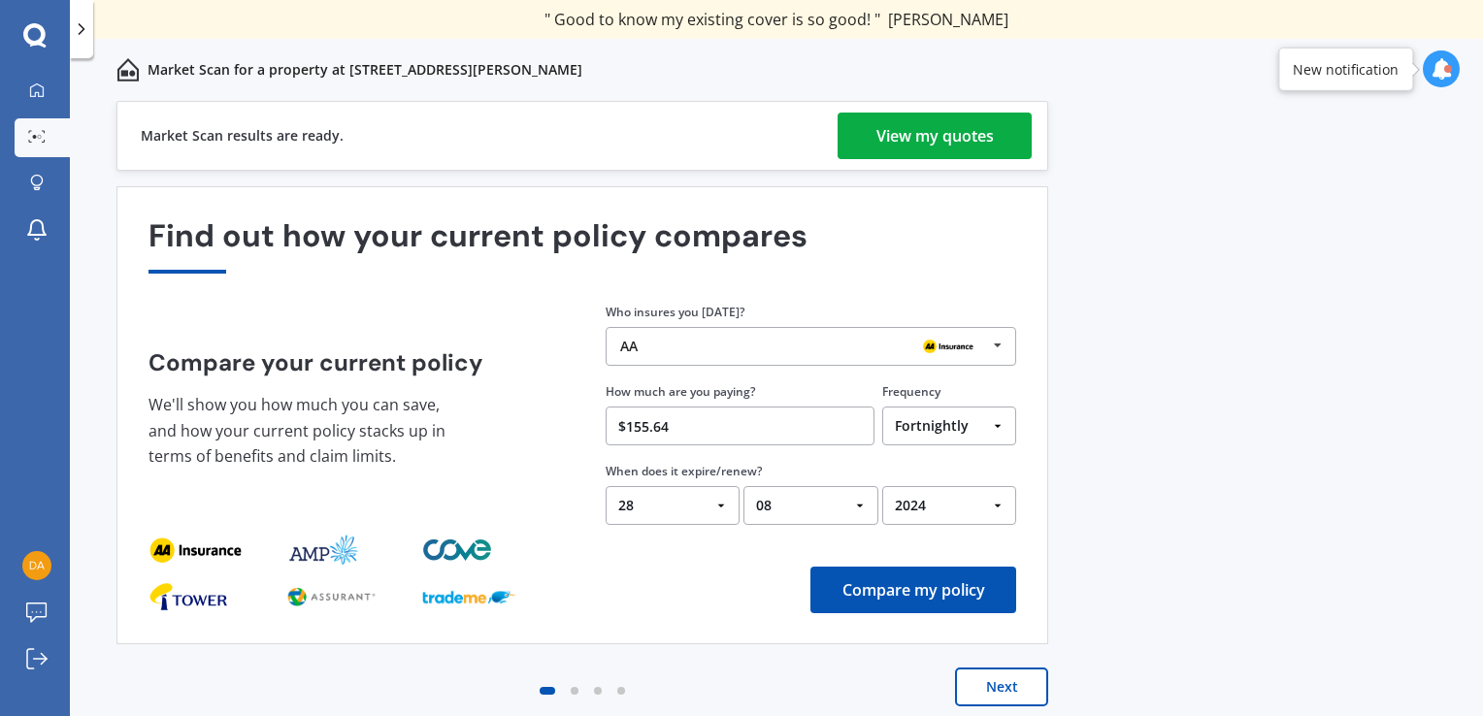
click at [930, 510] on select "YYYY 2026 2025 2024" at bounding box center [949, 505] width 134 height 39
select select "2025"
click at [882, 486] on select "YYYY 2026 2025 2024" at bounding box center [949, 505] width 134 height 39
click at [913, 594] on button "Compare my policy" at bounding box center [913, 590] width 206 height 47
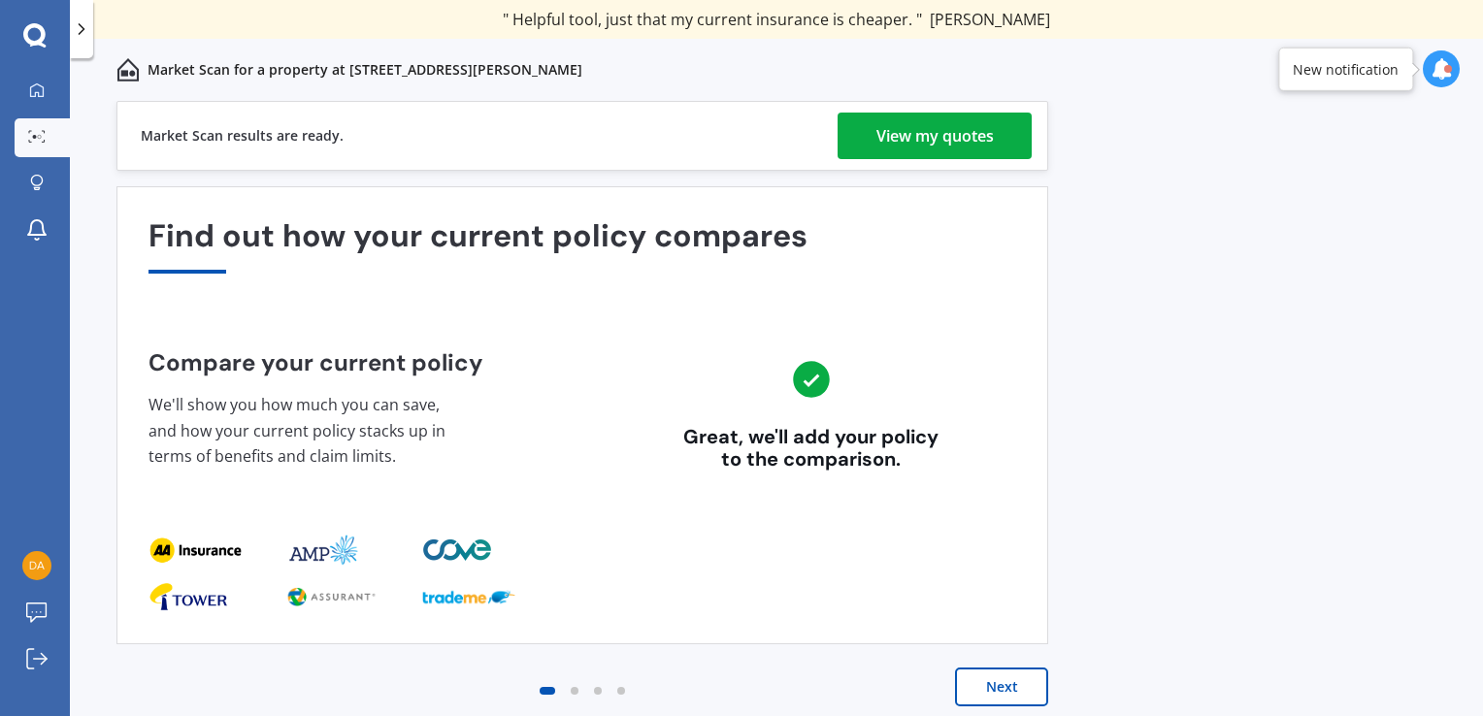
click at [982, 680] on button "Next" at bounding box center [1001, 687] width 93 height 39
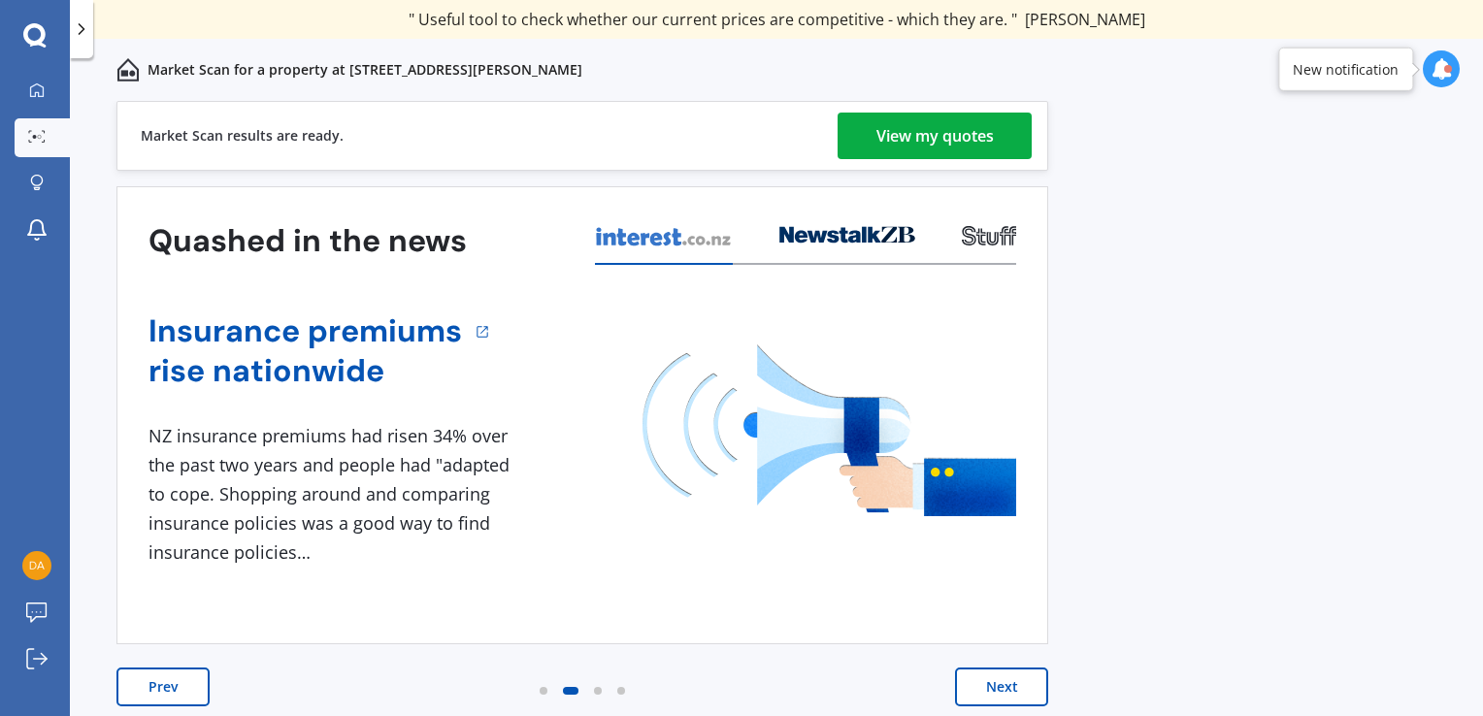
click at [982, 680] on button "Next" at bounding box center [1001, 687] width 93 height 39
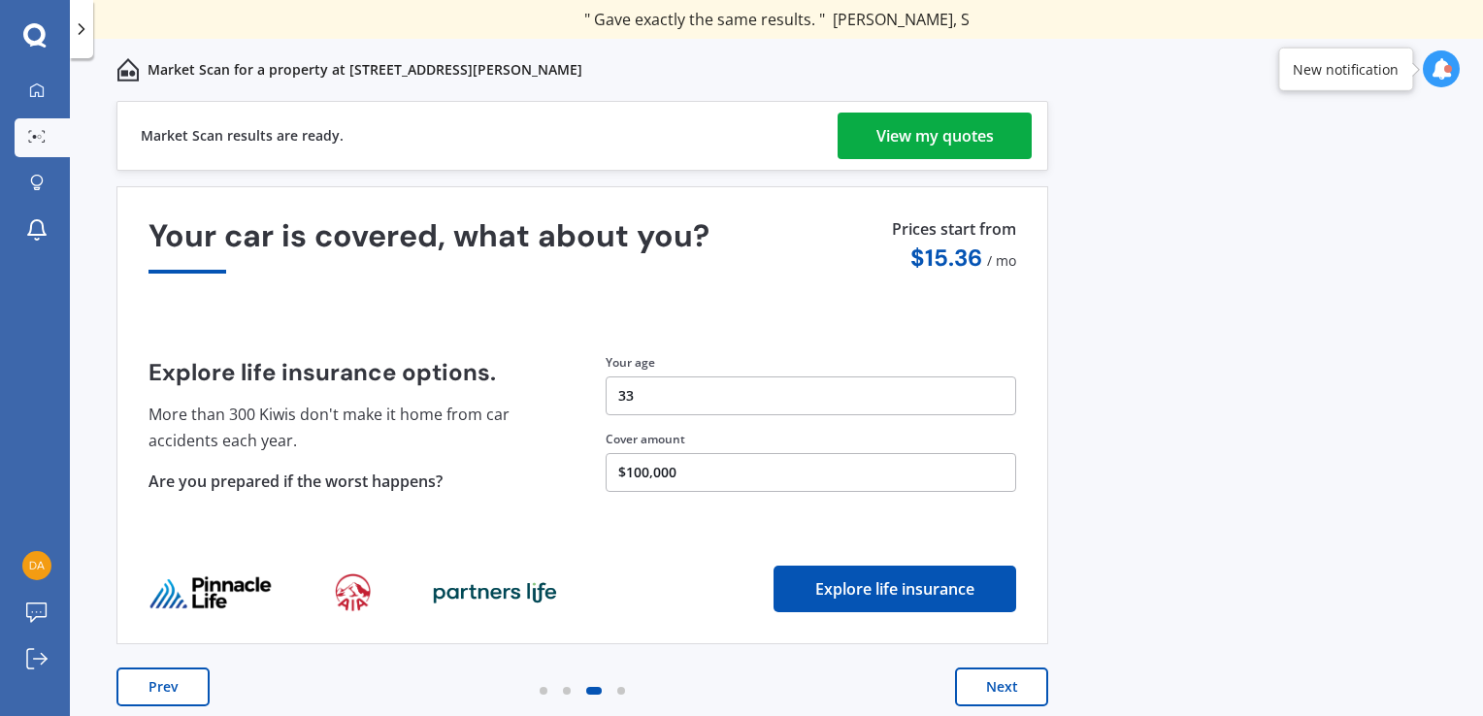
click at [676, 474] on button "$100,000" at bounding box center [811, 472] width 410 height 39
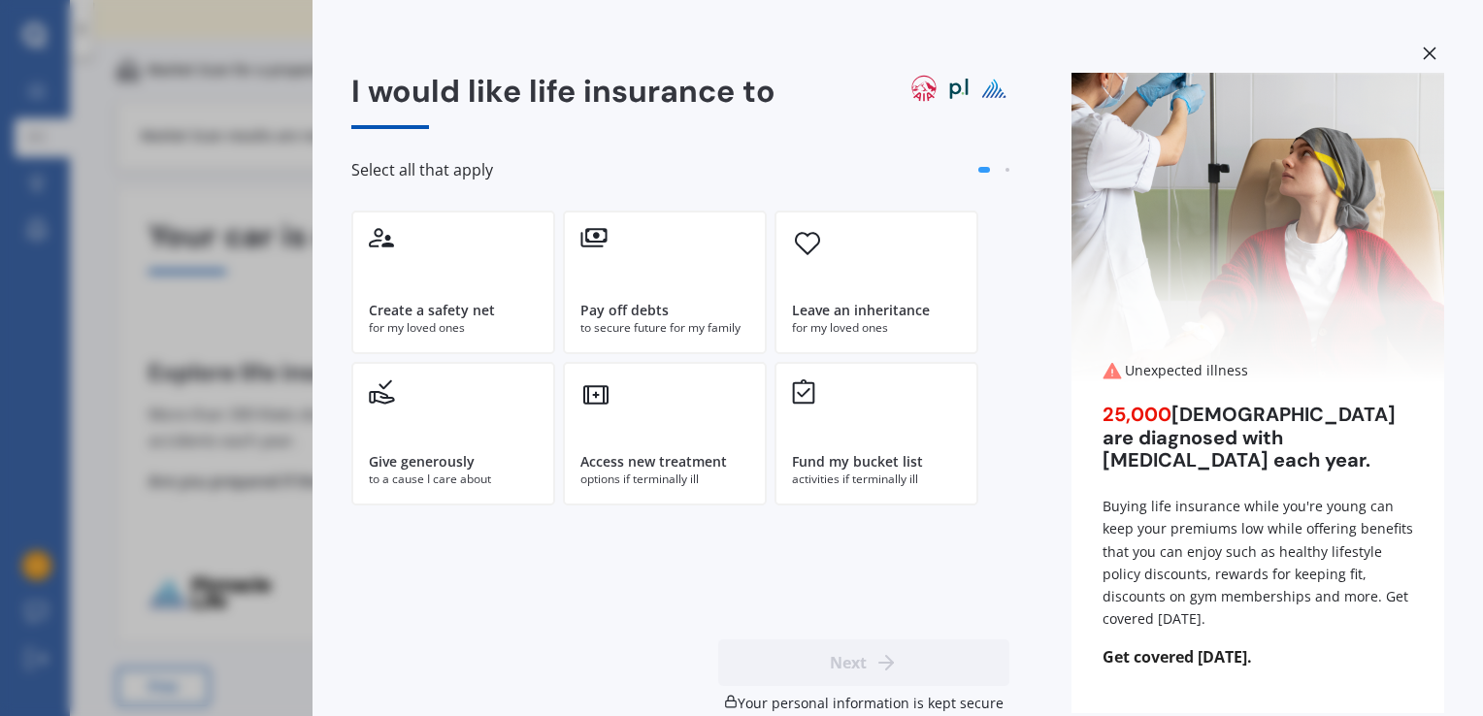
click at [254, 183] on div "I would like life insurance to Select all that apply Create a safety net for my…" at bounding box center [741, 358] width 1483 height 716
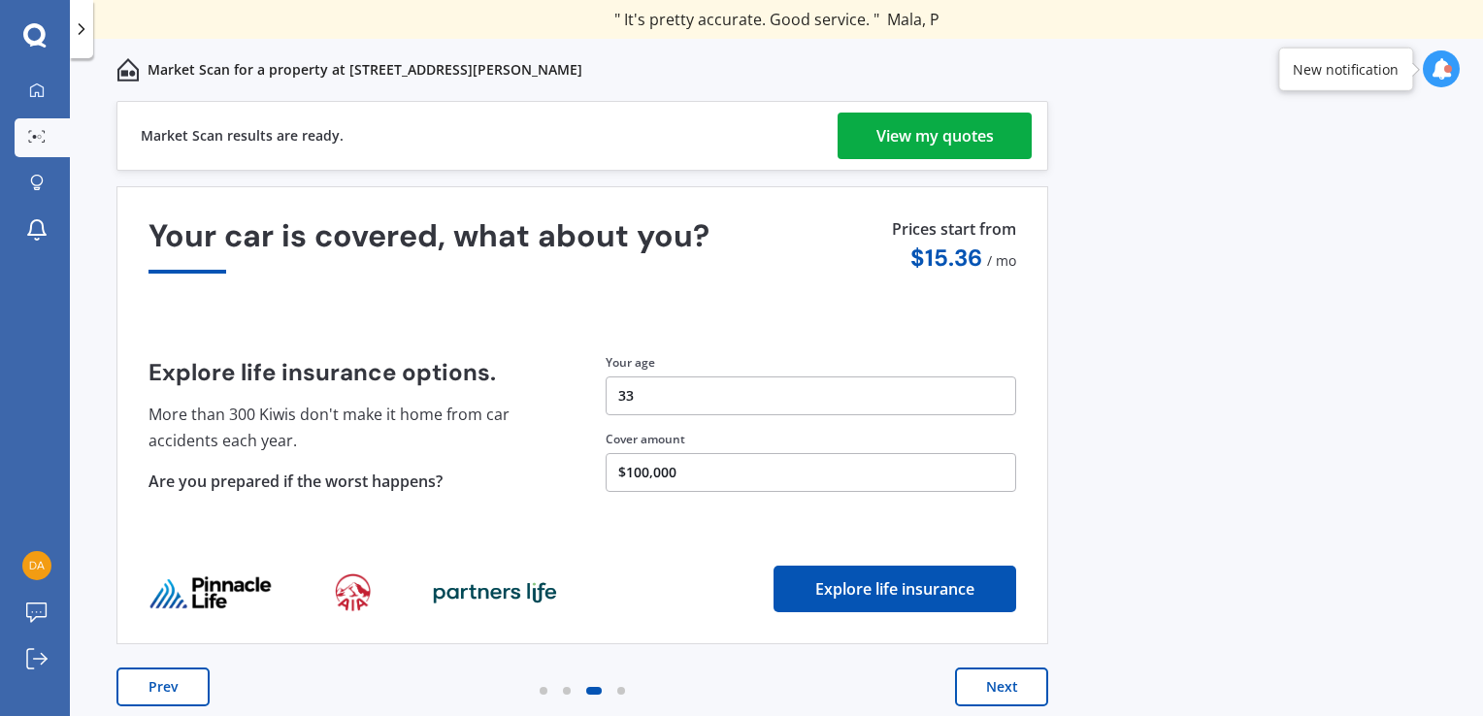
click at [658, 464] on button "$100,000" at bounding box center [811, 472] width 410 height 39
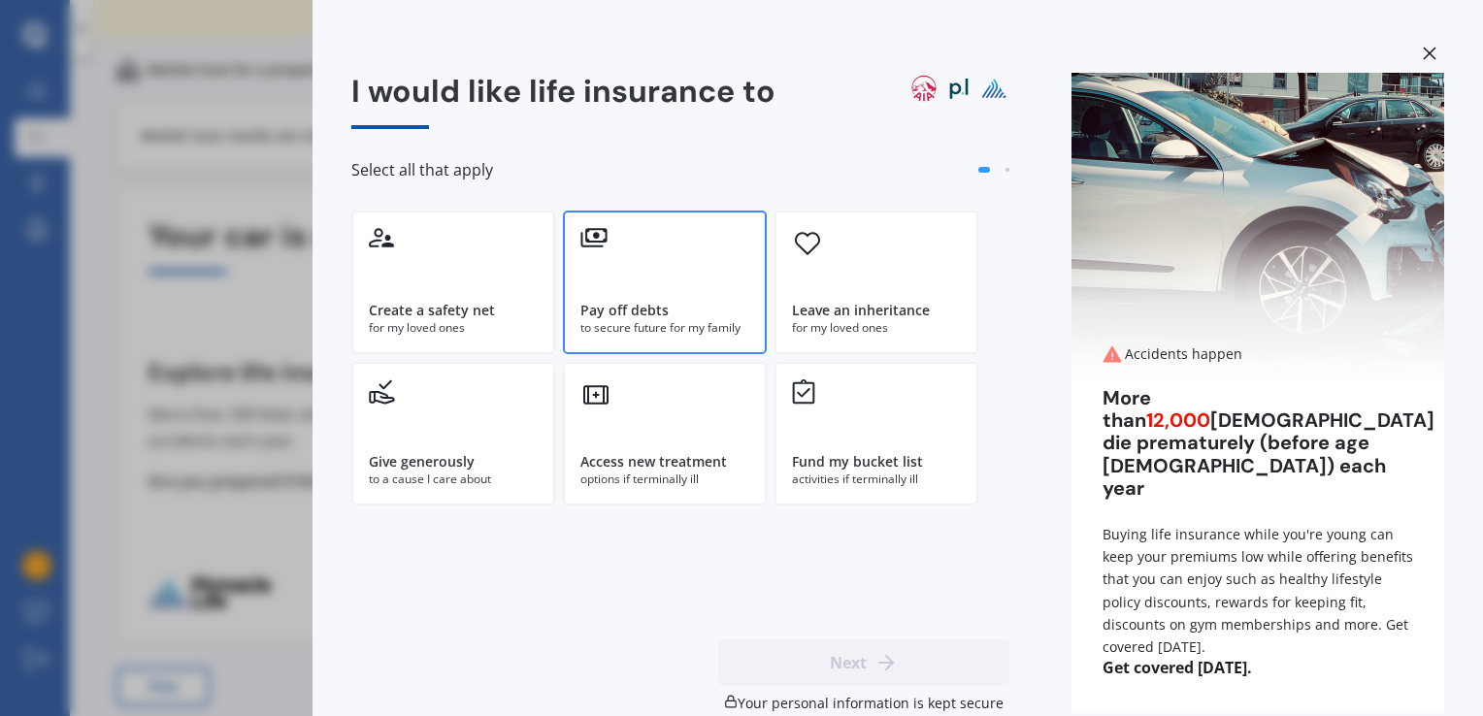
click at [668, 329] on div "to secure future for my family" at bounding box center [664, 327] width 169 height 17
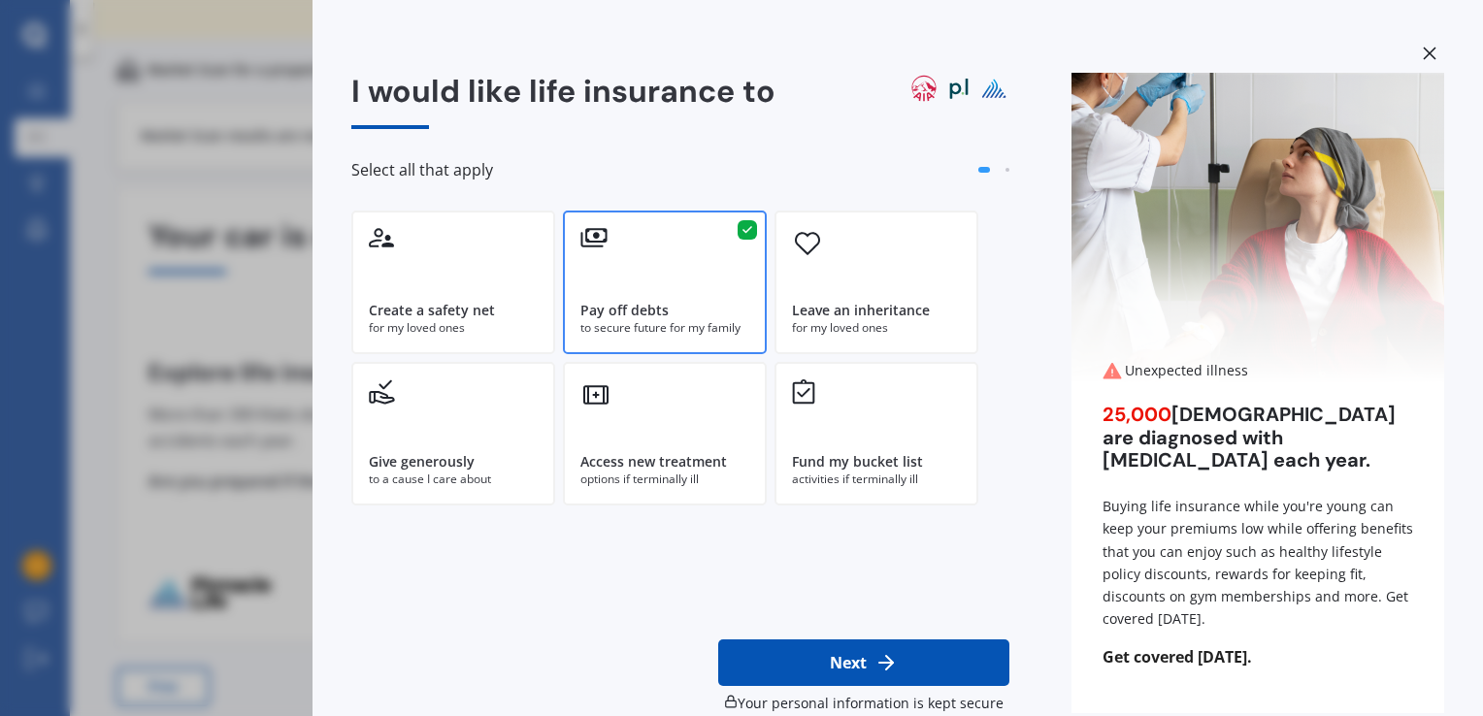
click at [1425, 49] on icon at bounding box center [1429, 53] width 13 height 13
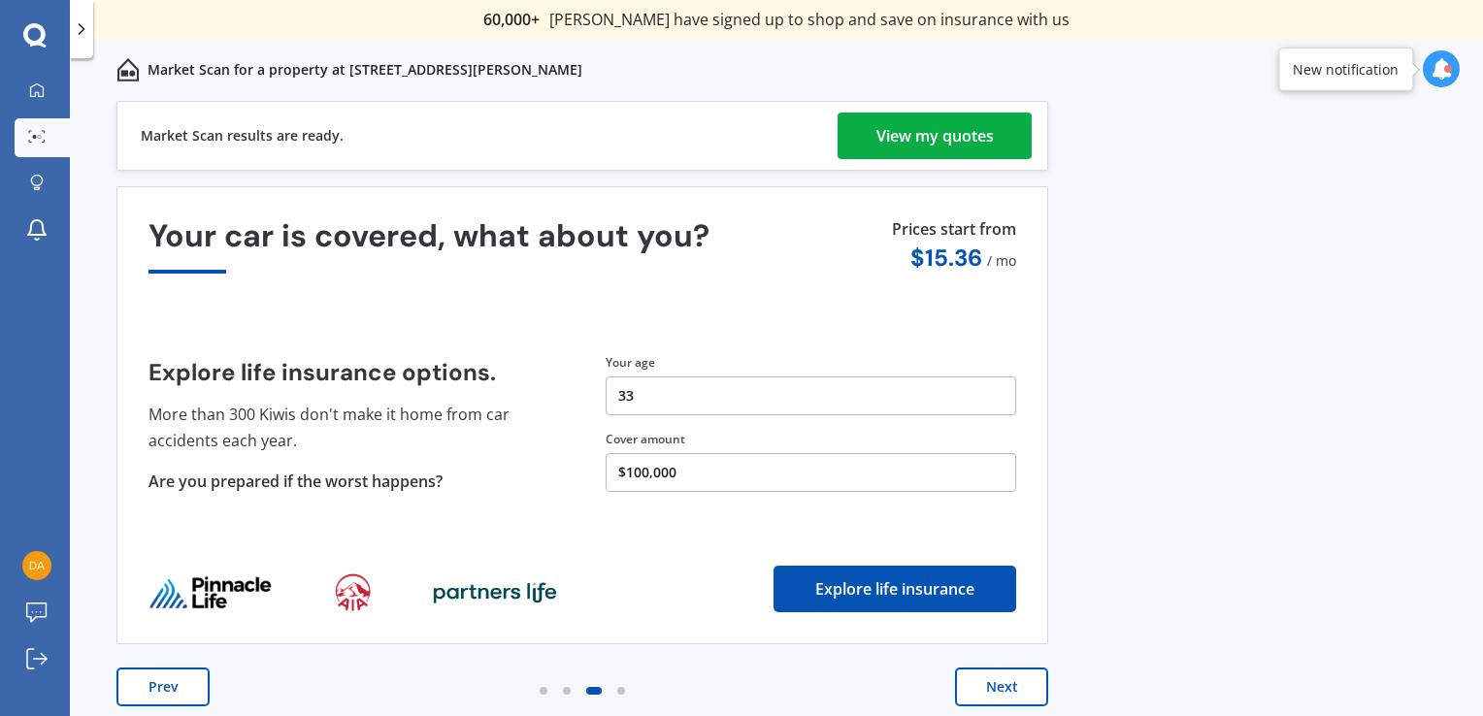
click at [997, 680] on button "Next" at bounding box center [1001, 687] width 93 height 39
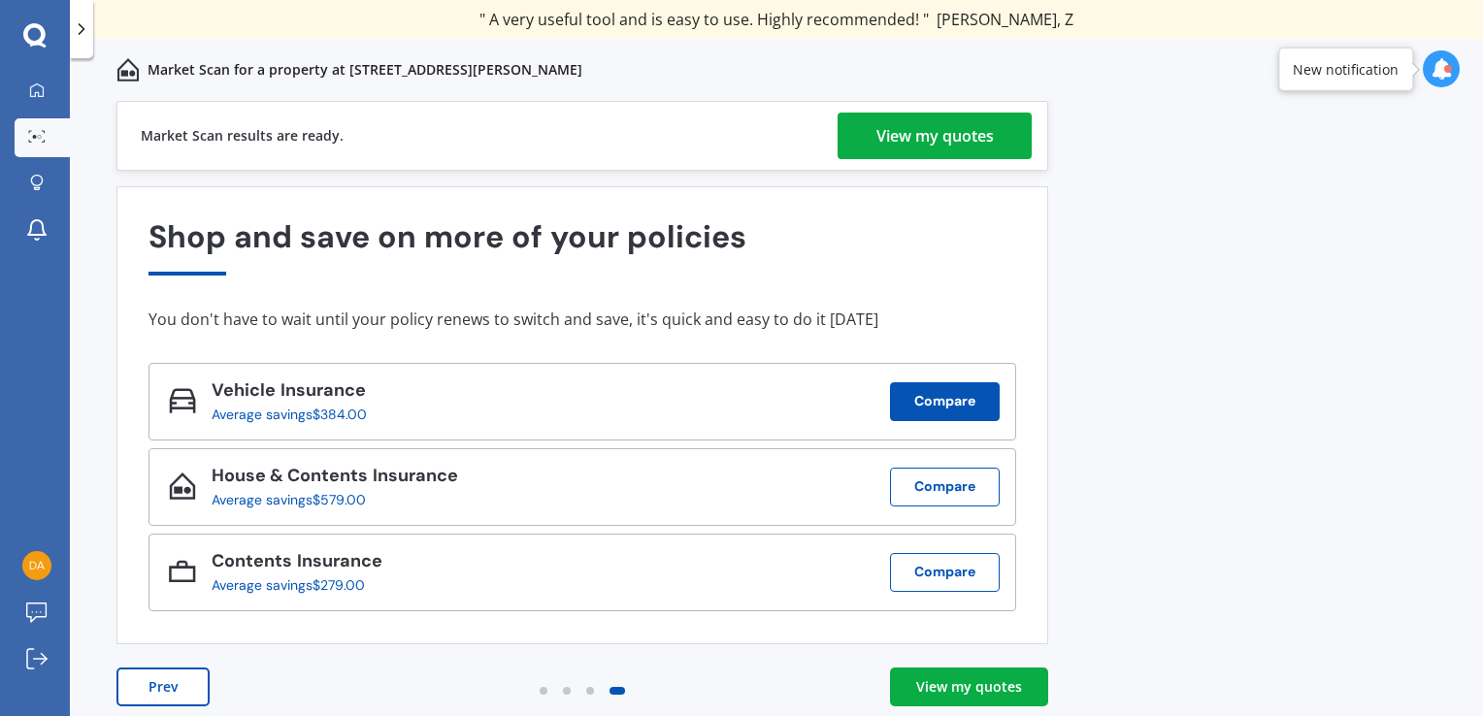
click at [922, 406] on button "Compare" at bounding box center [945, 401] width 110 height 39
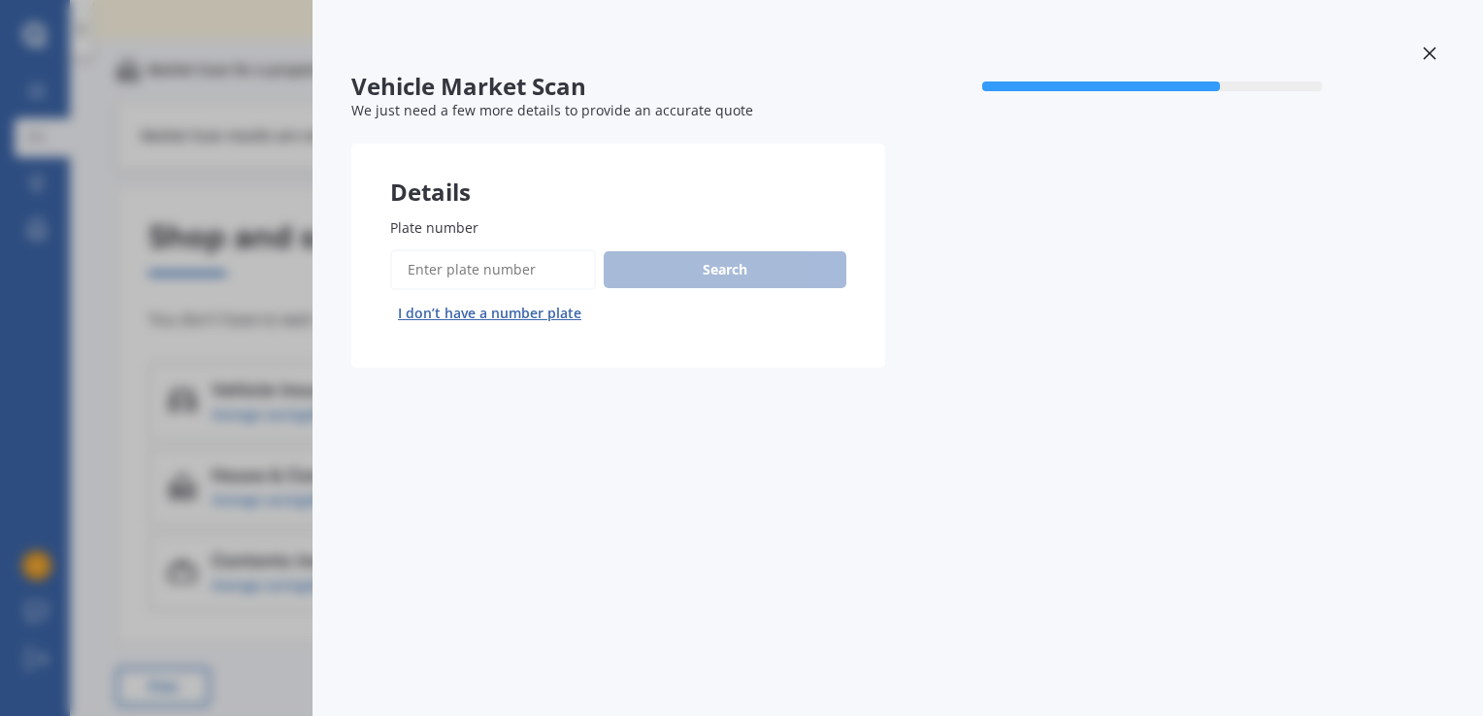
click at [507, 265] on input "Plate number" at bounding box center [493, 269] width 206 height 41
type input "lsu360"
click at [658, 260] on button "Search" at bounding box center [725, 269] width 243 height 37
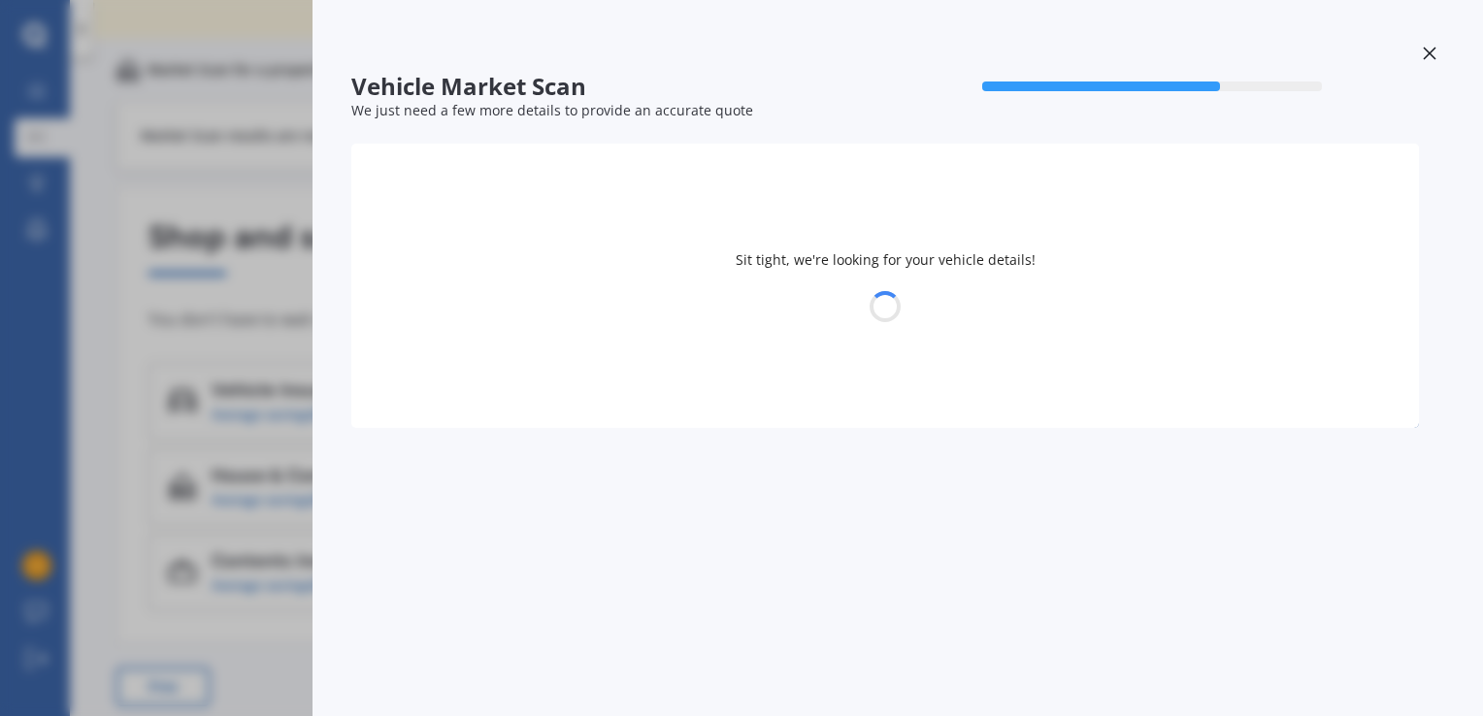
select select "MITSUBISHI"
select select "TRITON"
select select "23"
select select "12"
select select "1991"
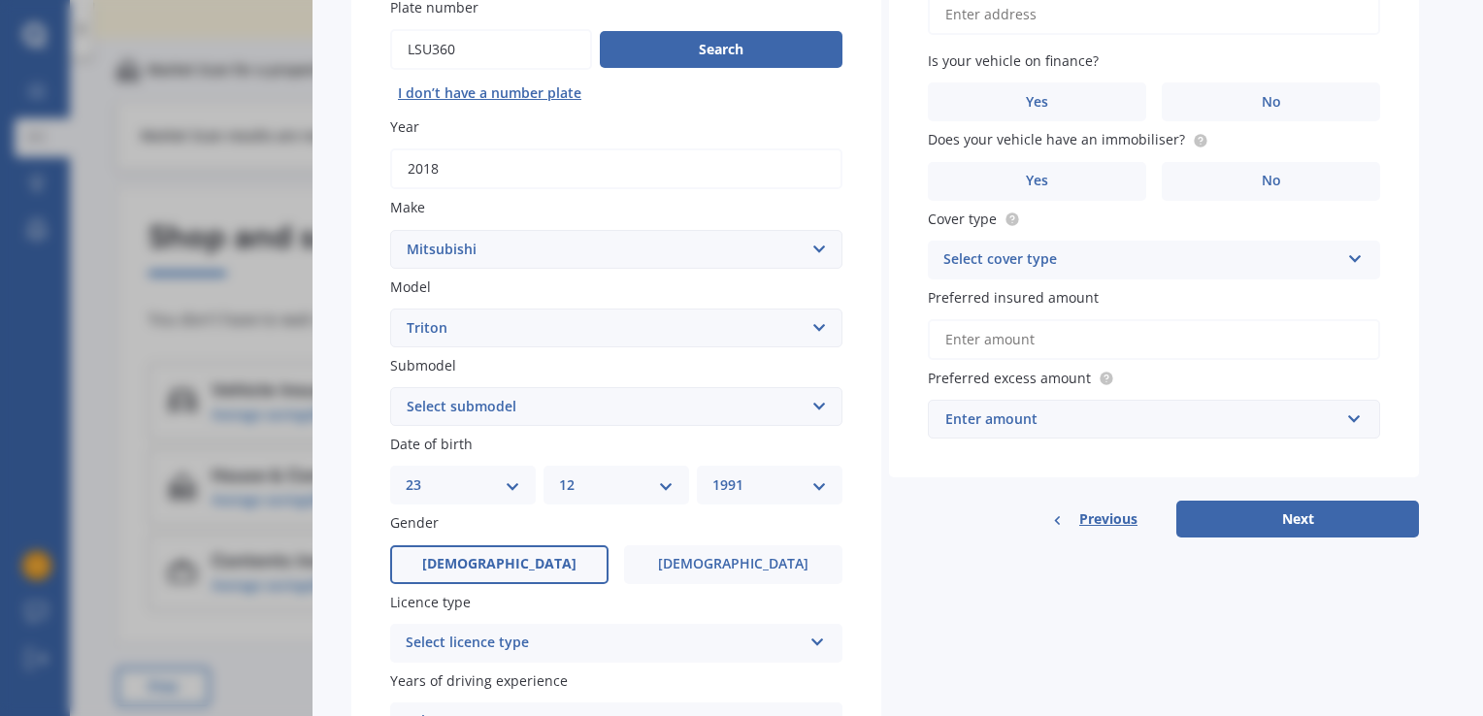
scroll to position [247, 0]
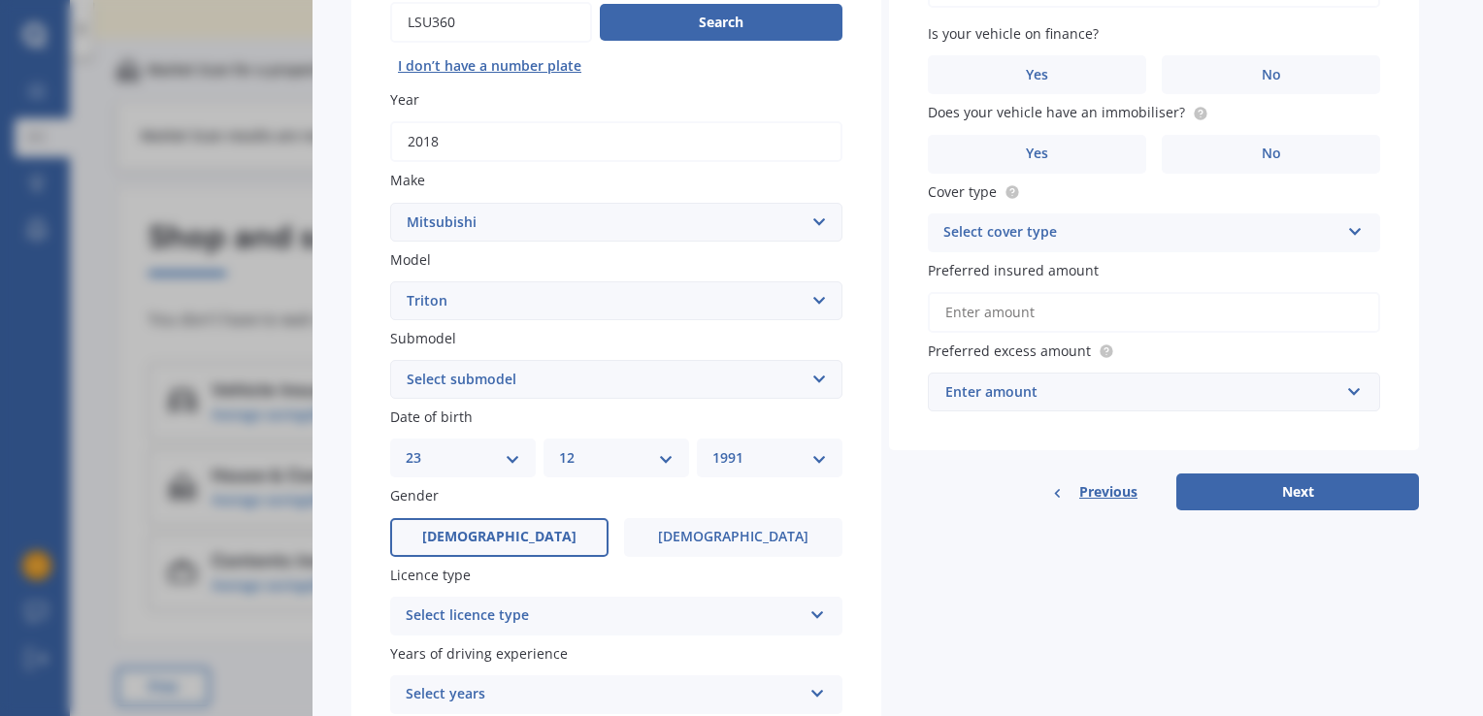
click at [820, 378] on select "Select submodel (All other) 2.4 Litre Petrol 2.5 CDI Diesel 2.8 CDI Diesel 3.2 …" at bounding box center [616, 379] width 452 height 39
click at [390, 360] on select "Select submodel (All other) 2.4 Litre Petrol 2.5 CDI Diesel 2.8 CDI Diesel 3.2 …" at bounding box center [616, 379] width 452 height 39
click at [498, 380] on select "Select submodel (All other) 2.4 Litre Petrol 2.5 CDI Diesel 2.8 CDI Diesel 3.2 …" at bounding box center [616, 379] width 452 height 39
click at [390, 360] on select "Select submodel (All other) 2.4 Litre Petrol 2.5 CDI Diesel 2.8 CDI Diesel 3.2 …" at bounding box center [616, 379] width 452 height 39
click at [609, 368] on select "Select submodel (All other) 2.4 Litre Petrol 2.5 CDI Diesel 2.8 CDI Diesel 3.2 …" at bounding box center [616, 379] width 452 height 39
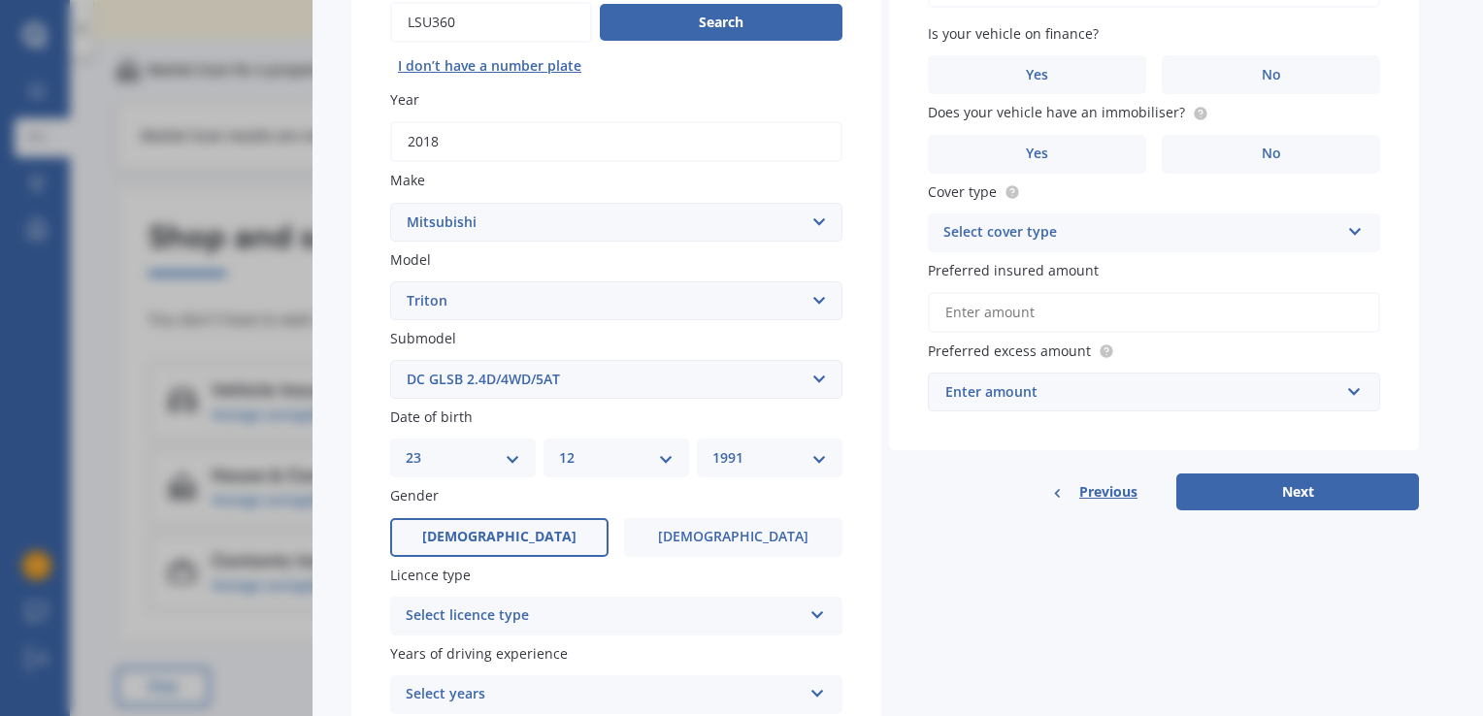
select select "DC GLXR 6AT 2.4D/6AT"
click at [390, 360] on select "Select submodel (All other) 2.4 Litre Petrol 2.5 CDI Diesel 2.8 CDI Diesel 3.2 …" at bounding box center [616, 379] width 452 height 39
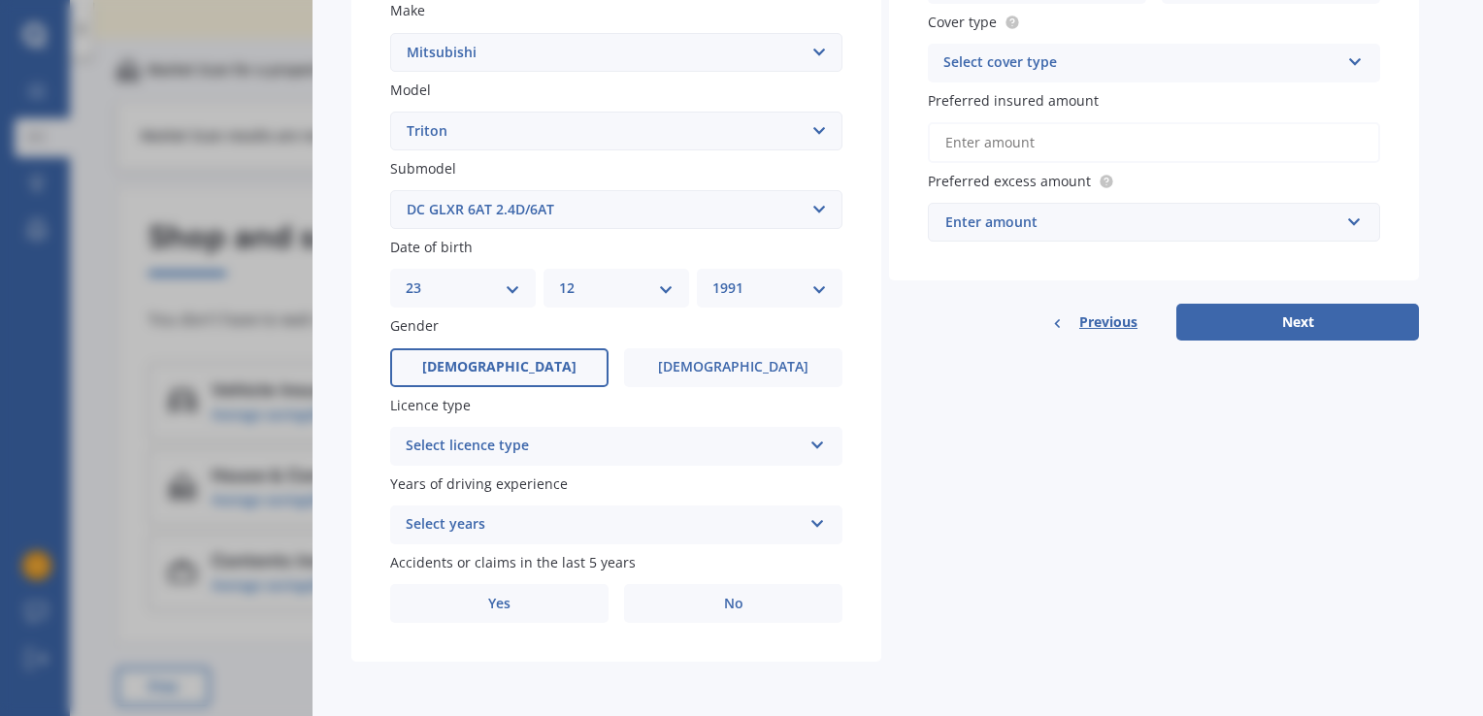
scroll to position [414, 0]
click at [824, 451] on div "Select licence type NZ Full NZ Restricted NZ Learners [GEOGRAPHIC_DATA] [GEOGRA…" at bounding box center [616, 449] width 452 height 39
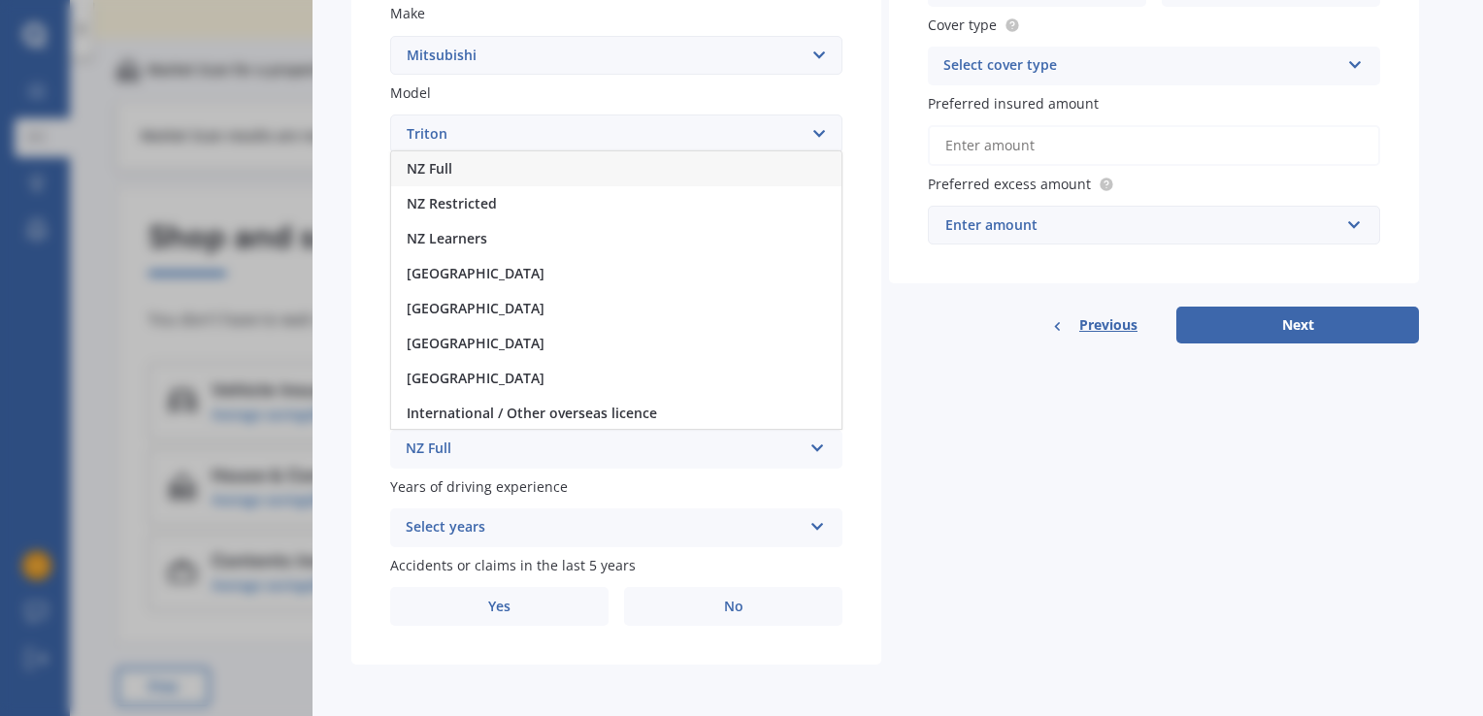
click at [472, 163] on div "NZ Full" at bounding box center [616, 168] width 450 height 35
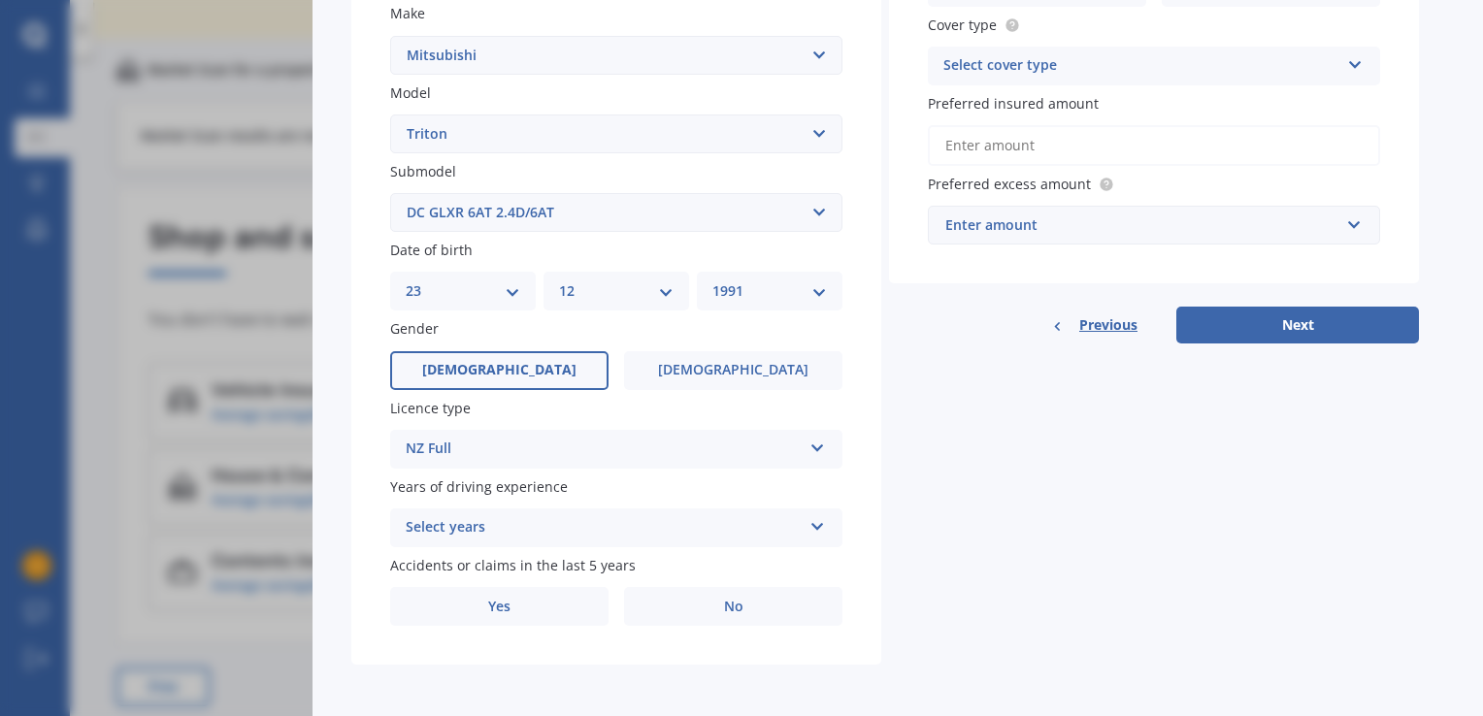
click at [630, 537] on div "Select years" at bounding box center [604, 527] width 396 height 23
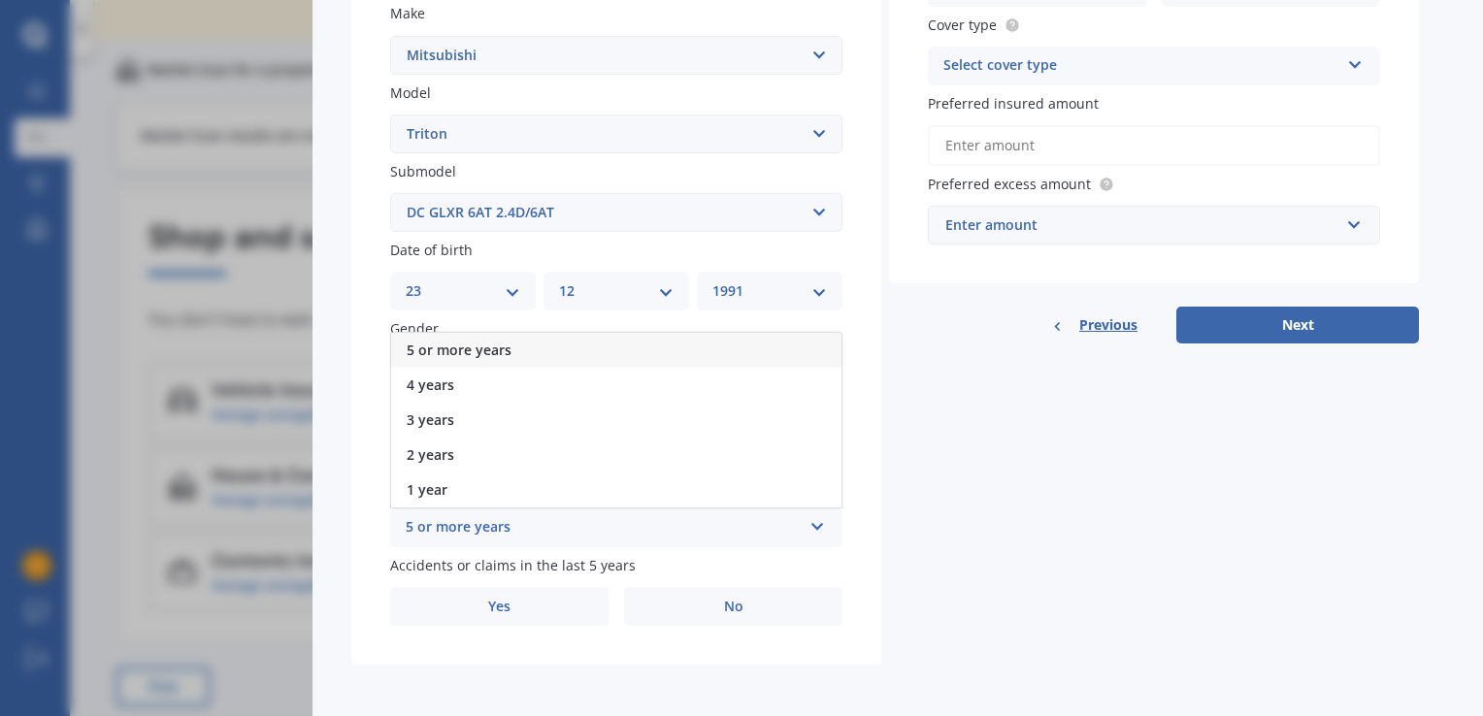
click at [818, 526] on icon at bounding box center [817, 523] width 16 height 14
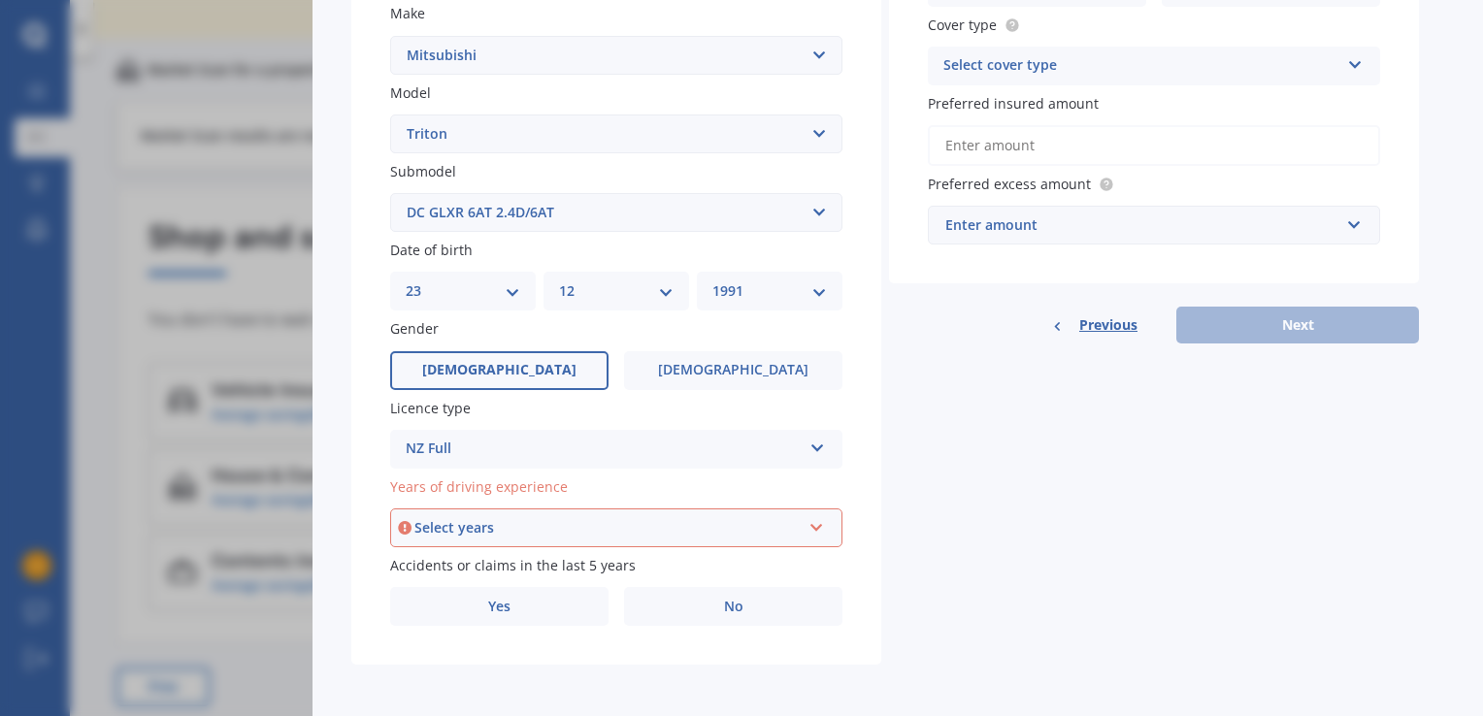
click at [815, 524] on icon at bounding box center [816, 524] width 16 height 14
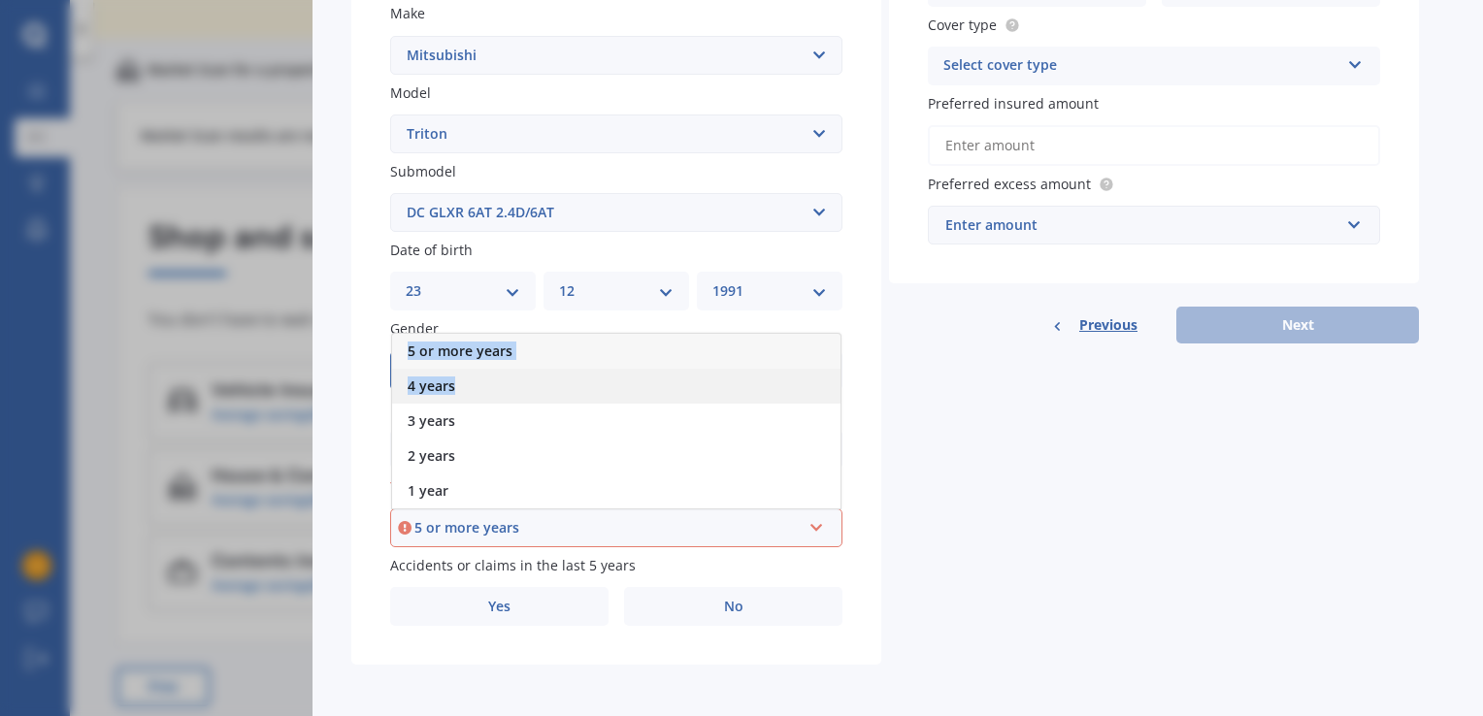
drag, startPoint x: 815, startPoint y: 524, endPoint x: 525, endPoint y: 385, distance: 321.6
click at [525, 509] on div "5 or more years 5 or more years 4 years 3 years 2 years 1 year" at bounding box center [616, 528] width 452 height 39
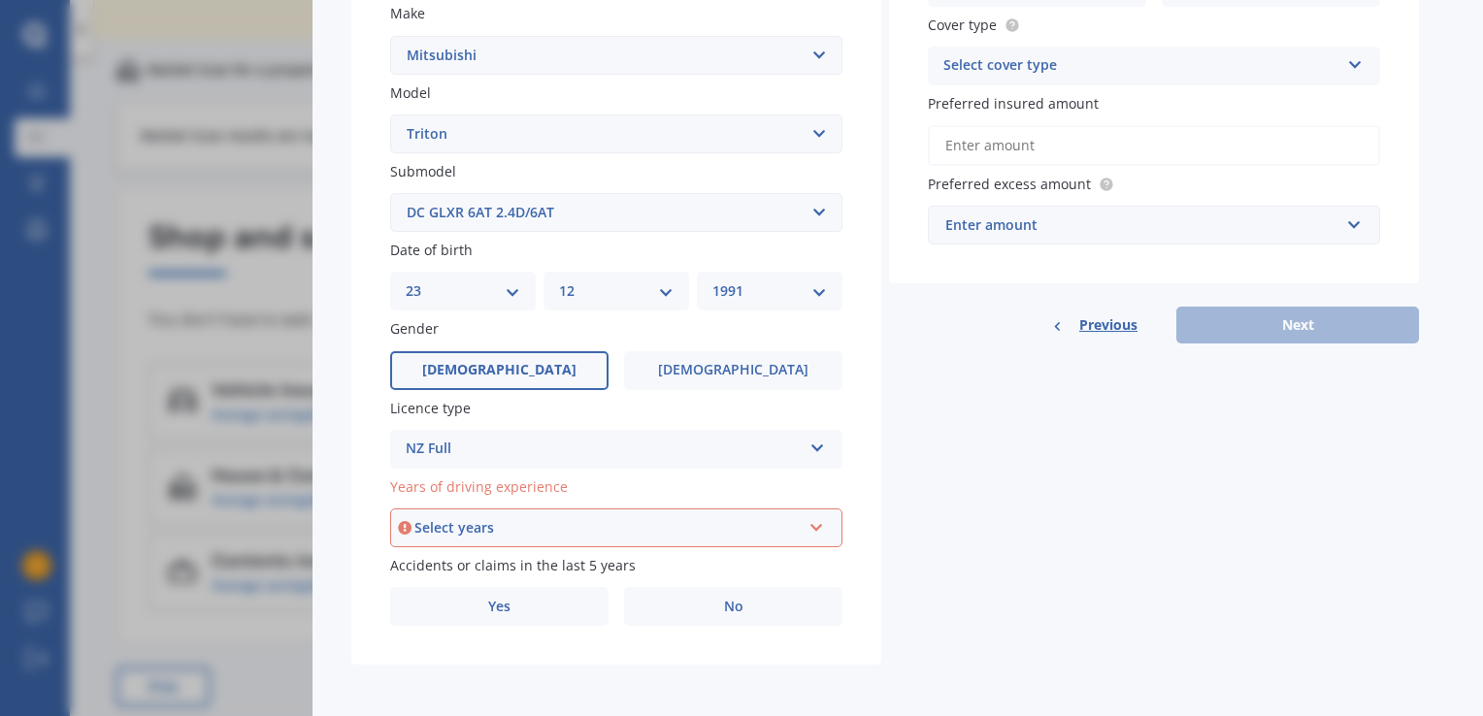
click at [503, 523] on div "Select years" at bounding box center [607, 527] width 386 height 21
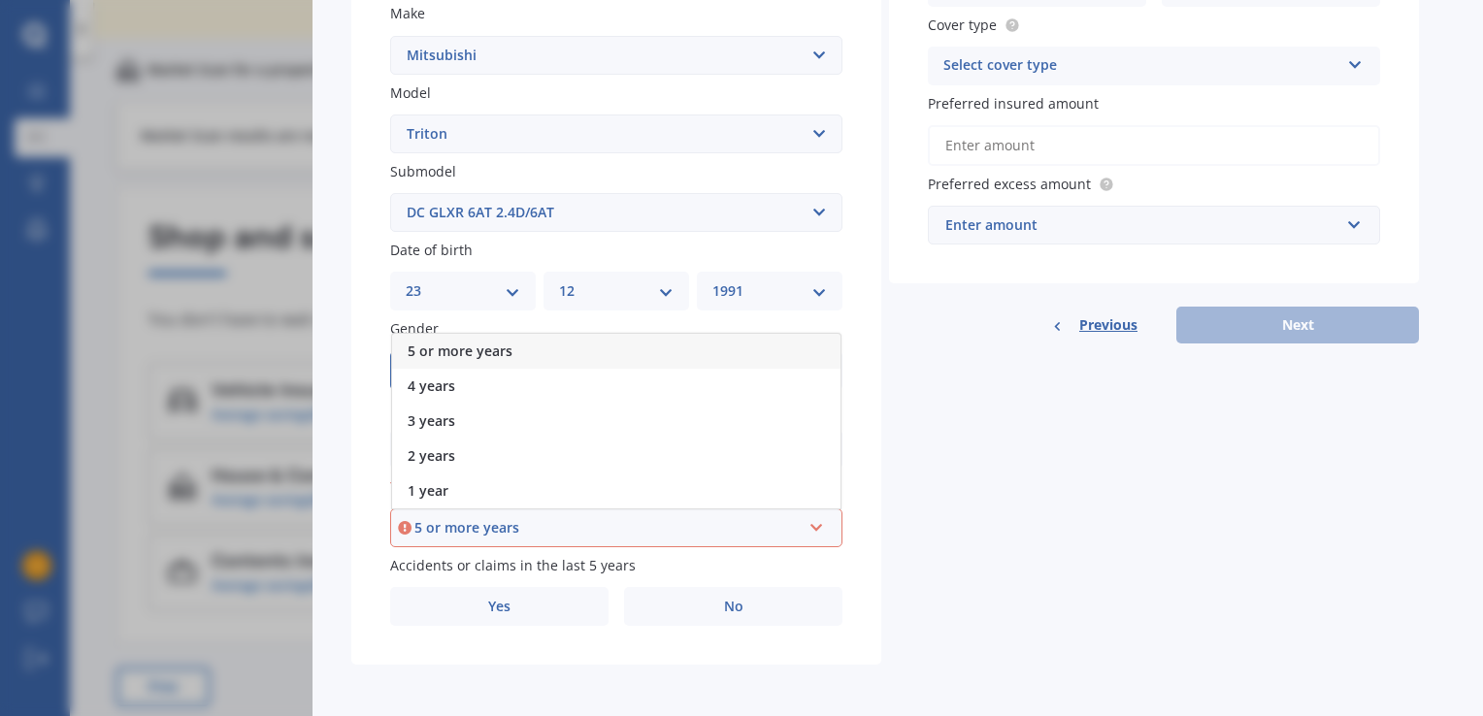
click at [464, 348] on span "5 or more years" at bounding box center [460, 351] width 105 height 18
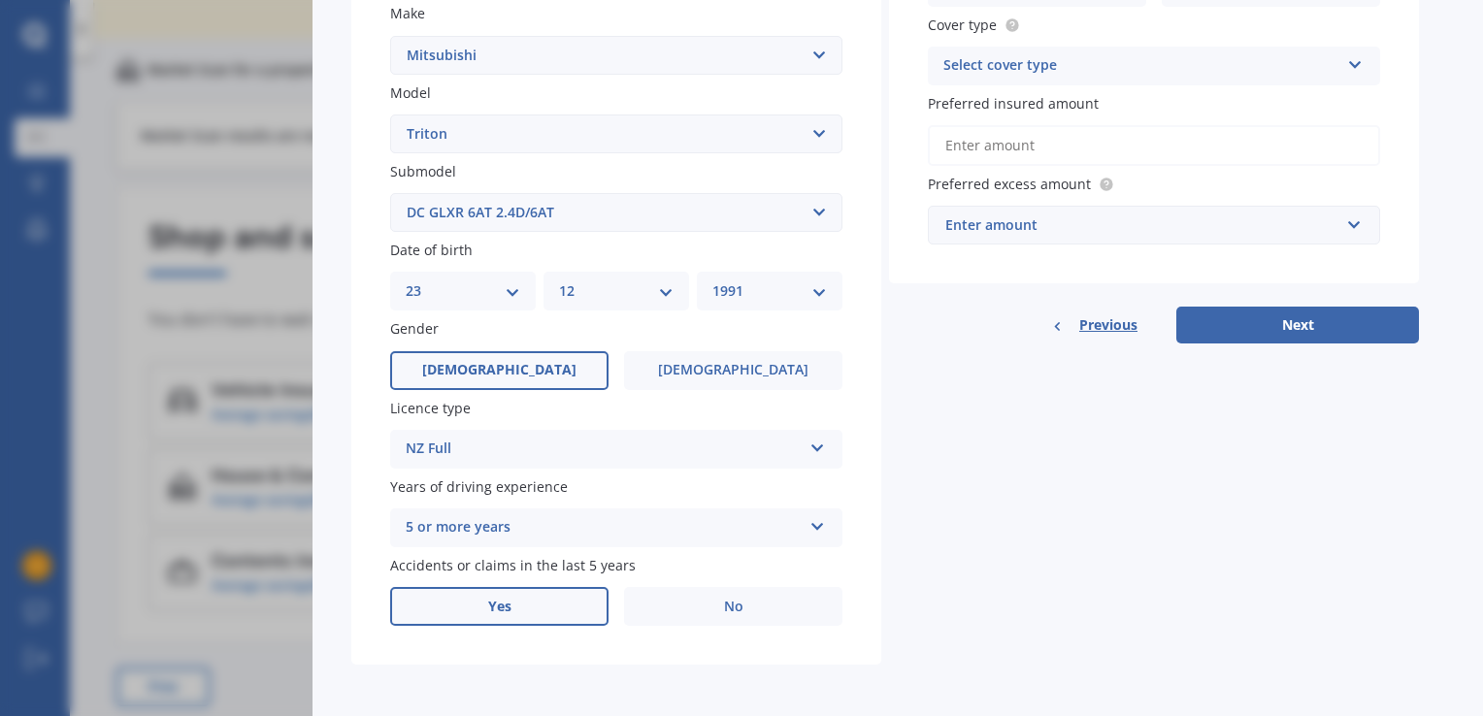
click at [558, 615] on label "Yes" at bounding box center [499, 606] width 218 height 39
click at [0, 0] on input "Yes" at bounding box center [0, 0] width 0 height 0
click at [819, 682] on icon at bounding box center [817, 681] width 16 height 14
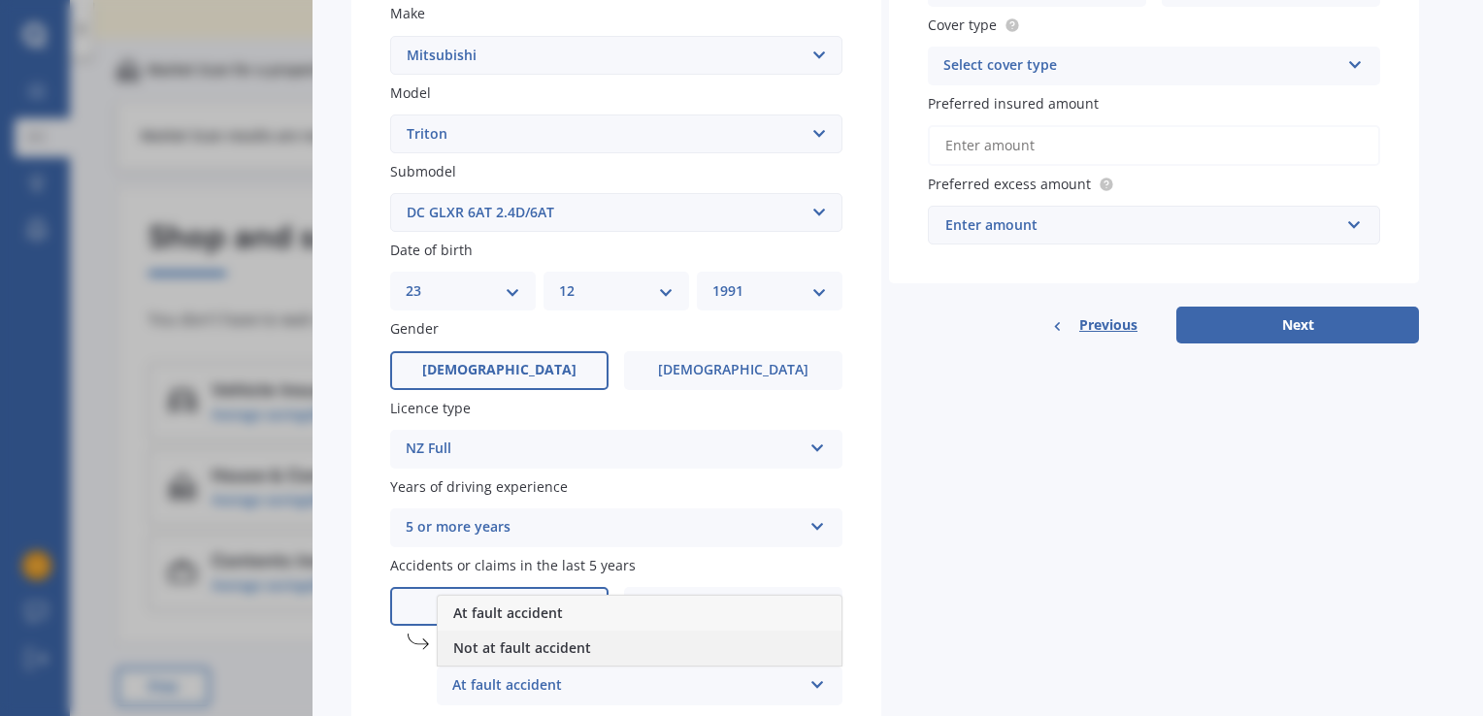
click at [637, 645] on div "Not at fault accident" at bounding box center [640, 648] width 404 height 35
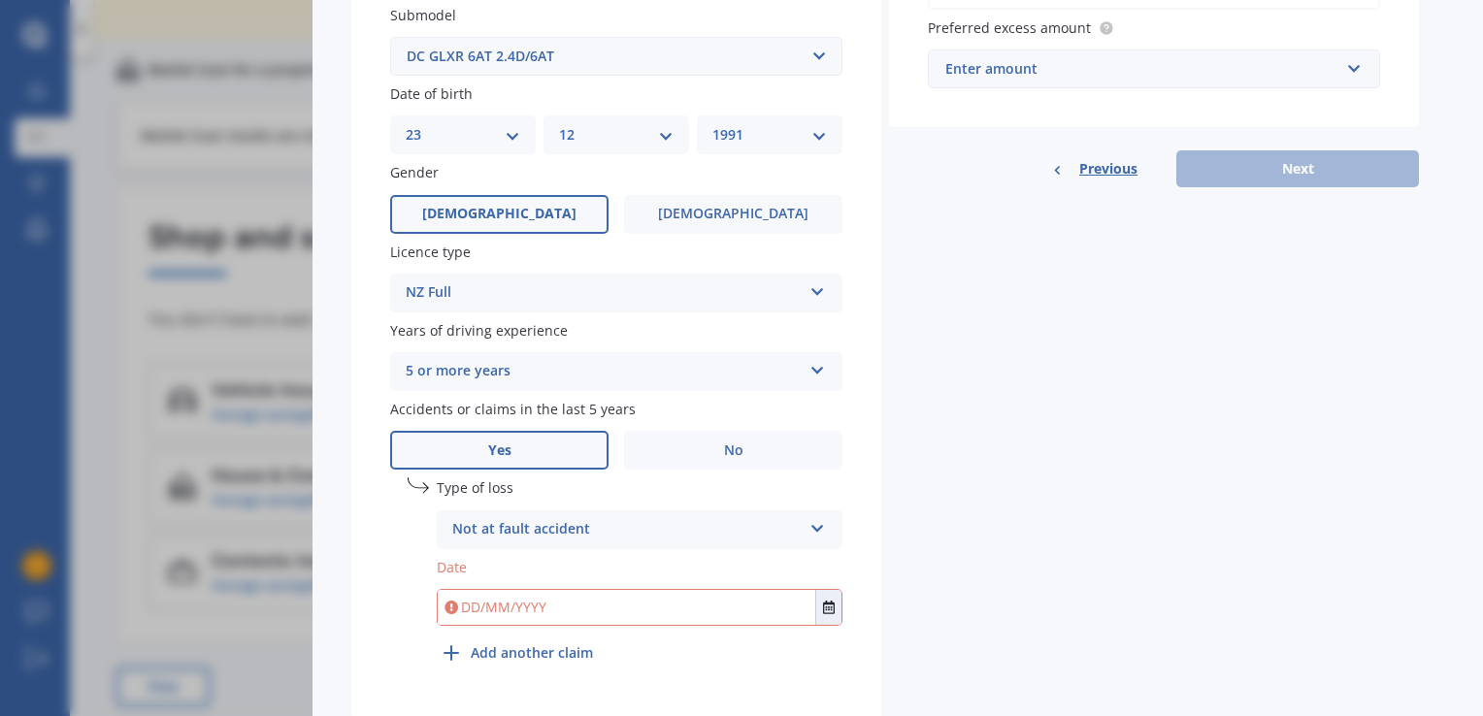
scroll to position [572, 0]
click at [603, 602] on input "text" at bounding box center [627, 606] width 378 height 35
click at [828, 604] on icon "Select date" at bounding box center [829, 607] width 12 height 14
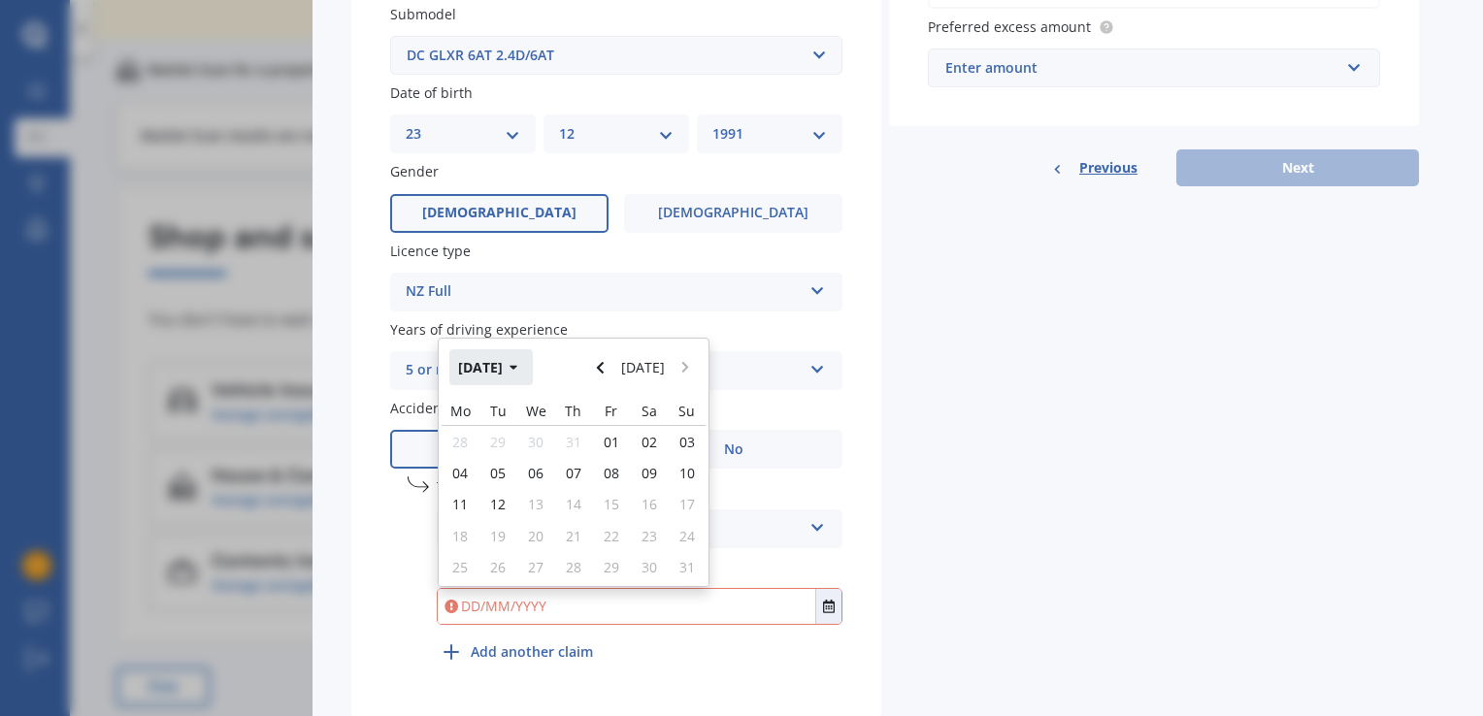
click at [512, 365] on button "[DATE]" at bounding box center [490, 366] width 83 height 35
click at [496, 366] on icon "button" at bounding box center [500, 368] width 9 height 14
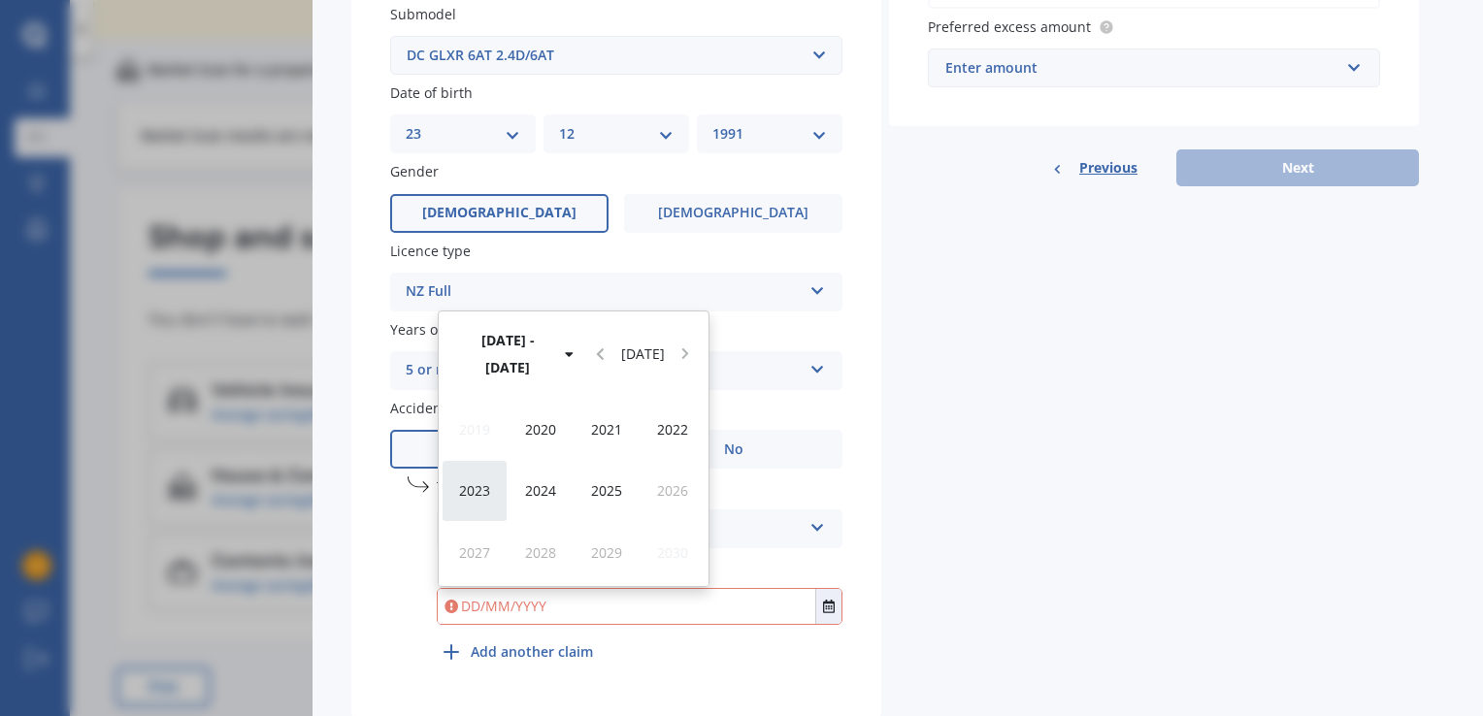
click at [476, 483] on span "2023" at bounding box center [474, 490] width 31 height 18
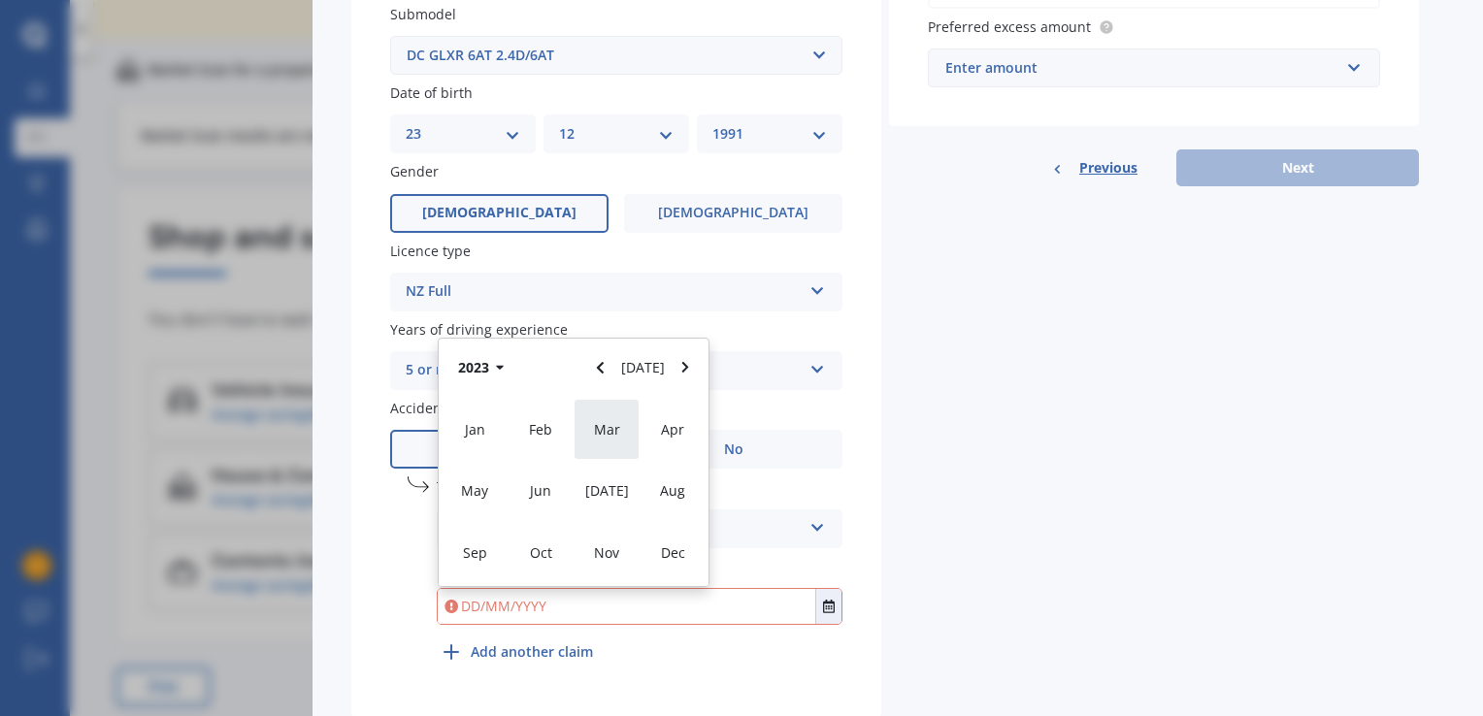
click at [592, 425] on div "Mar" at bounding box center [607, 429] width 66 height 61
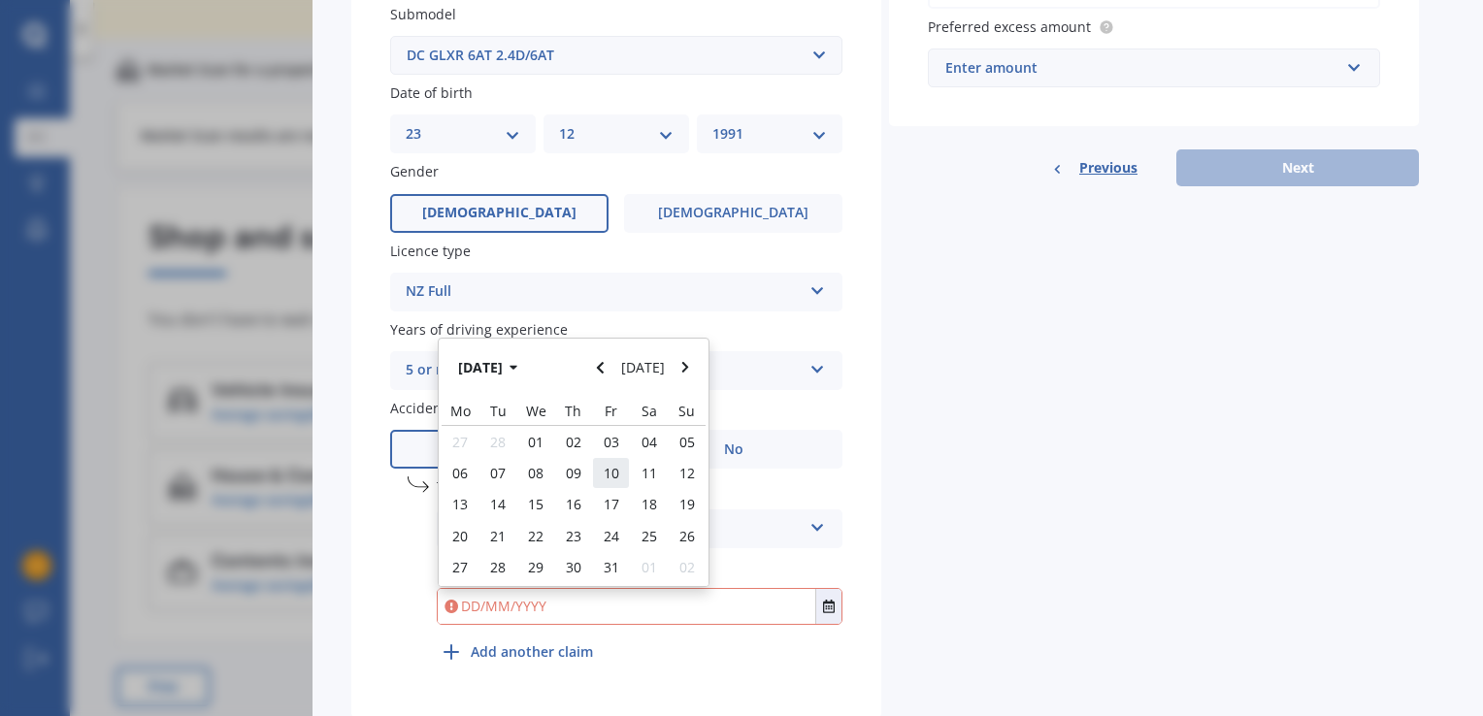
click at [592, 462] on div "10" at bounding box center [611, 472] width 38 height 31
type input "[DATE]"
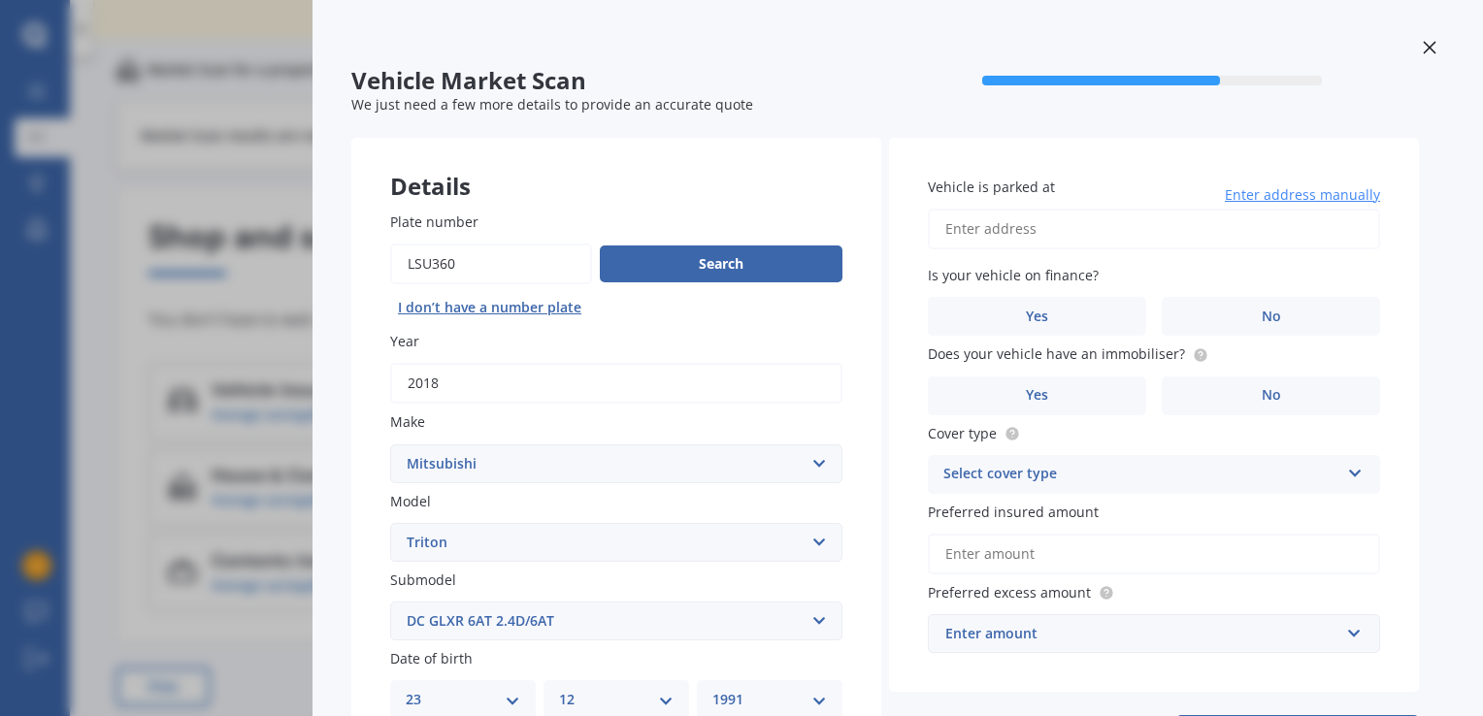
scroll to position [5, 0]
click at [1009, 234] on input "Vehicle is parked at" at bounding box center [1154, 230] width 452 height 41
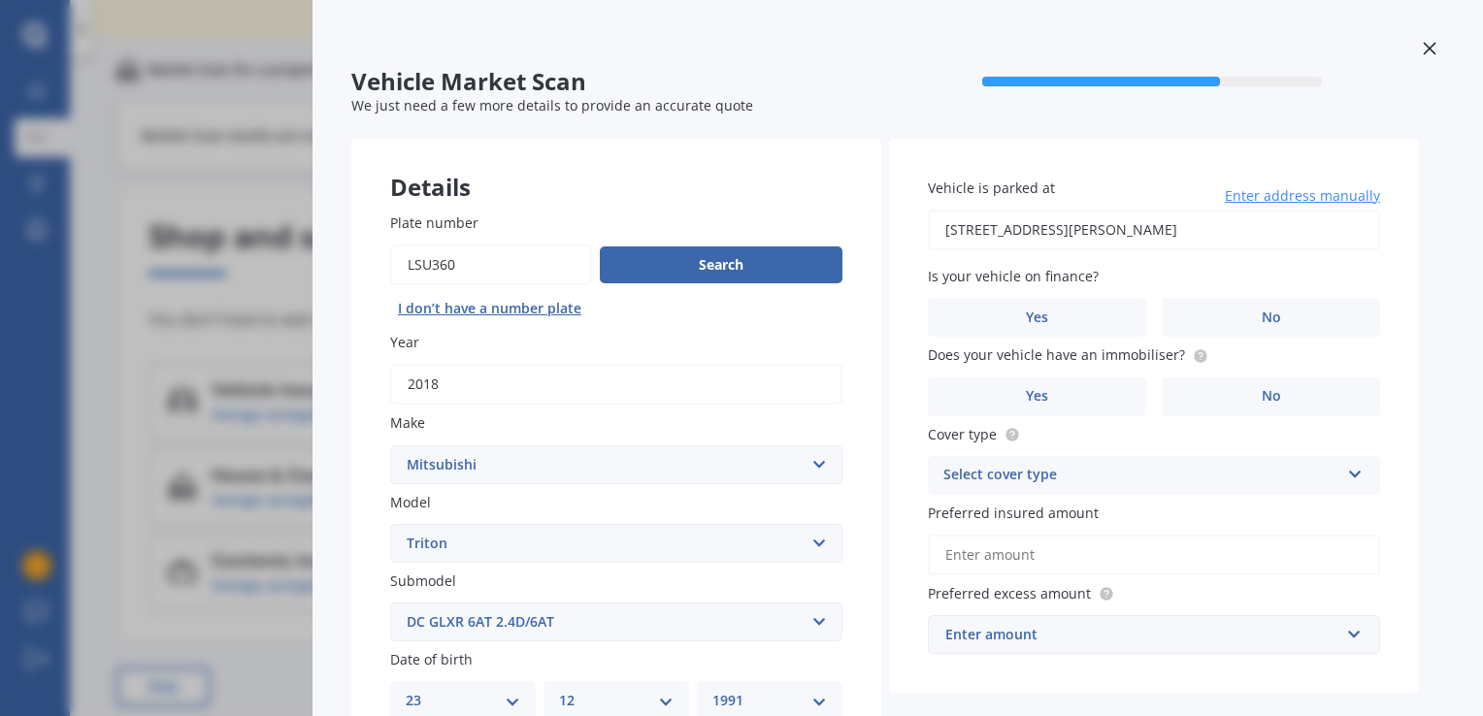
type input "[STREET_ADDRESS][PERSON_NAME]"
click at [1208, 304] on label "No" at bounding box center [1271, 317] width 218 height 39
click at [0, 0] on input "No" at bounding box center [0, 0] width 0 height 0
click at [1114, 413] on label "Yes" at bounding box center [1037, 397] width 218 height 39
click at [0, 0] on input "Yes" at bounding box center [0, 0] width 0 height 0
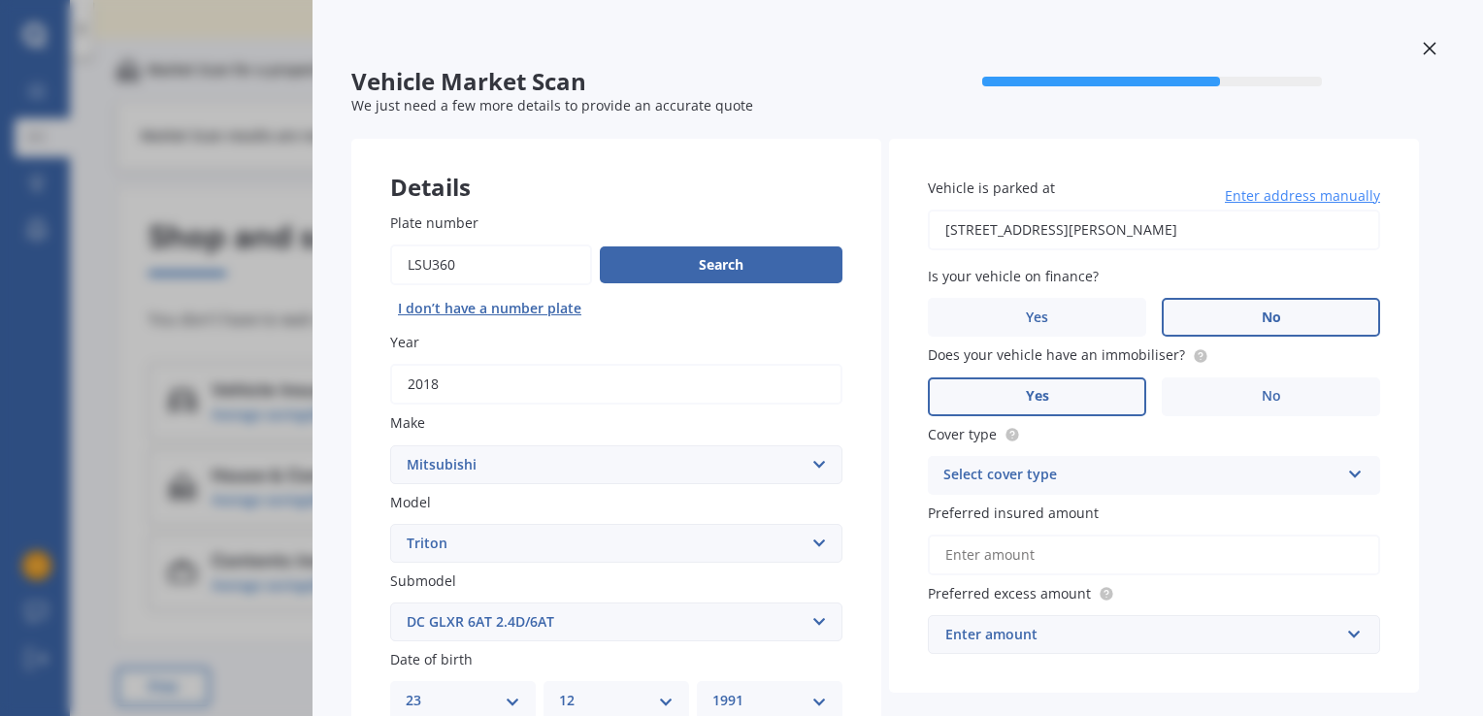
click at [1147, 479] on div "Select cover type" at bounding box center [1141, 475] width 396 height 23
click at [1029, 517] on span "Comprehensive" at bounding box center [995, 513] width 103 height 18
click at [1023, 556] on input "Preferred insured amount" at bounding box center [1154, 555] width 452 height 41
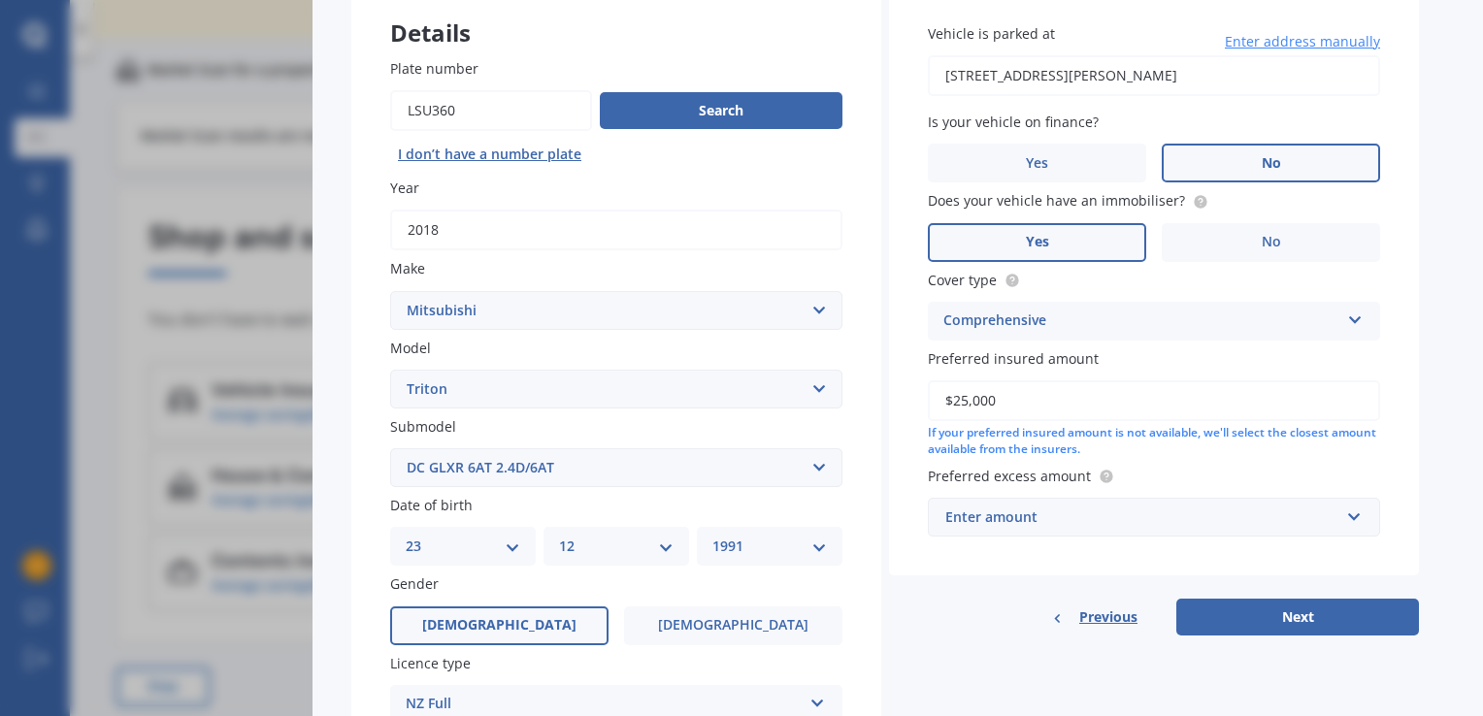
scroll to position [170, 0]
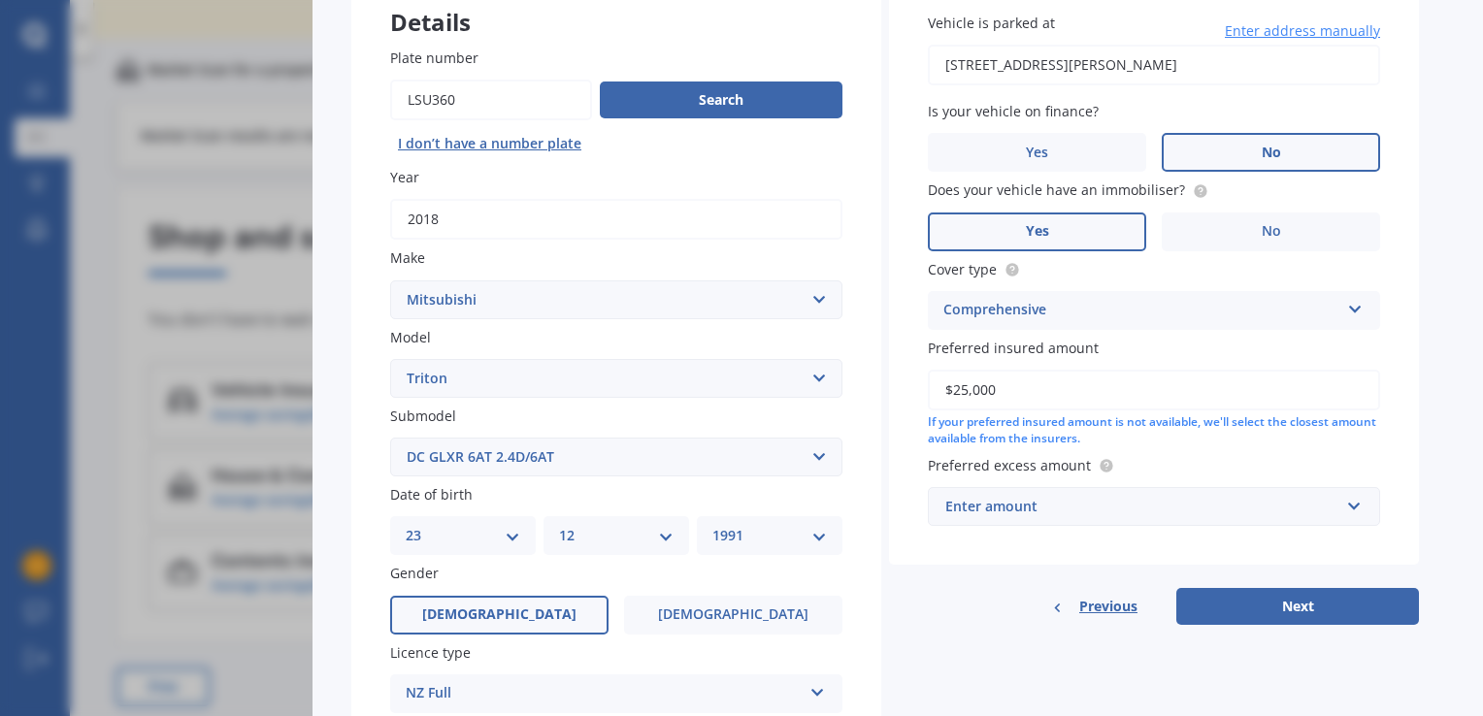
type input "$25,000"
click at [1042, 506] on div "Enter amount" at bounding box center [1142, 506] width 394 height 21
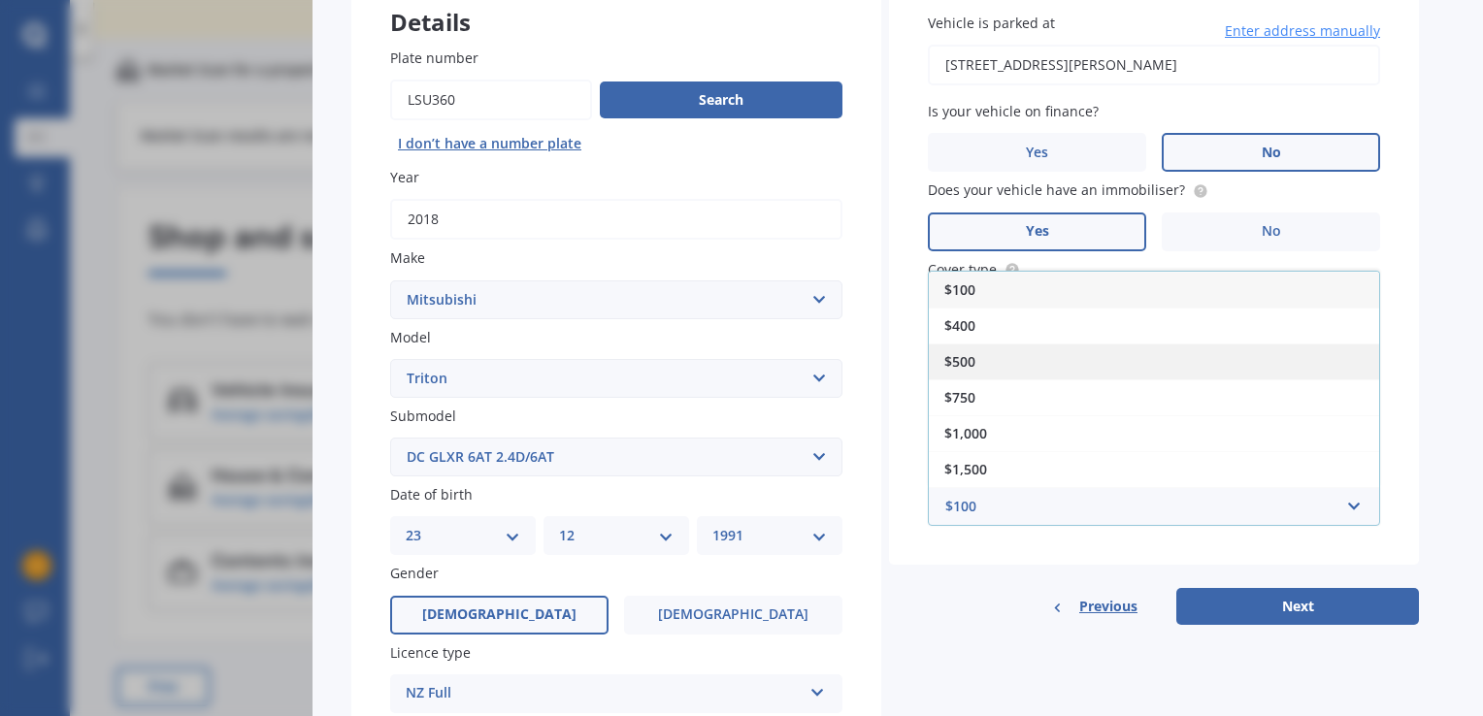
click at [978, 360] on div "$500" at bounding box center [1154, 362] width 450 height 36
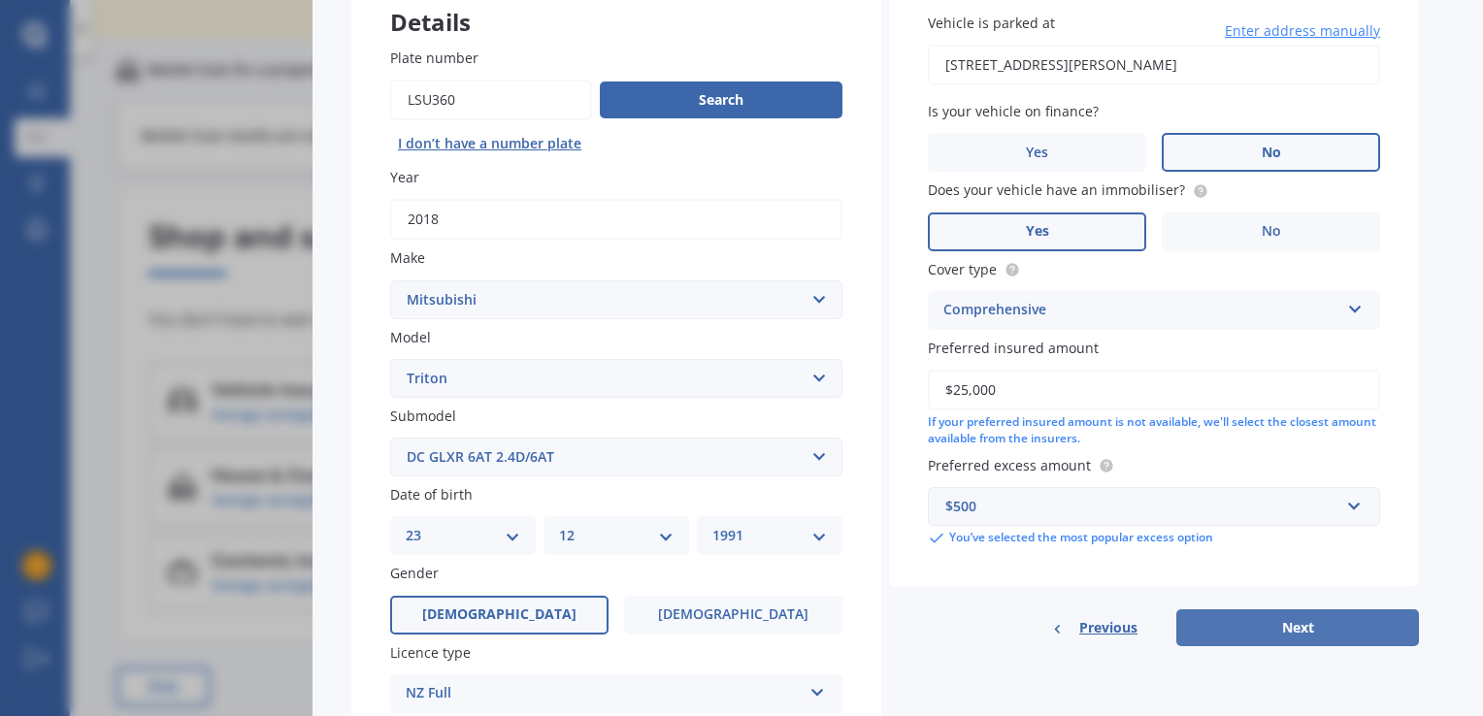
click at [1253, 619] on button "Next" at bounding box center [1297, 627] width 243 height 37
select select "23"
select select "12"
select select "1991"
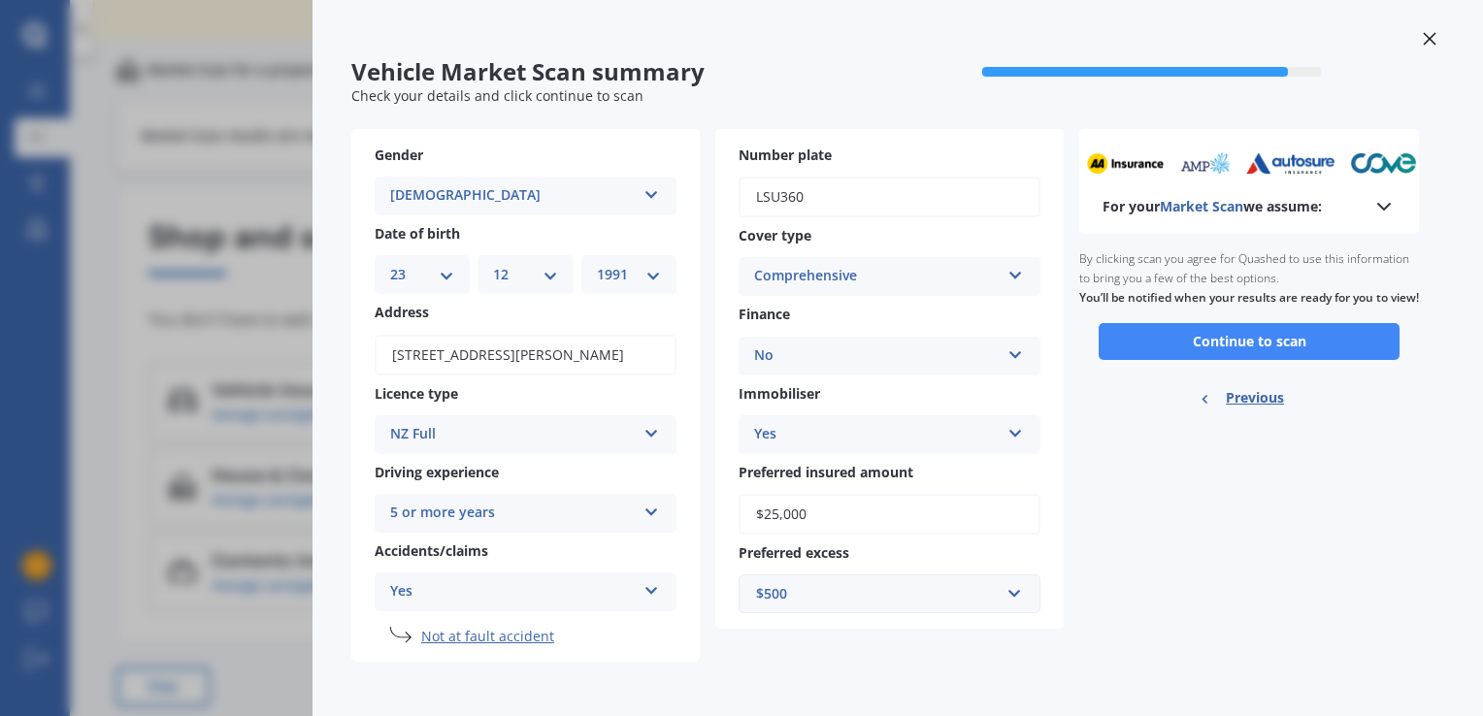
scroll to position [15, 0]
click at [1135, 355] on button "Continue to scan" at bounding box center [1249, 341] width 301 height 37
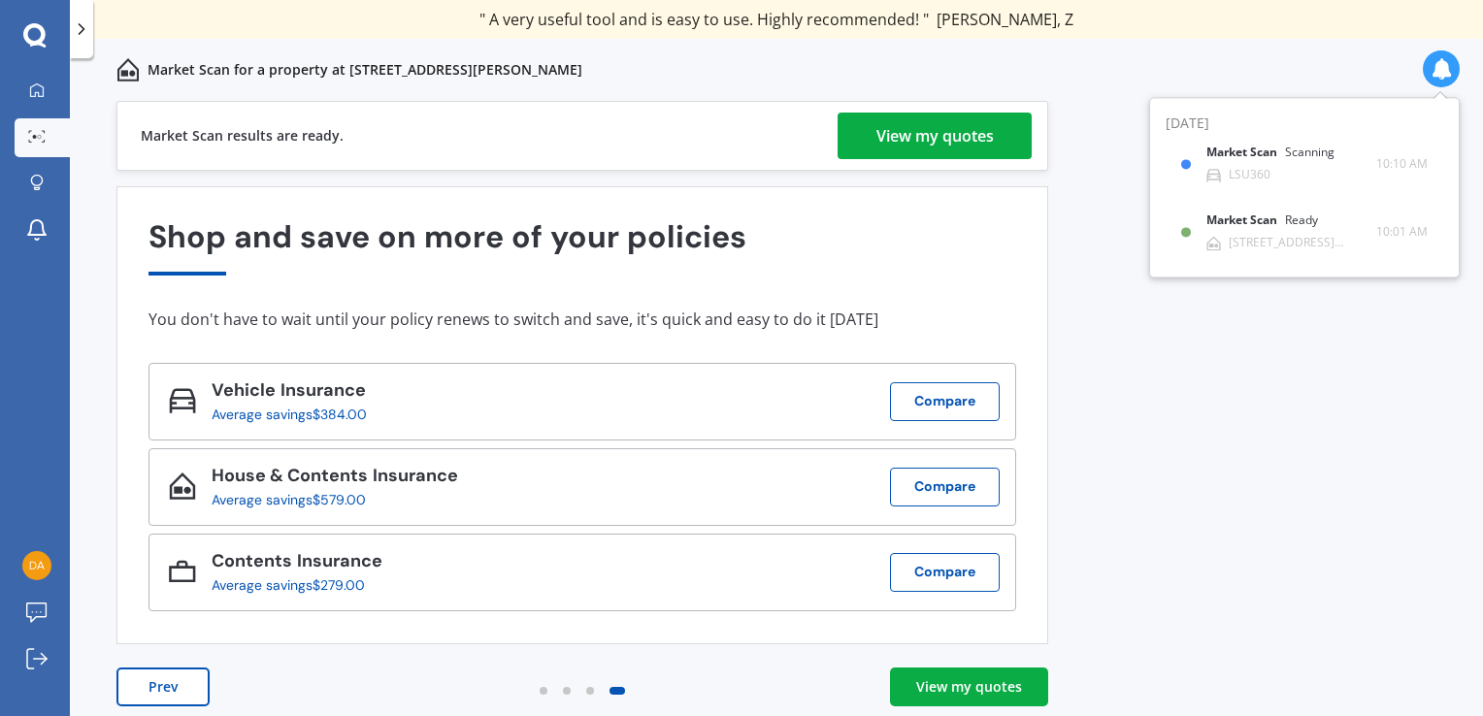
click at [1033, 685] on link "View my quotes" at bounding box center [969, 687] width 158 height 39
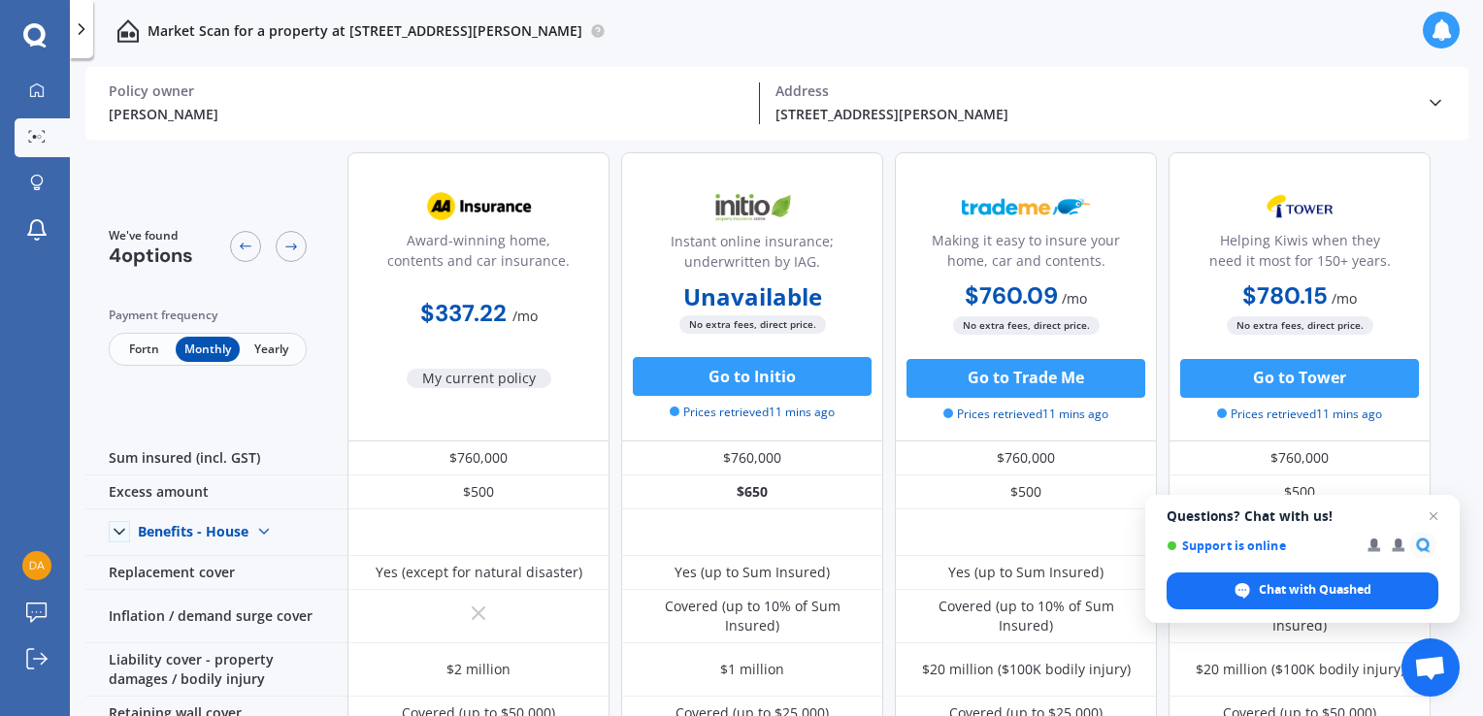
scroll to position [4, 0]
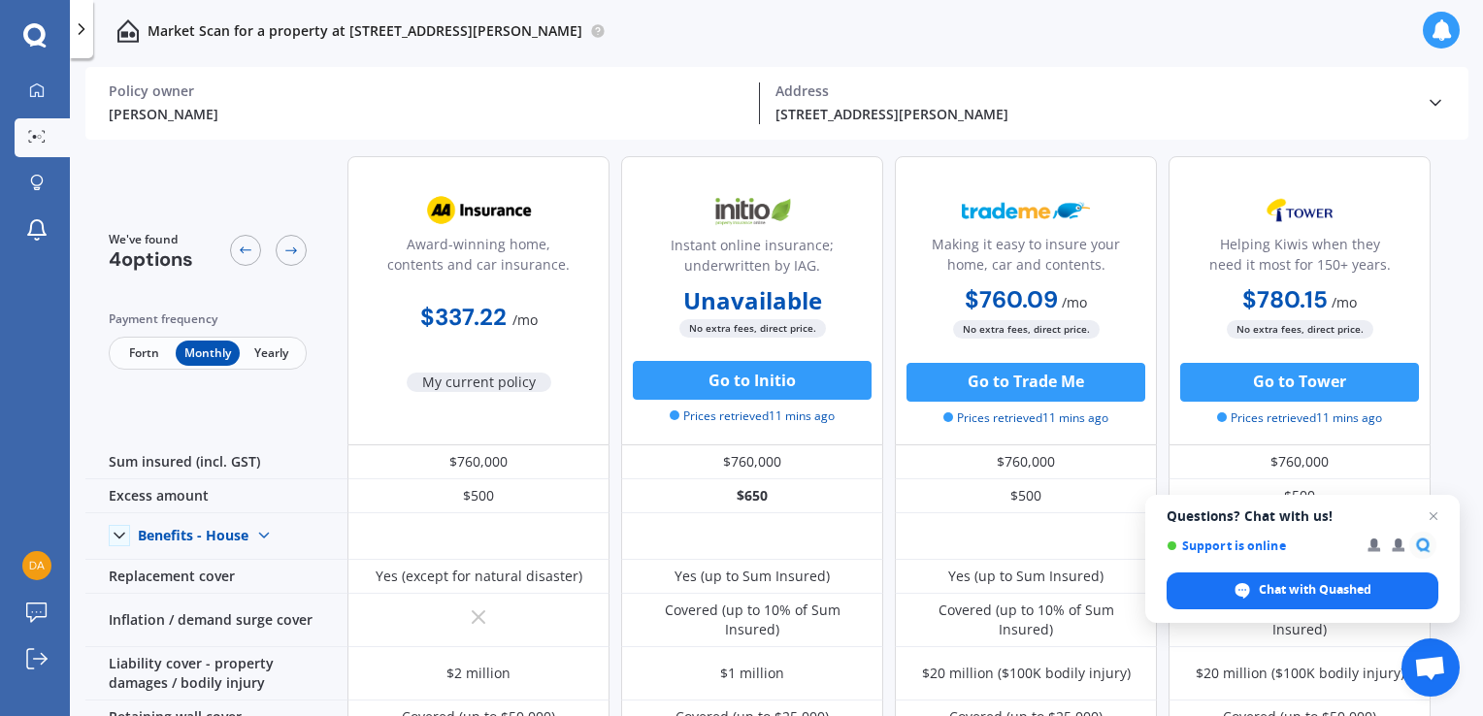
click at [124, 346] on span "Fortn" at bounding box center [144, 353] width 63 height 25
click at [1430, 518] on span "Open chat" at bounding box center [1434, 517] width 24 height 24
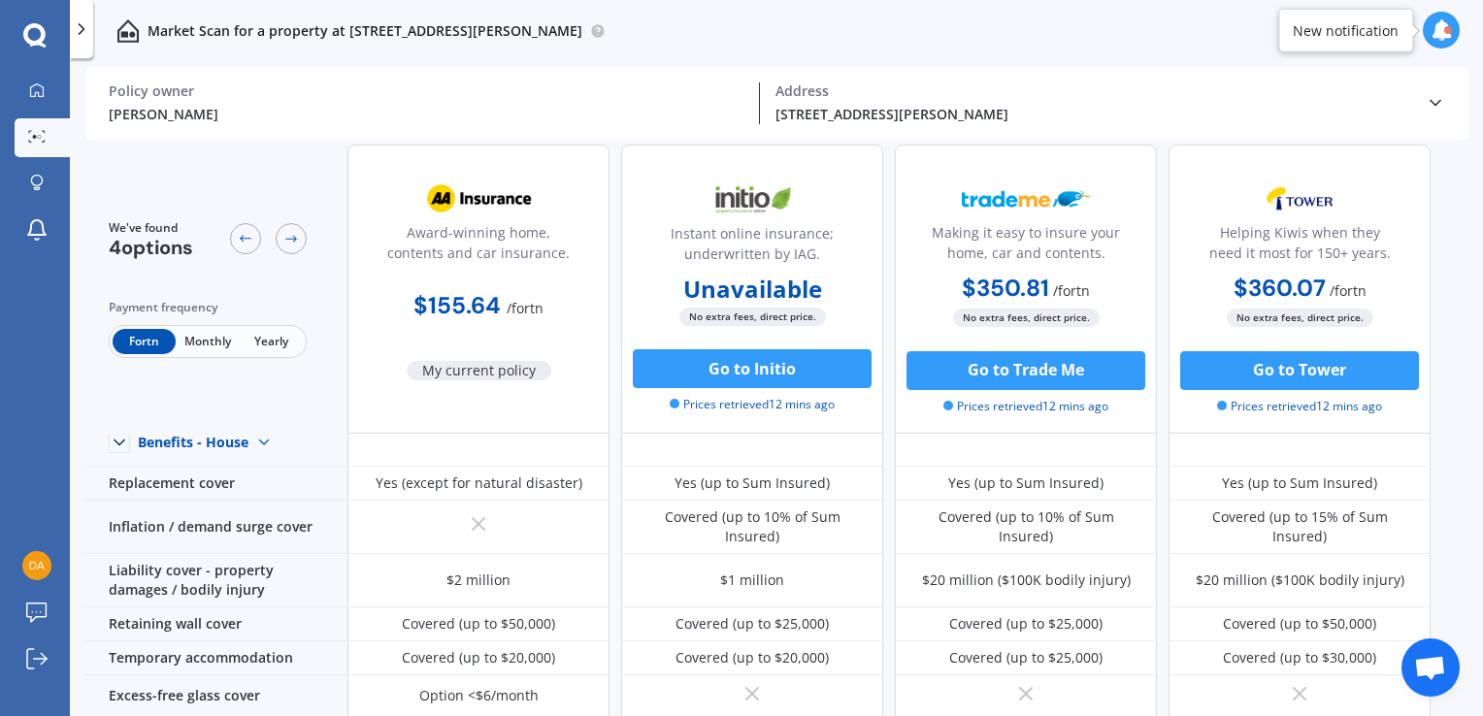
scroll to position [0, 0]
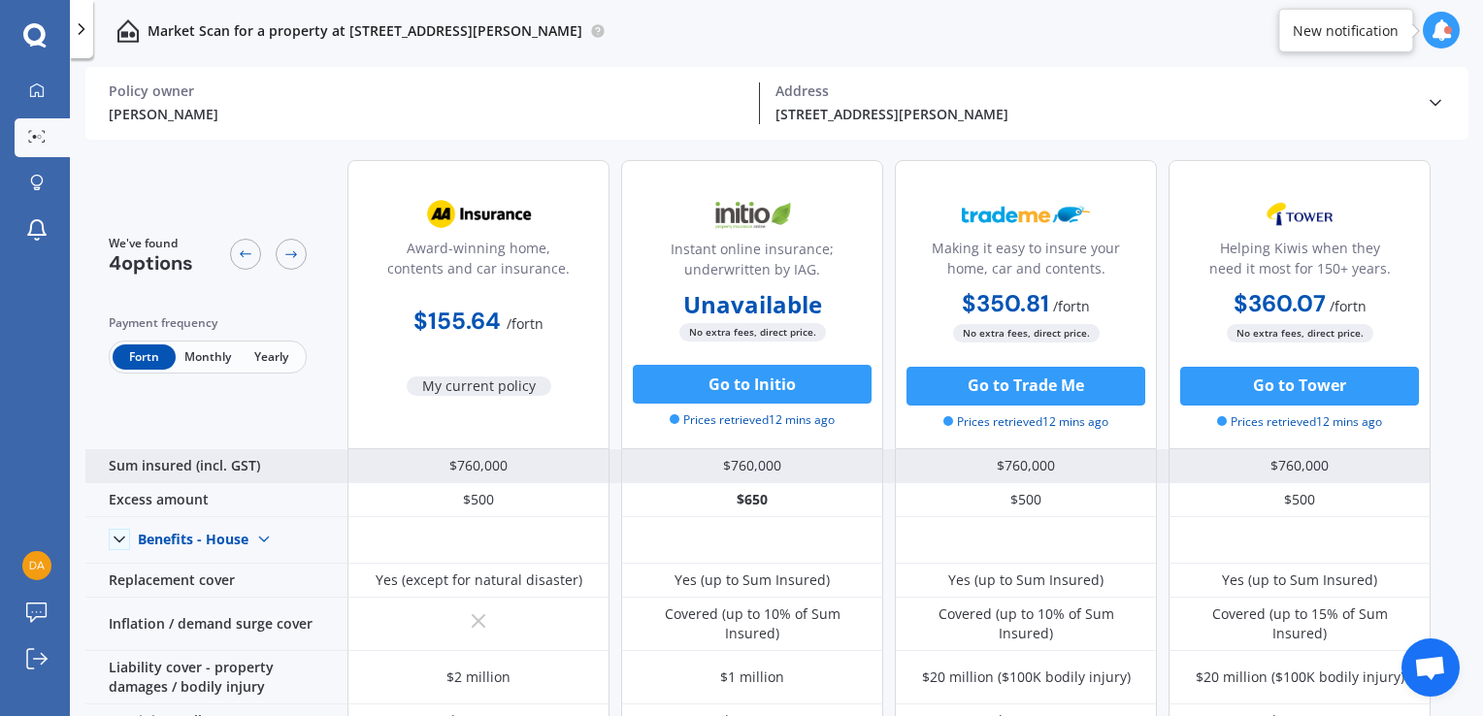
click at [475, 460] on div "$760,000" at bounding box center [478, 466] width 262 height 34
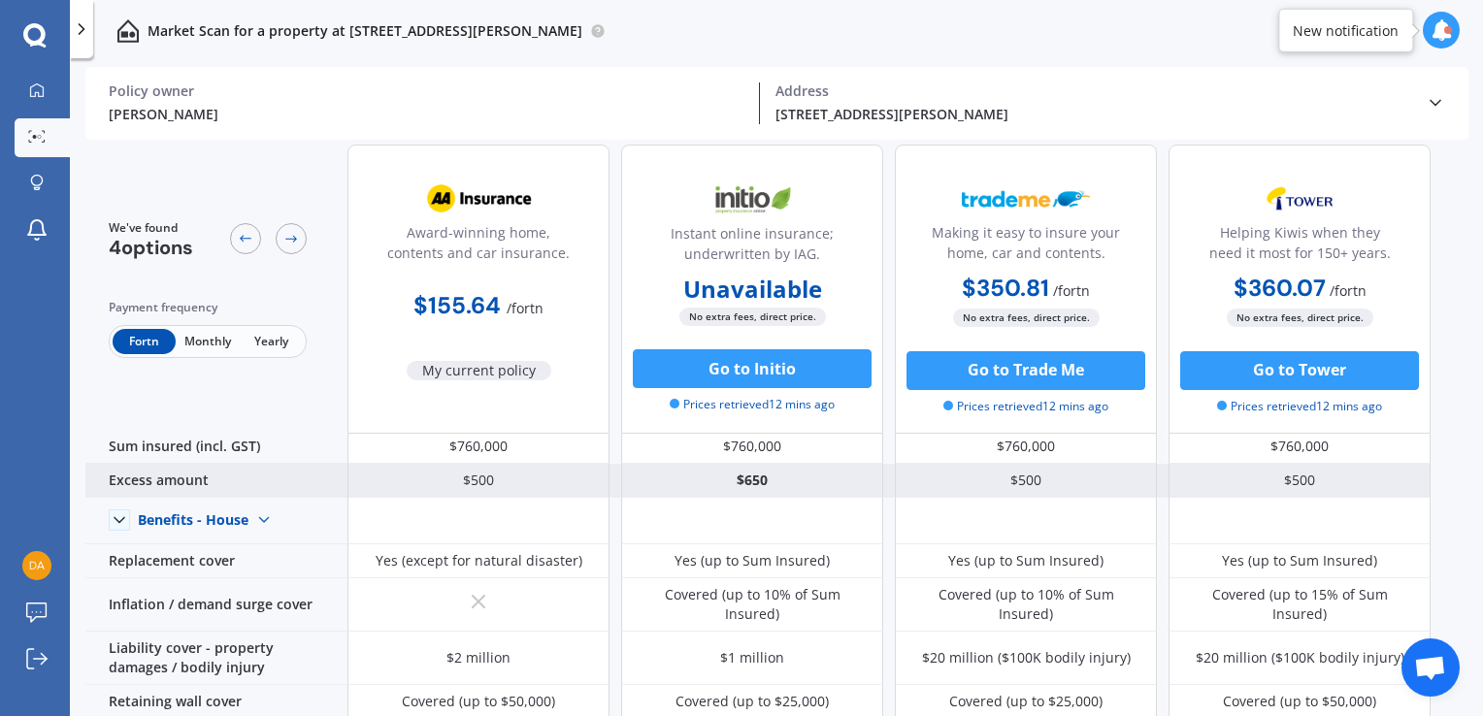
scroll to position [19, 0]
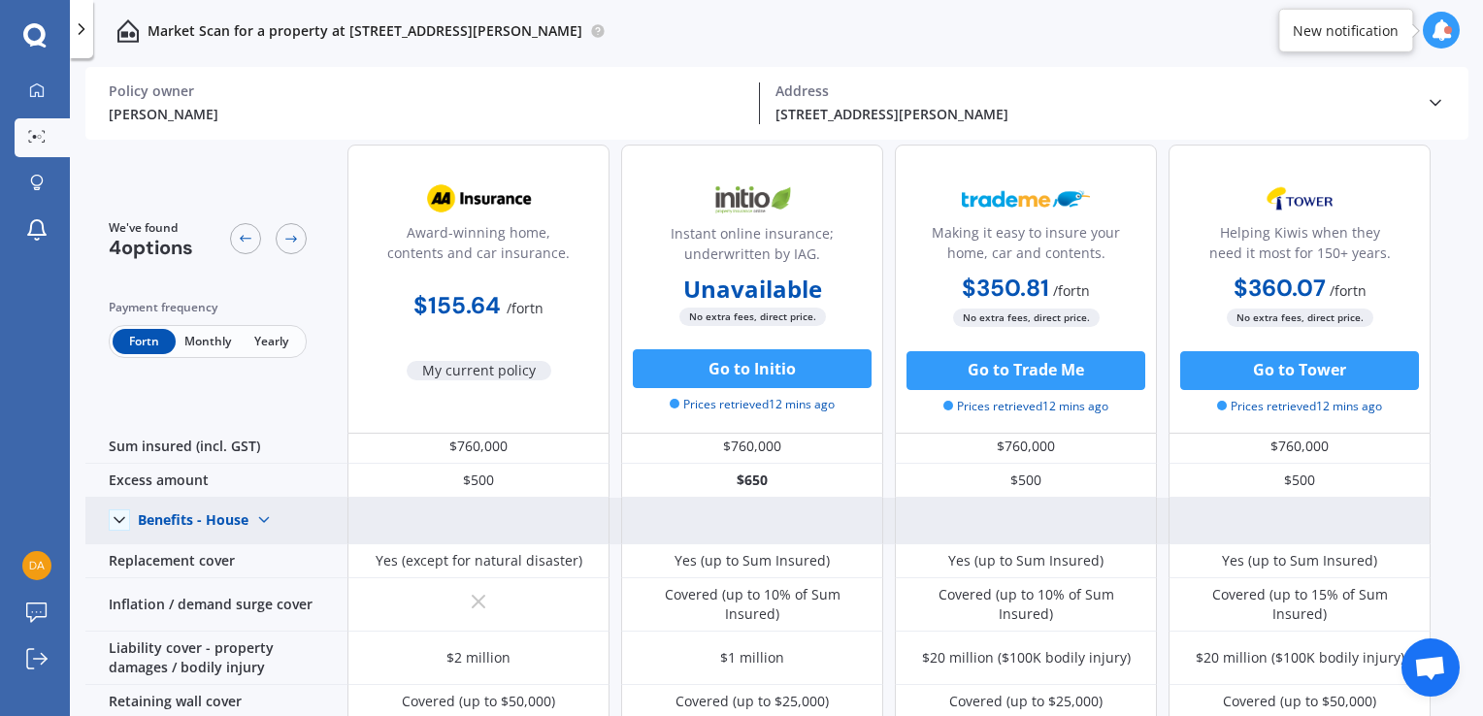
click at [261, 515] on img at bounding box center [263, 520] width 31 height 31
click at [234, 590] on span "Benefits - Contents" at bounding box center [215, 588] width 123 height 18
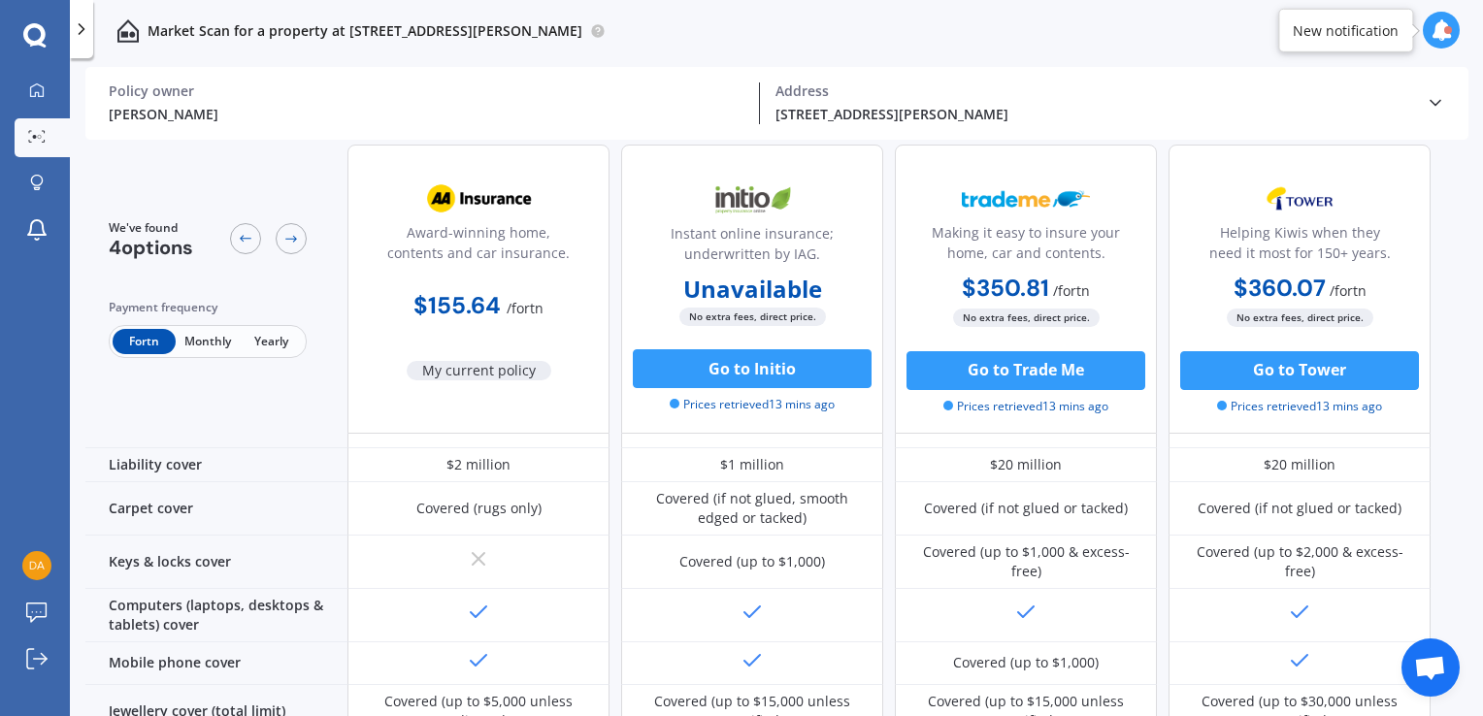
scroll to position [0, 0]
